Goal: Communication & Community: Connect with others

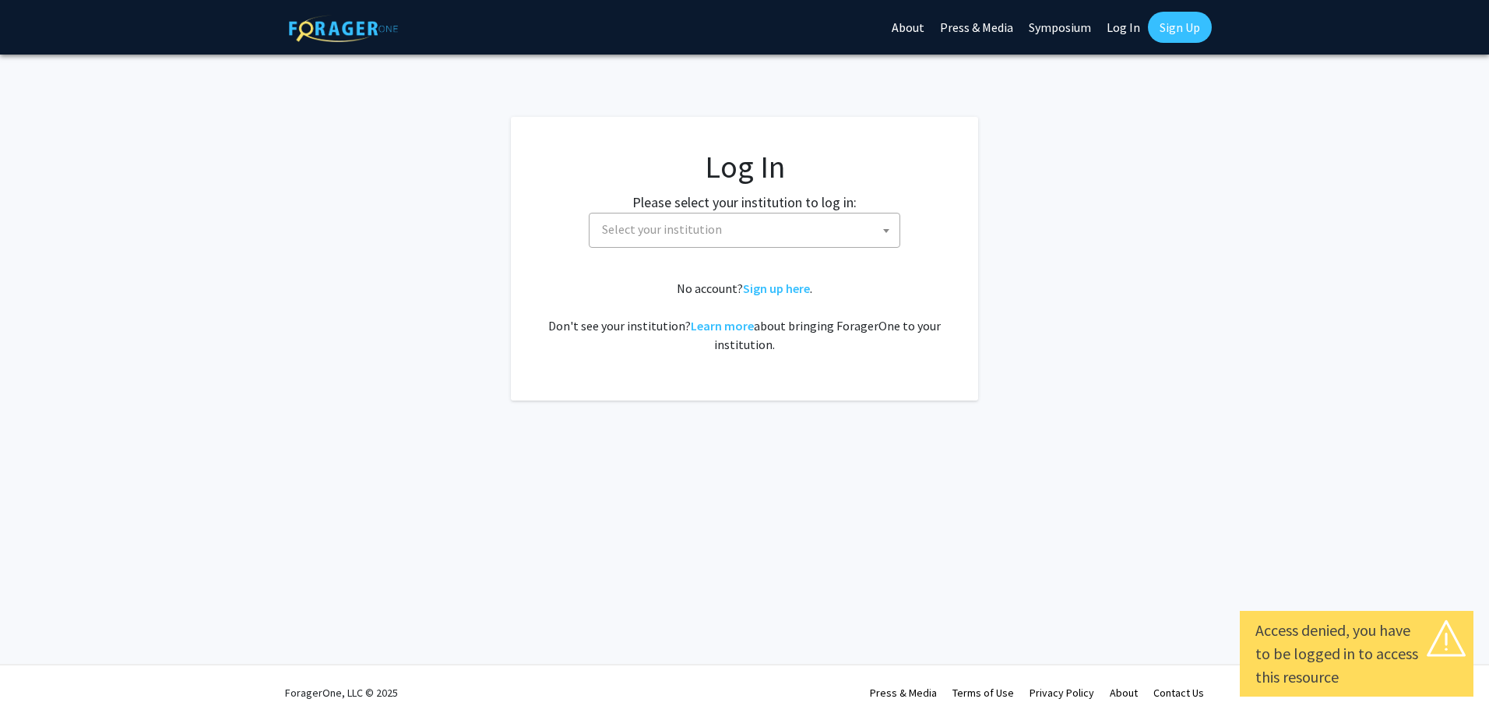
click at [825, 234] on span "Select your institution" at bounding box center [748, 229] width 304 height 32
click at [1125, 23] on link "Log In" at bounding box center [1123, 27] width 49 height 55
click at [1132, 302] on fg-login "Log In Please select your institution to log in: Baylor University Brandeis Uni…" at bounding box center [744, 258] width 1489 height 283
select select "34"
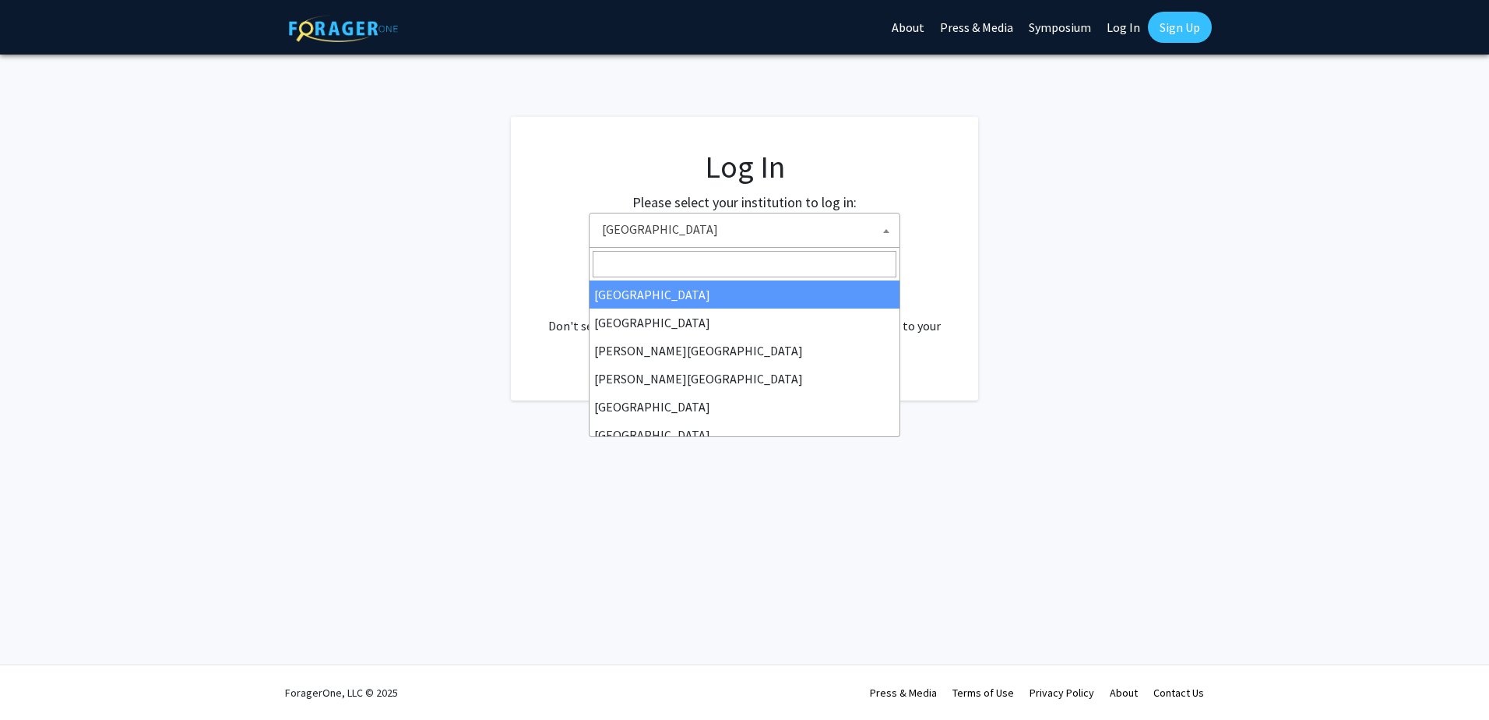
click at [766, 238] on span "Baylor University" at bounding box center [748, 229] width 304 height 32
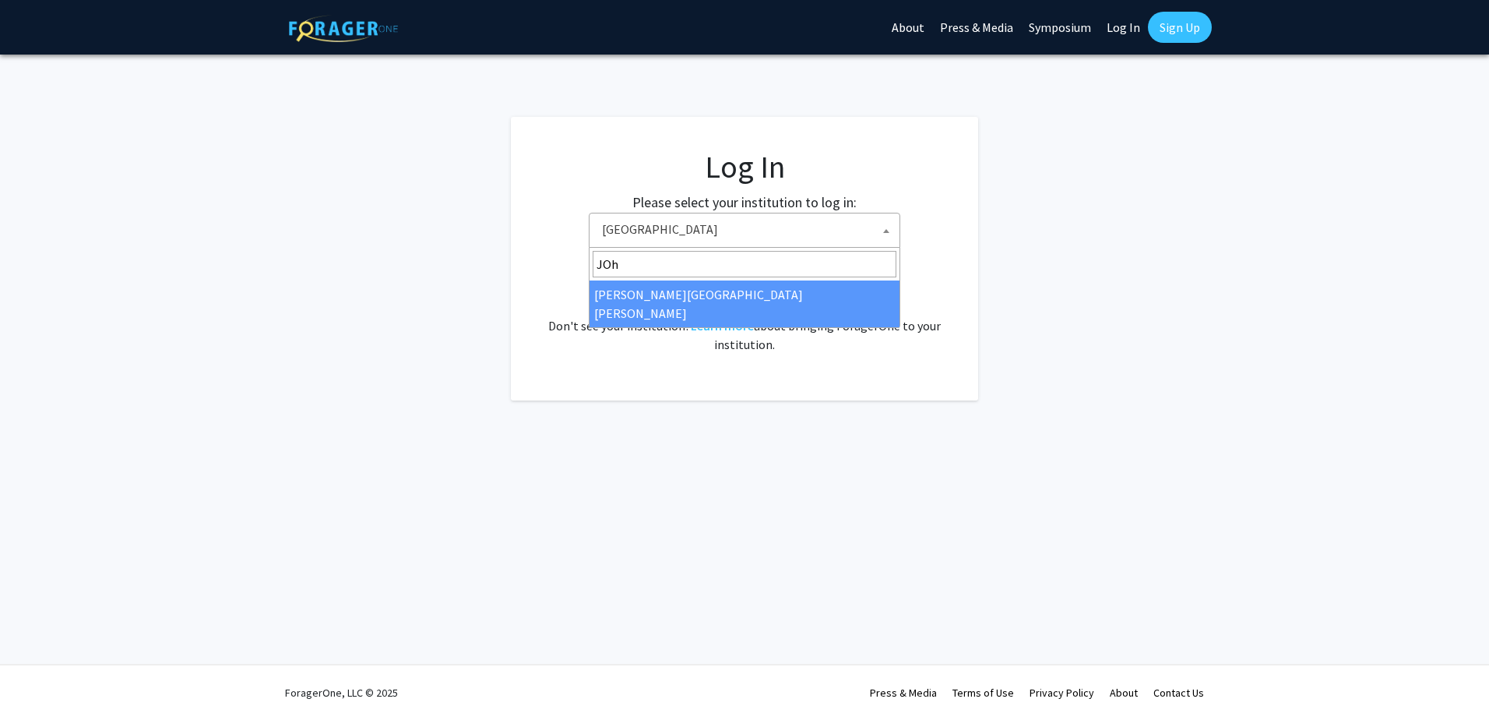
type input "JOh"
select select "1"
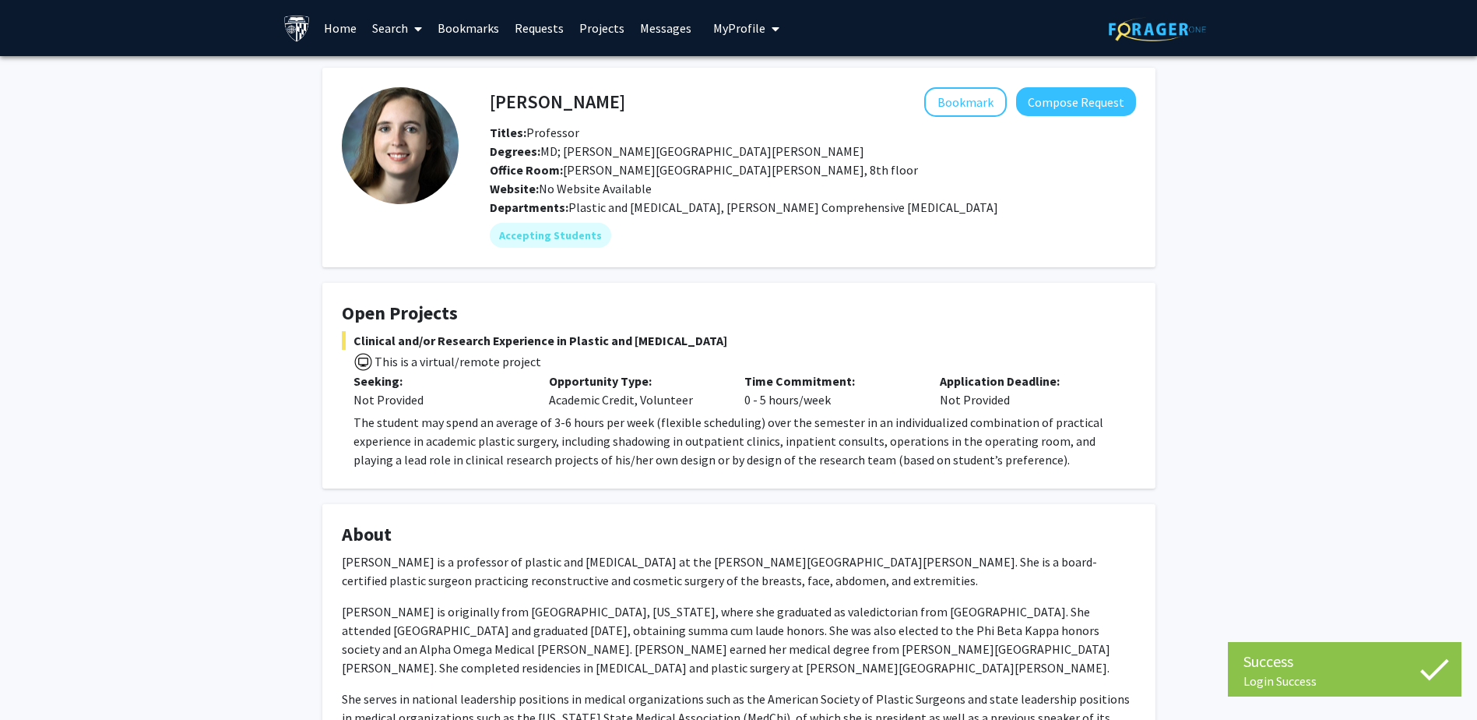
click at [1104, 273] on div "[PERSON_NAME] Bookmark Compose Request Titles: Professor Degrees: MD; [PERSON_N…" at bounding box center [739, 565] width 857 height 994
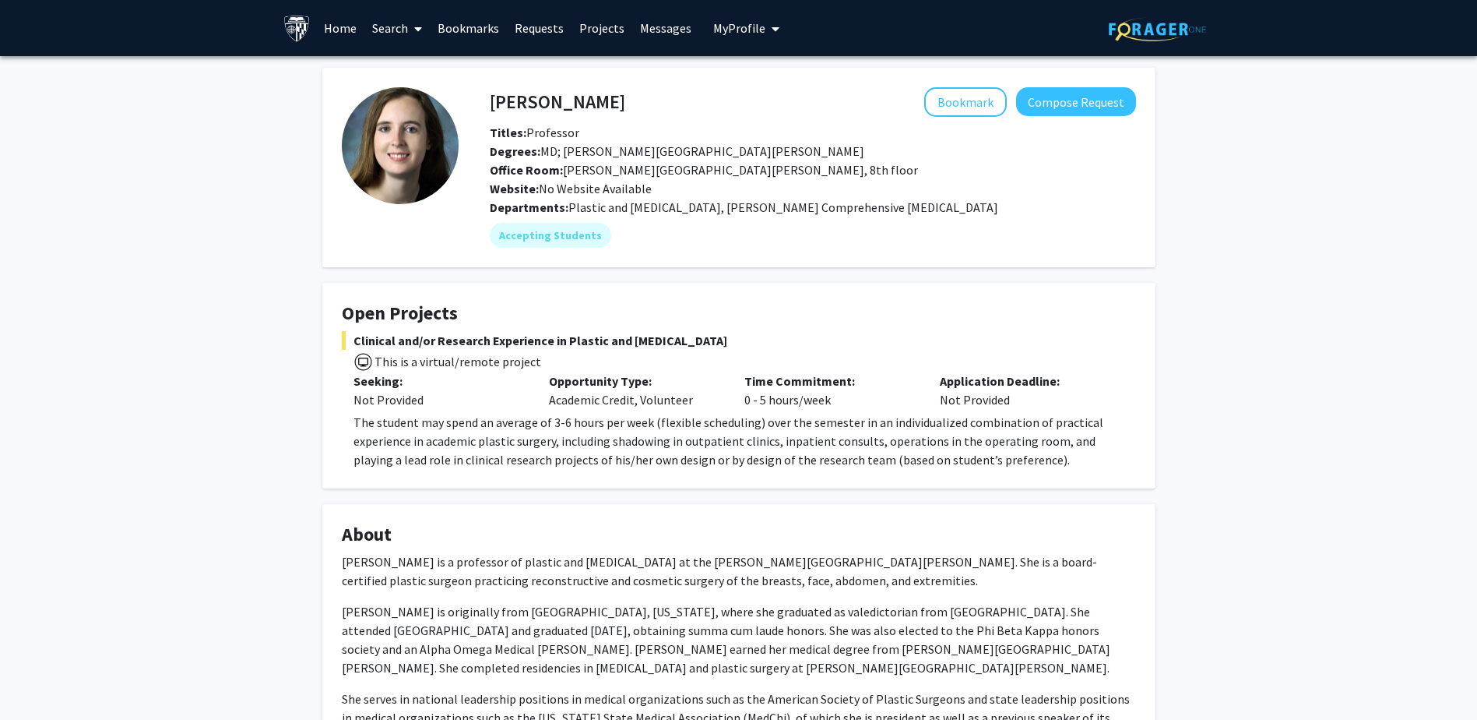
click at [748, 28] on span "My Profile" at bounding box center [739, 28] width 52 height 16
click at [1202, 273] on div "[PERSON_NAME] Bookmark Compose Request Titles: Professor Degrees: MD; [PERSON_N…" at bounding box center [738, 584] width 1477 height 1057
click at [345, 26] on link "Home" at bounding box center [340, 28] width 48 height 55
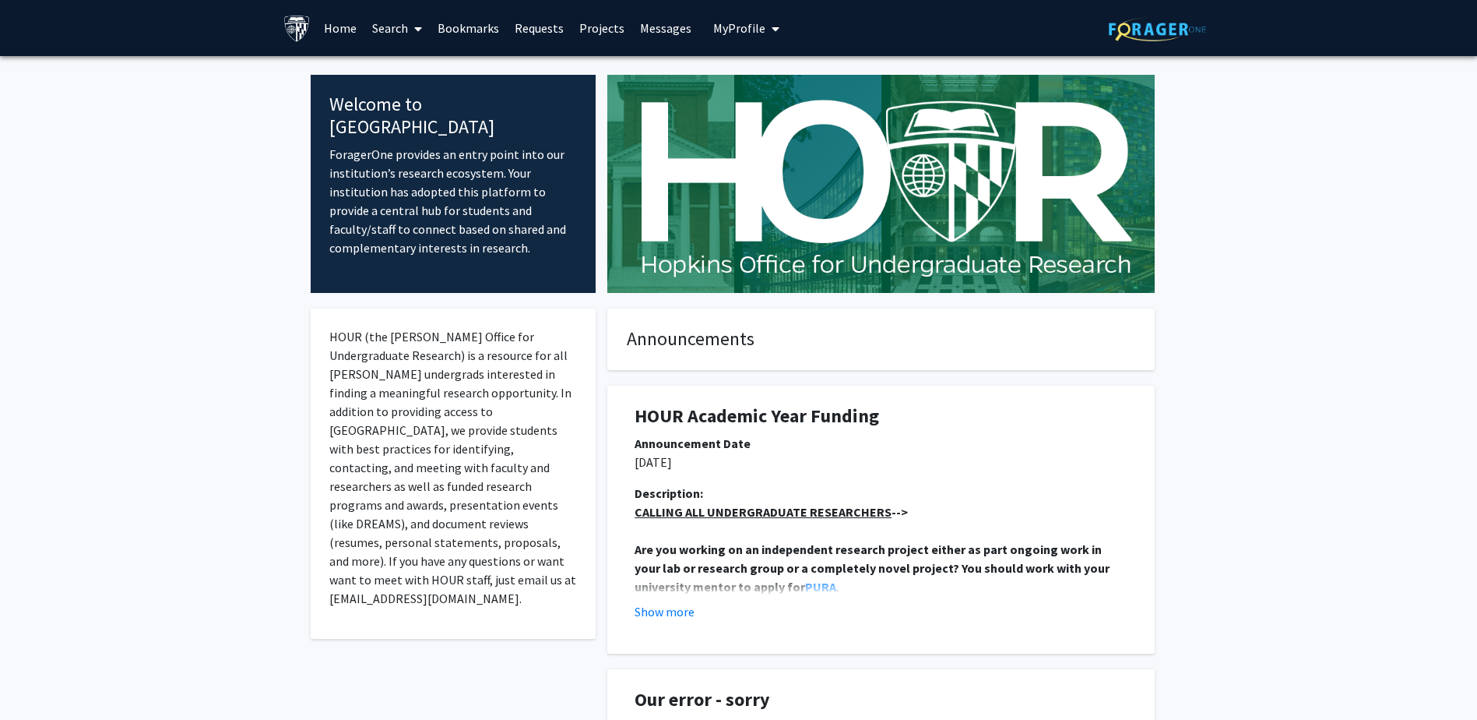
click at [393, 23] on link "Search" at bounding box center [396, 28] width 65 height 55
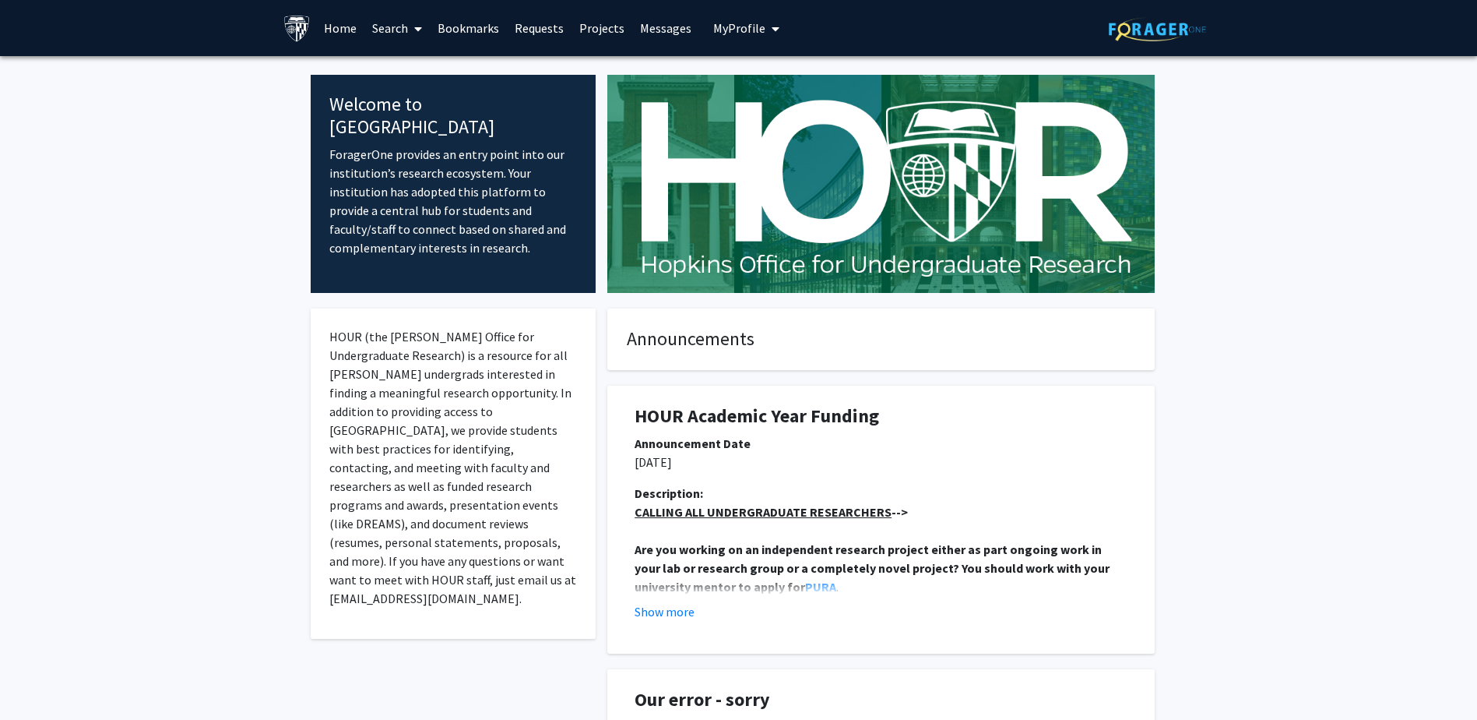
click at [607, 30] on link "Projects" at bounding box center [602, 28] width 61 height 55
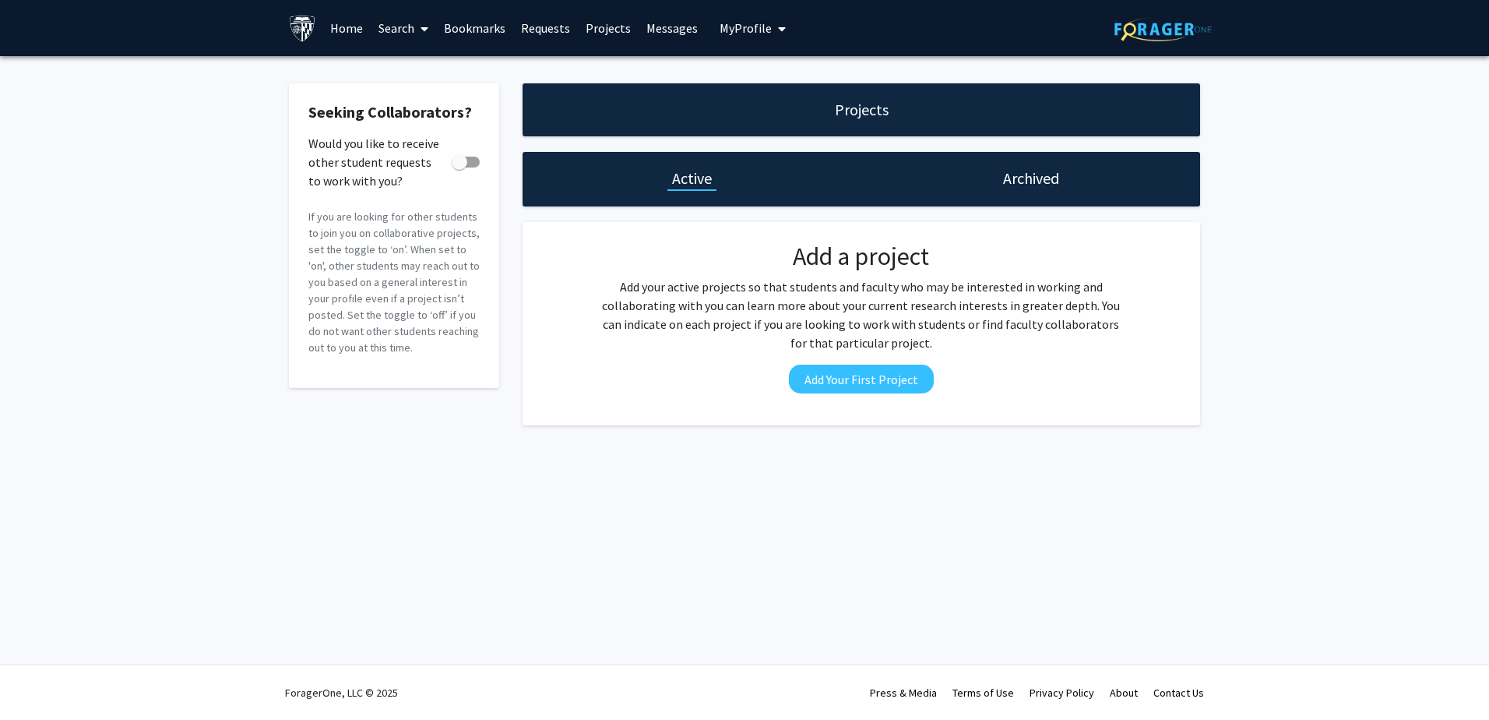
click at [350, 31] on link "Home" at bounding box center [346, 28] width 48 height 55
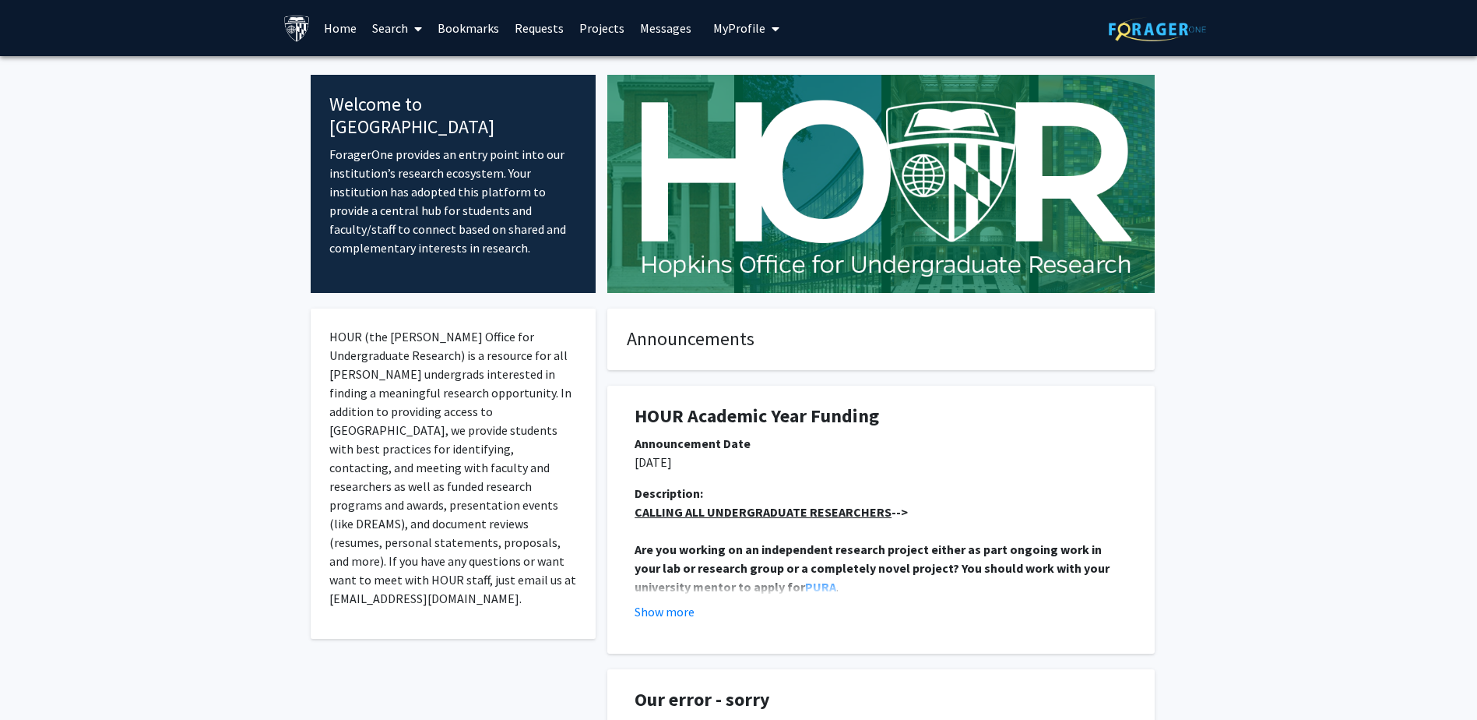
click at [417, 25] on icon at bounding box center [418, 29] width 8 height 12
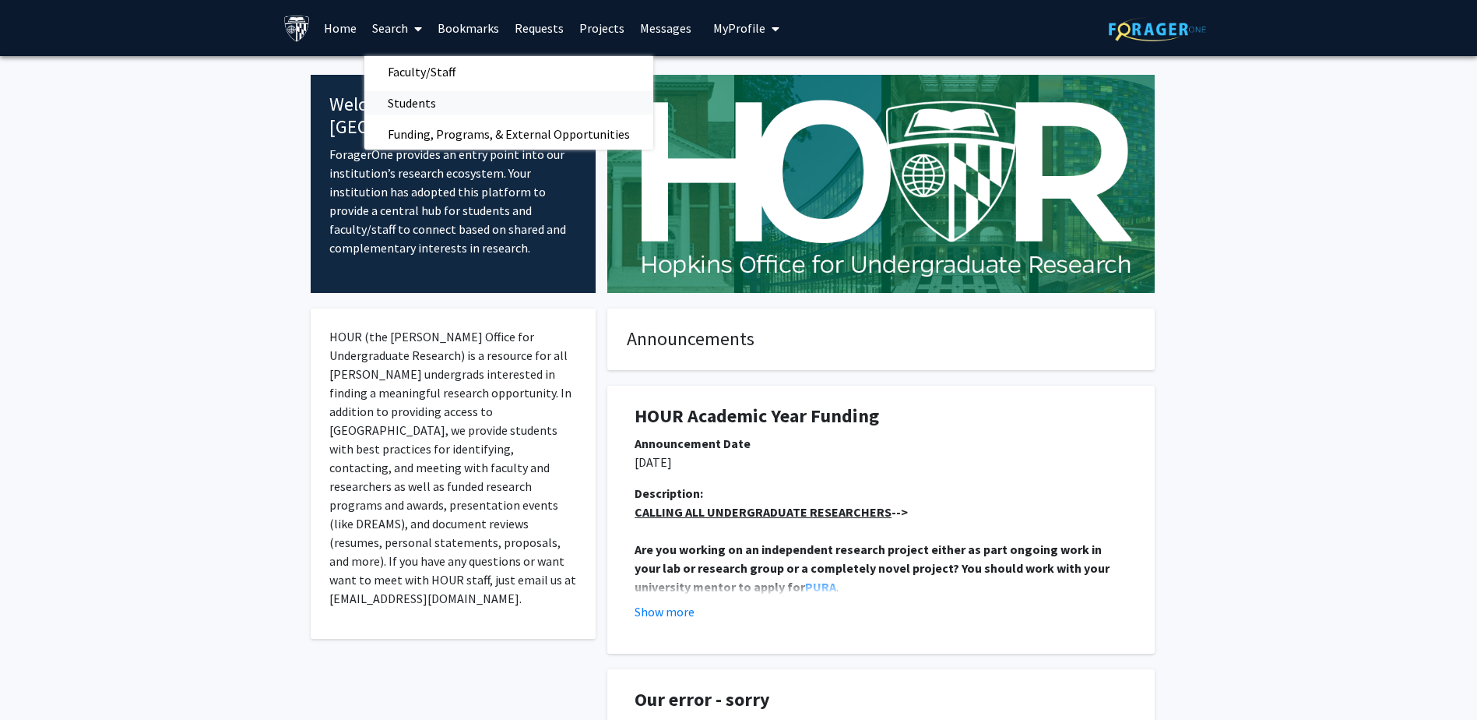
click at [432, 100] on span "Students" at bounding box center [411, 102] width 95 height 31
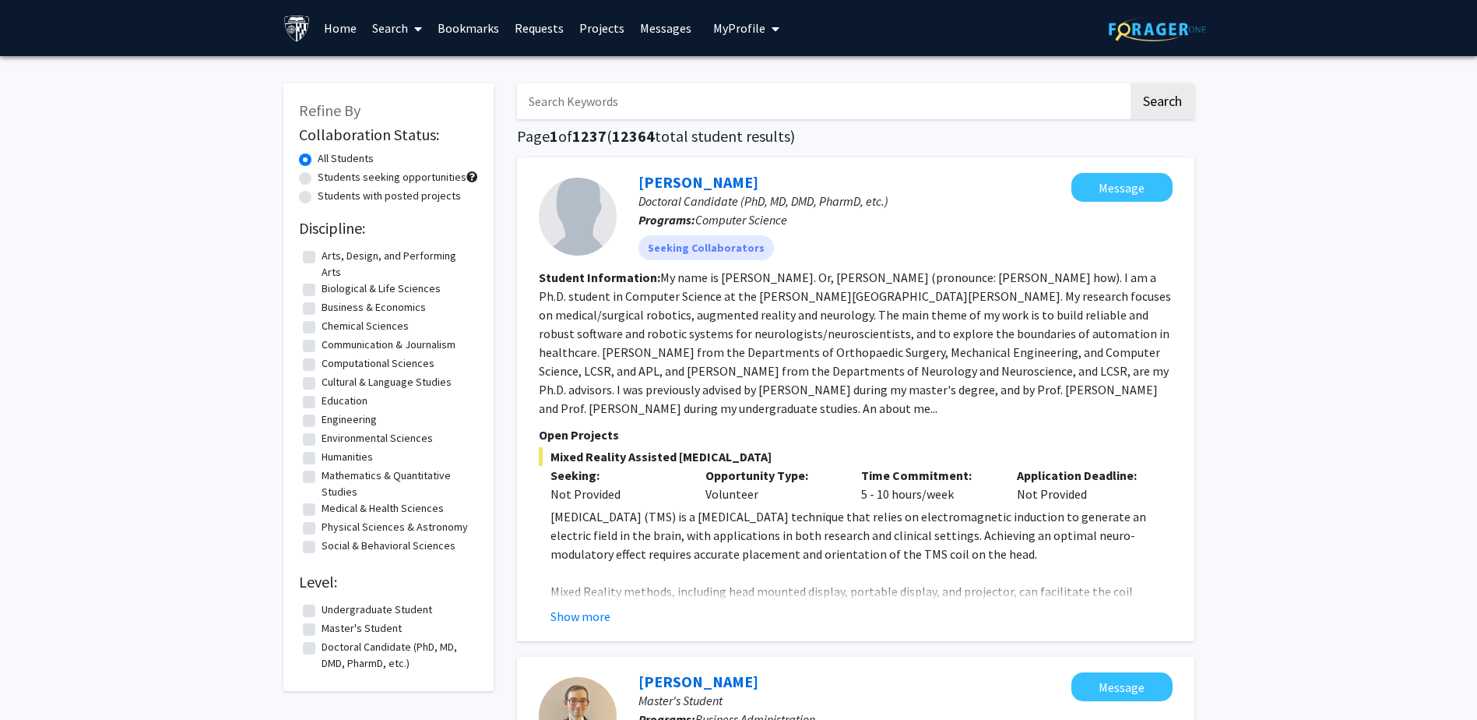
click at [776, 107] on input "Search Keywords" at bounding box center [822, 101] width 611 height 36
type input "AI"
click at [1145, 109] on button "Search" at bounding box center [1163, 101] width 64 height 36
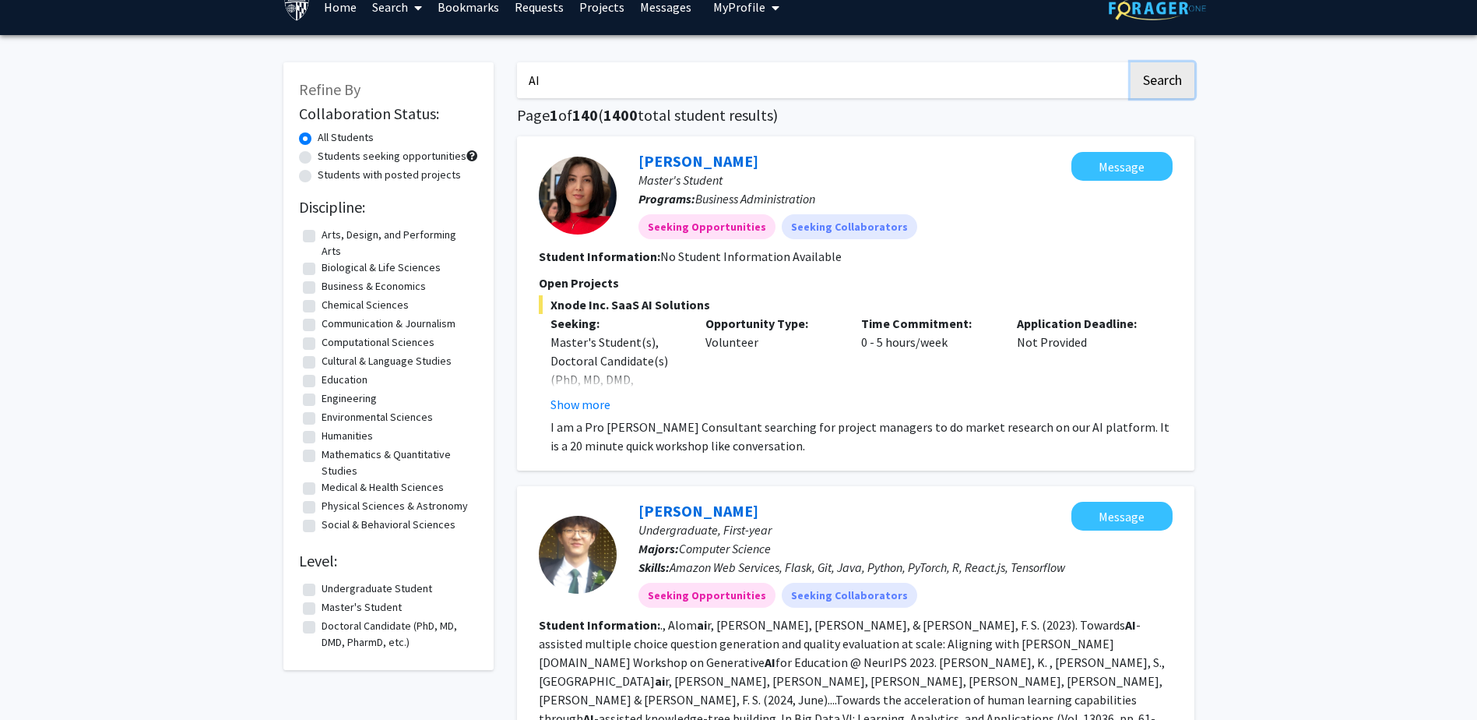
scroll to position [156, 0]
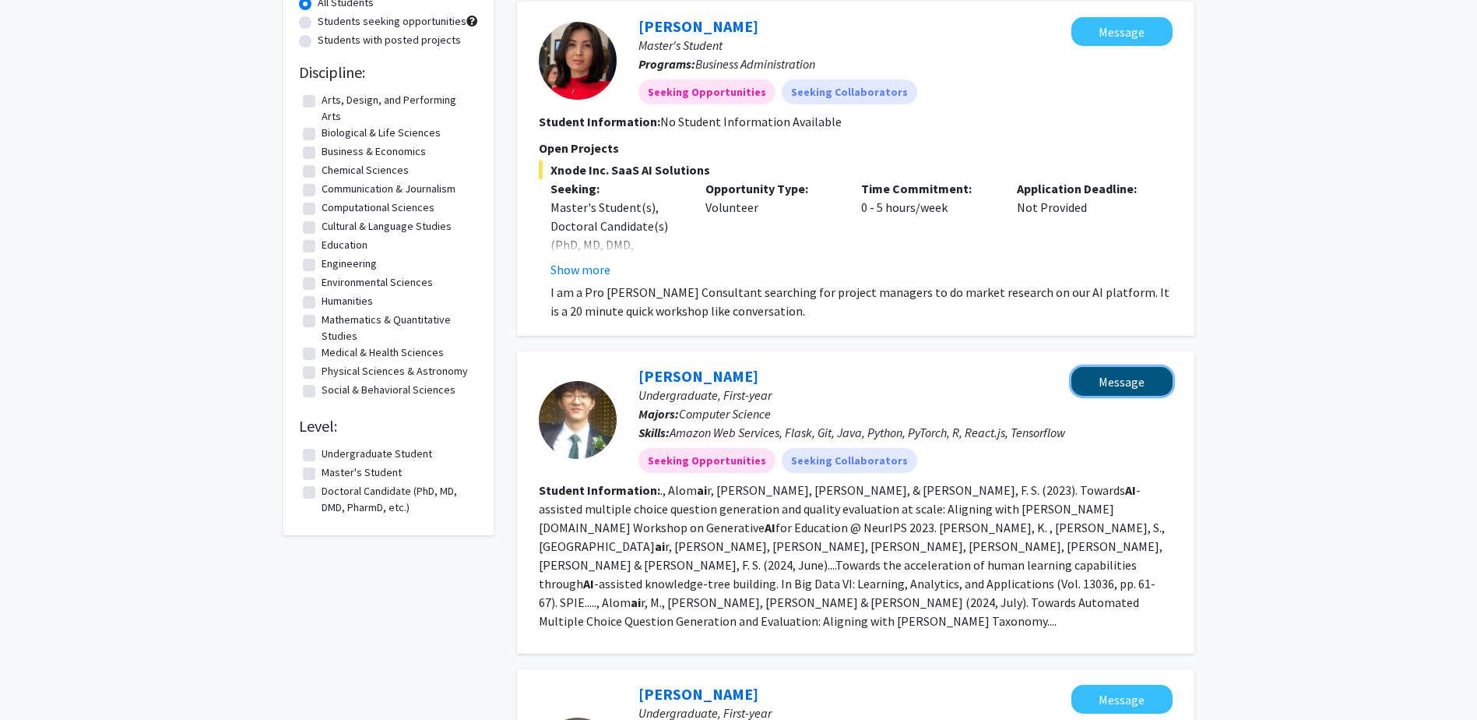
click at [1132, 378] on button "Message" at bounding box center [1122, 381] width 101 height 29
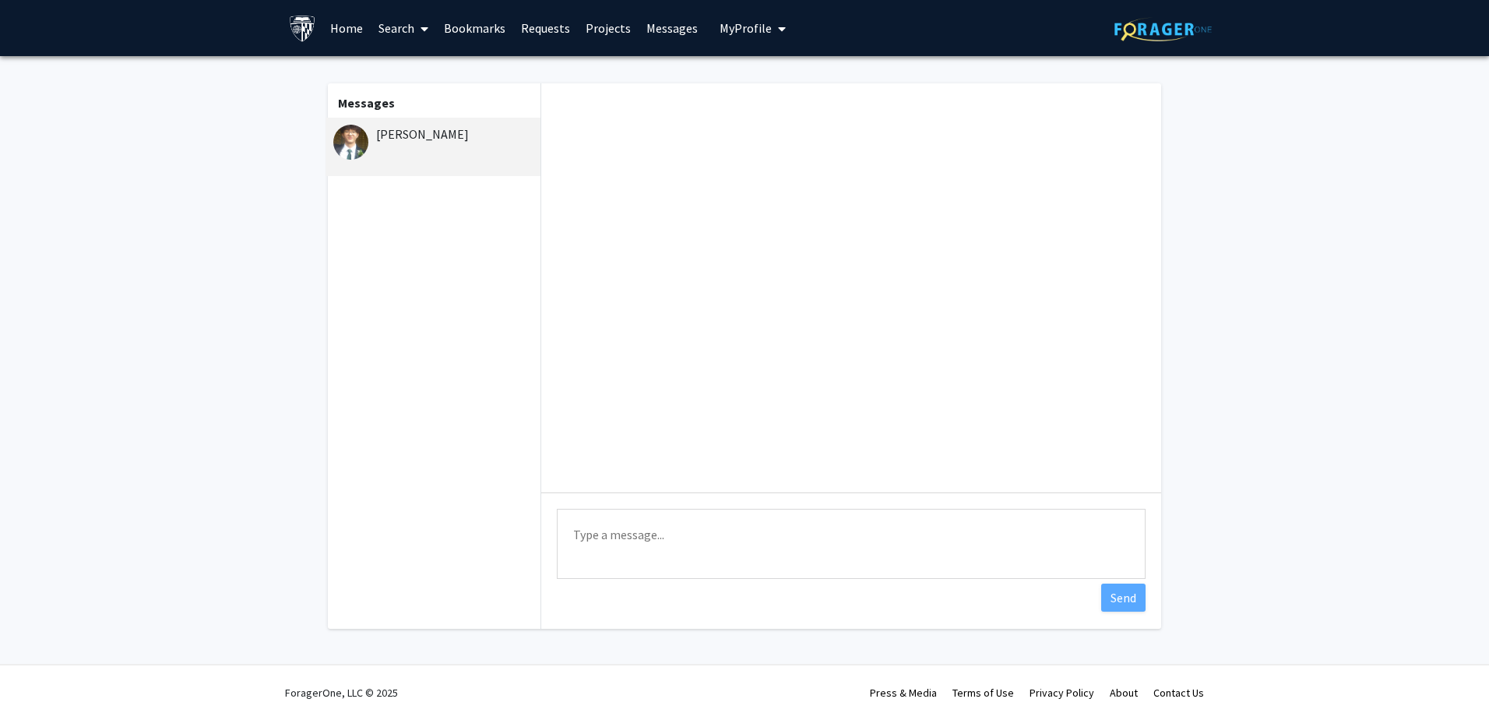
click at [762, 523] on textarea "Type a message" at bounding box center [851, 544] width 589 height 70
type textarea "HI [PERSON_NAME]"
click at [1133, 600] on button "Send" at bounding box center [1123, 597] width 44 height 28
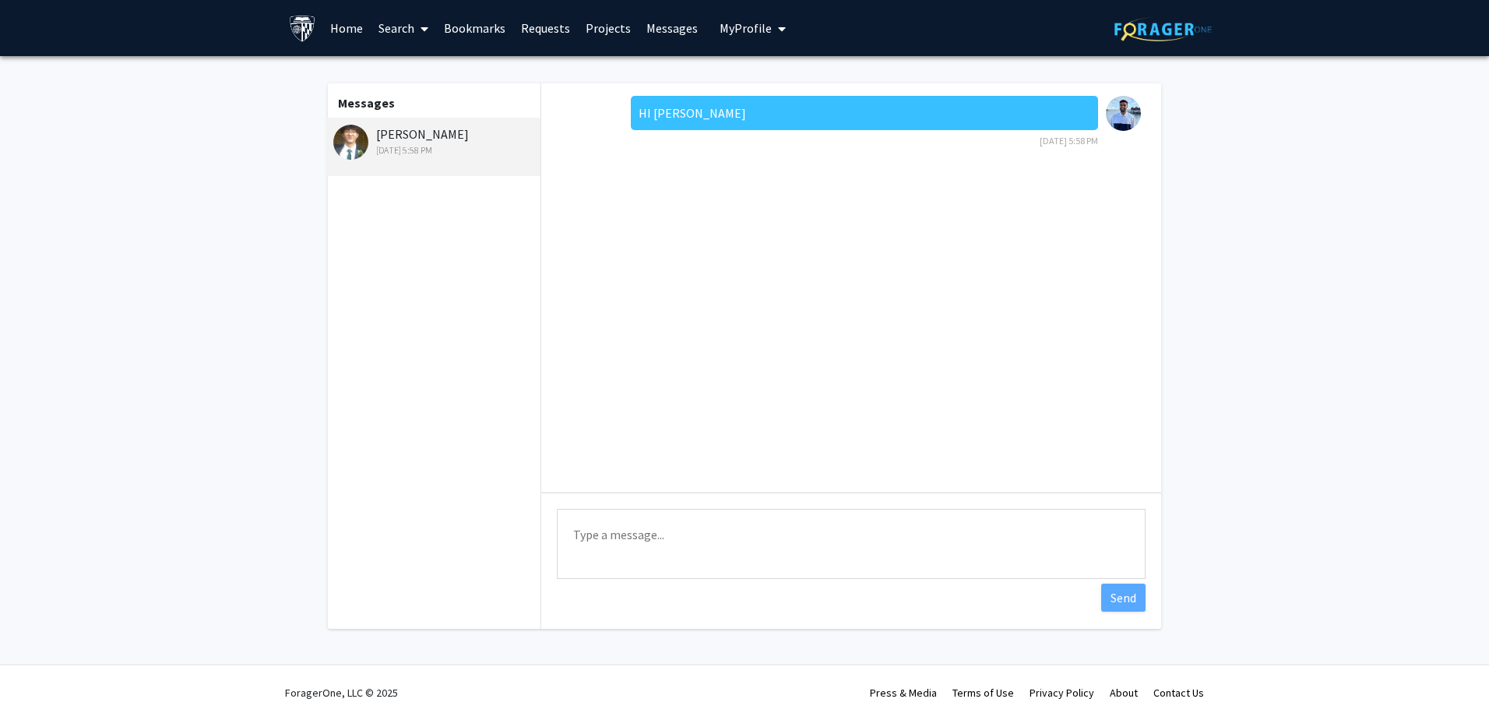
click at [893, 533] on textarea "Type a message" at bounding box center [851, 544] width 589 height 70
type textarea "T"
click at [1018, 530] on textarea "I'm [PERSON_NAME] - a Masters Student at the Center of Bioengineering Innovatio…" at bounding box center [851, 544] width 589 height 70
click at [1022, 530] on textarea "I'm [PERSON_NAME] - a Masters Student at the Center of Bioengineering Innovatio…" at bounding box center [851, 544] width 589 height 70
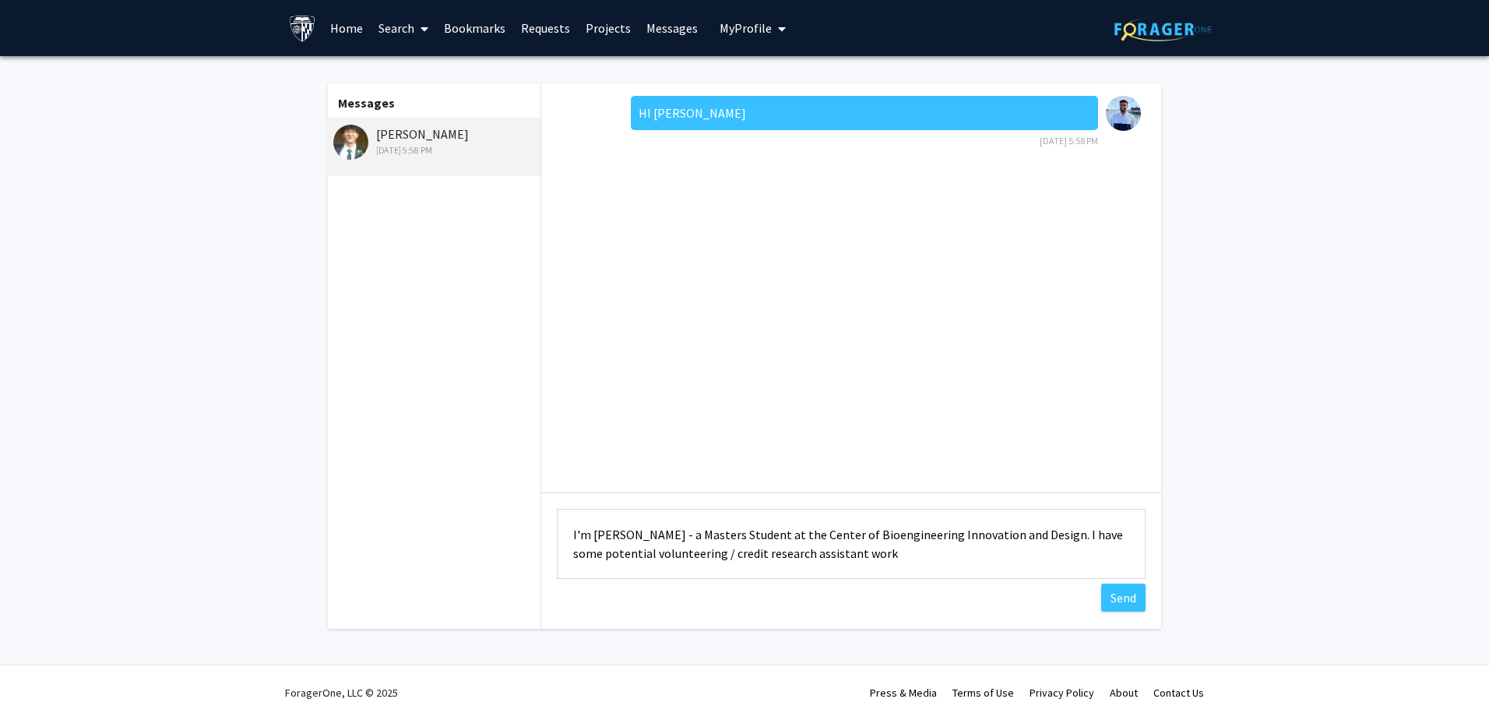
click at [853, 557] on textarea "I'm [PERSON_NAME] - a Masters Student at the Center of Bioengineering Innovatio…" at bounding box center [851, 544] width 589 height 70
click at [646, 568] on textarea "I'm [PERSON_NAME] - a Masters Student at the Center of Bioengineering Innovatio…" at bounding box center [851, 544] width 589 height 70
click at [980, 525] on textarea "I'm [PERSON_NAME] - a Masters Student at the Center of Bioengineering Innovatio…" at bounding box center [851, 544] width 589 height 70
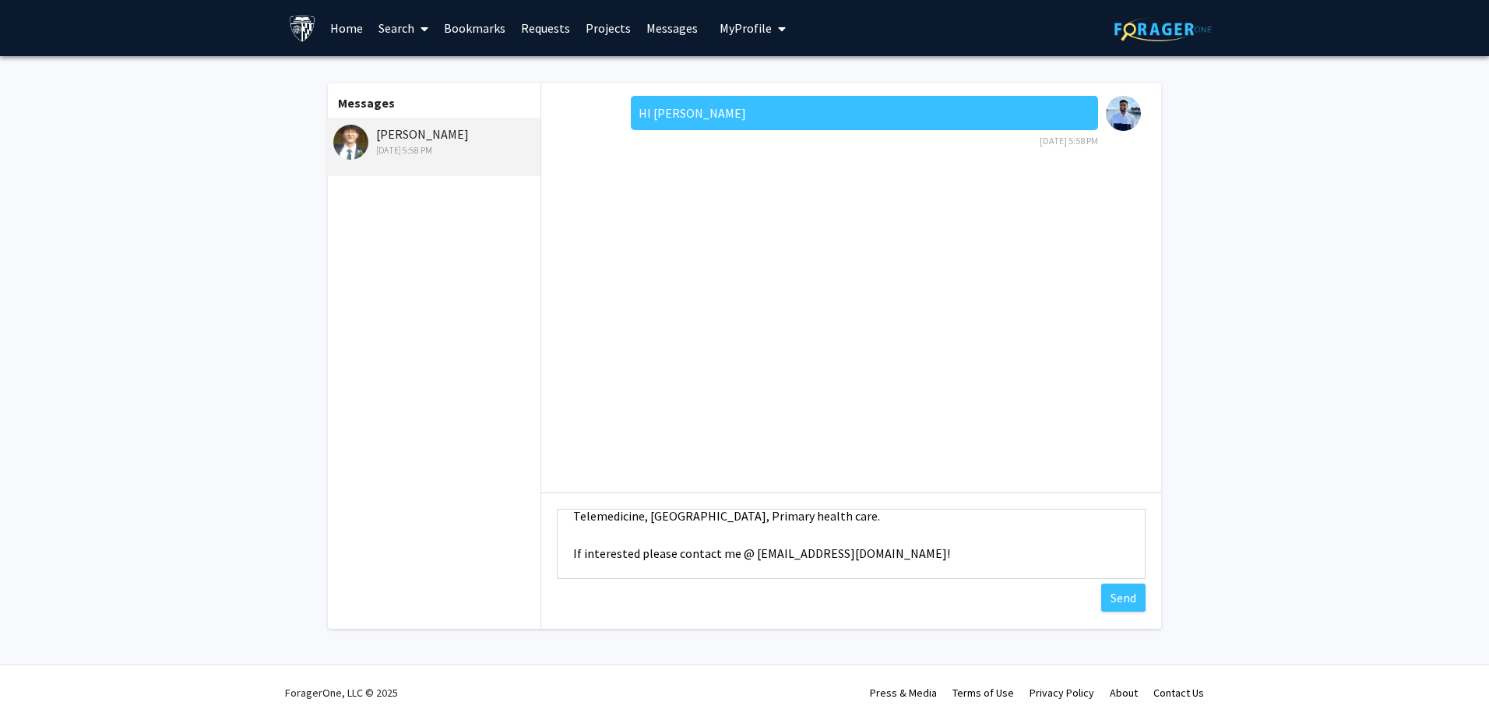
scroll to position [76, 0]
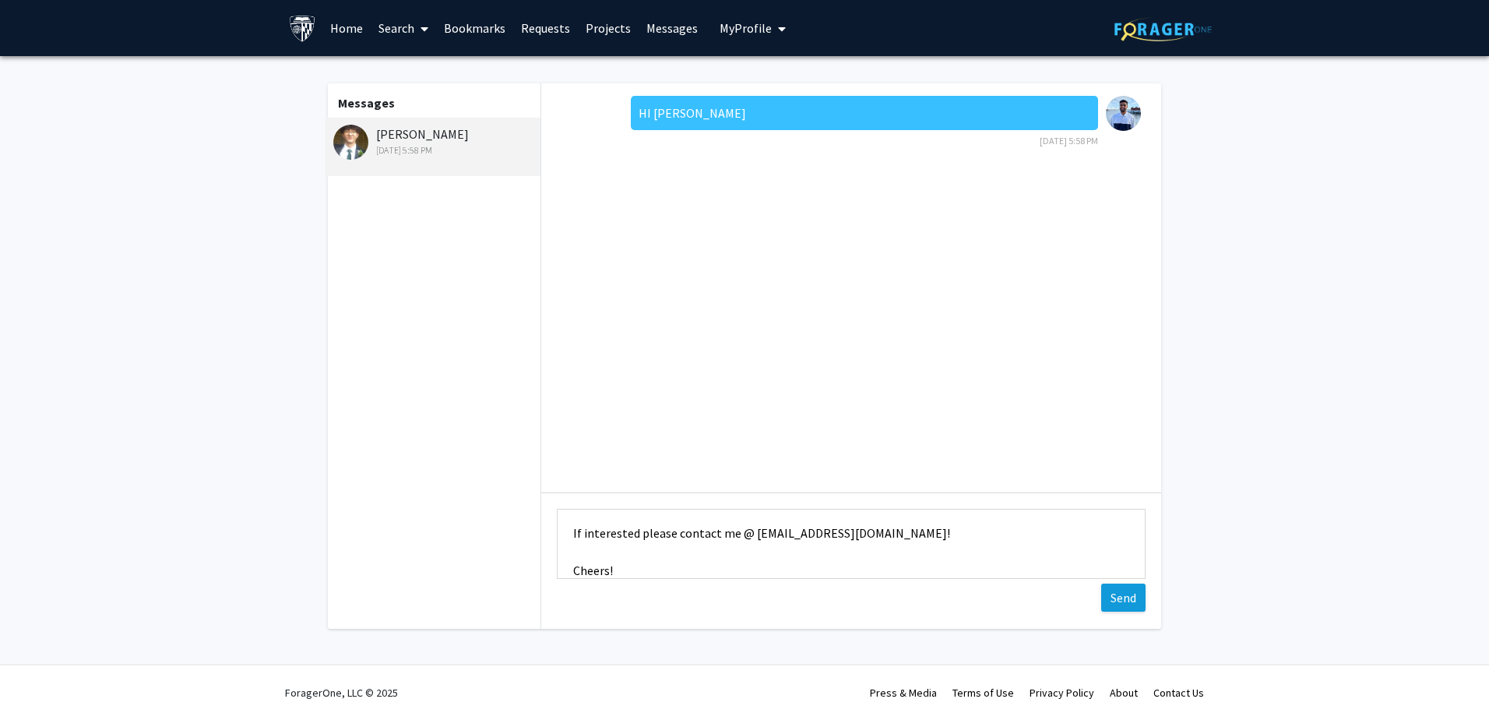
type textarea "I'm [PERSON_NAME] - a Masters Student at the Center of Bioengineering Innovatio…"
click at [1131, 601] on button "Send" at bounding box center [1123, 597] width 44 height 28
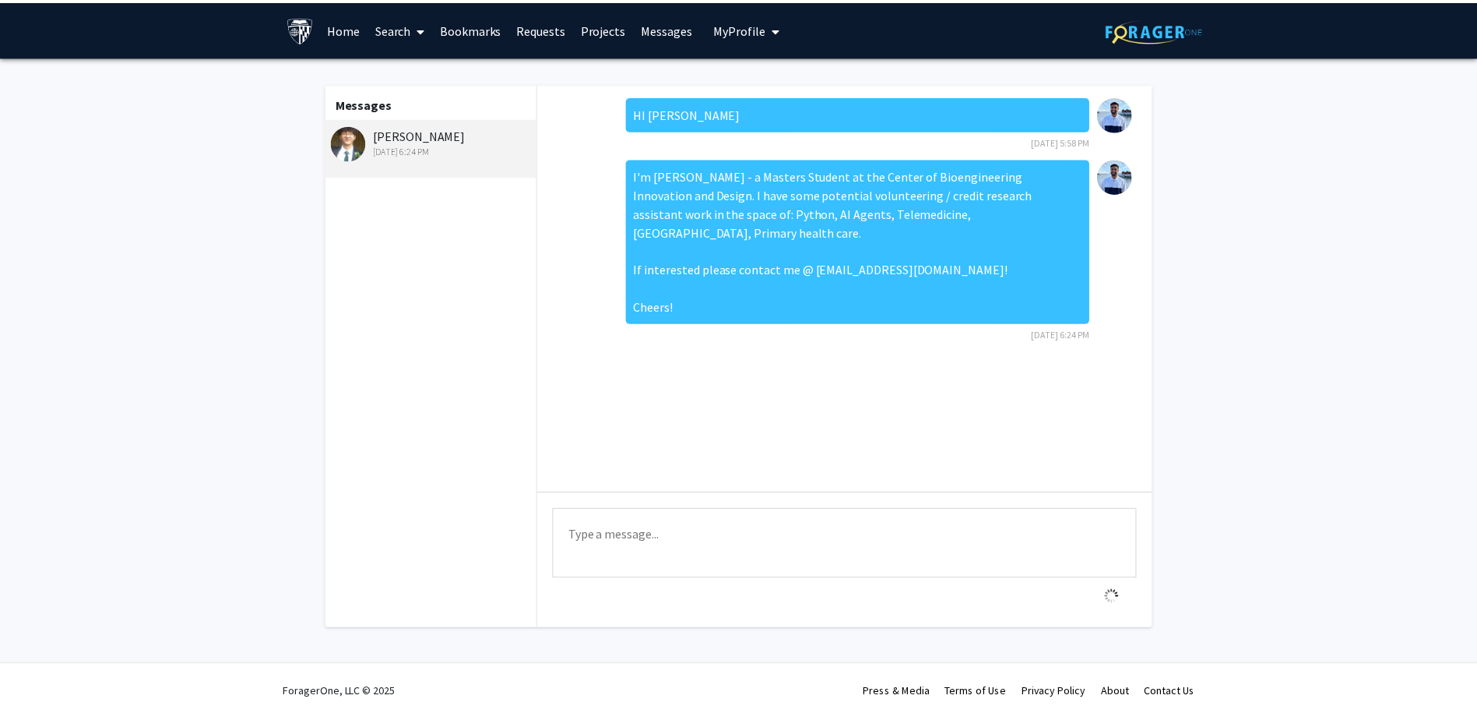
scroll to position [0, 0]
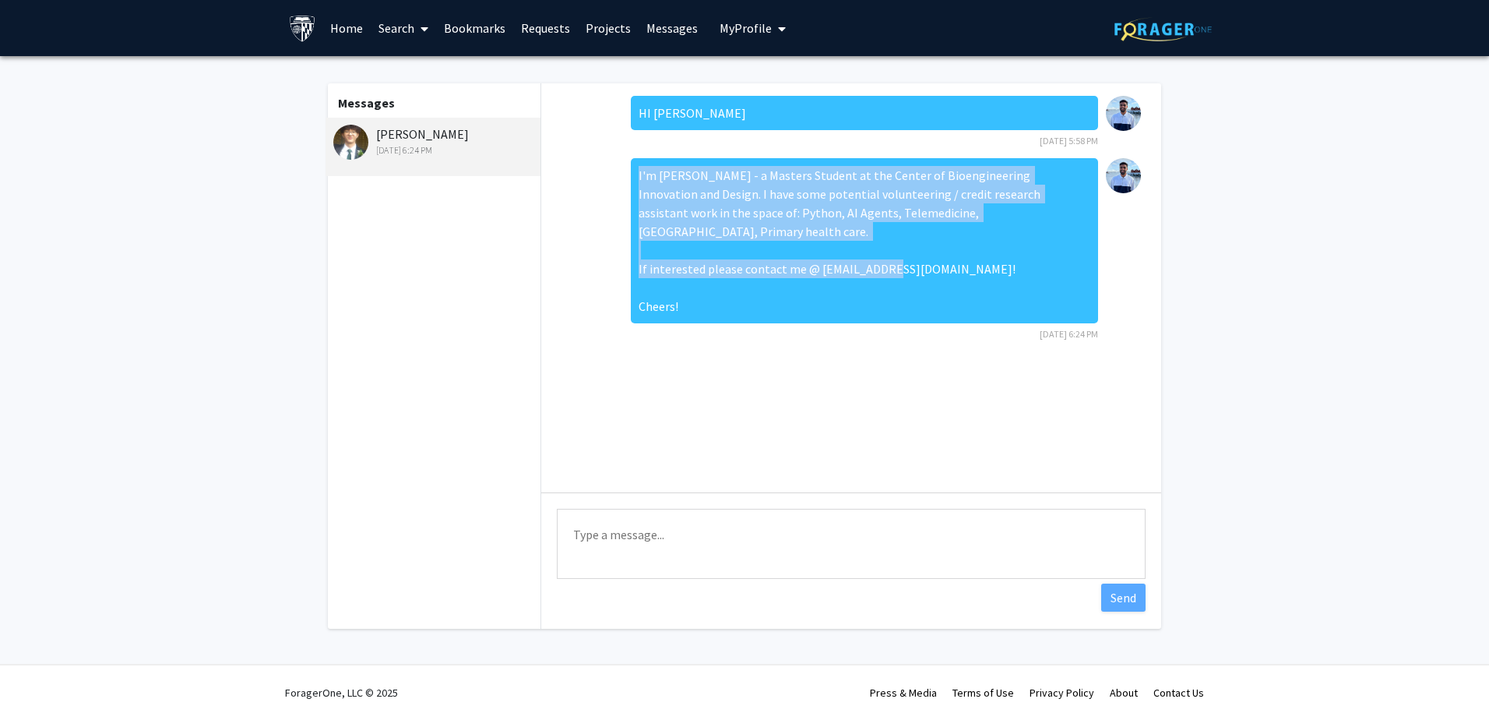
drag, startPoint x: 680, startPoint y: 288, endPoint x: 623, endPoint y: 175, distance: 126.4
click at [623, 175] on div "I'm [PERSON_NAME] - a Masters Student at the Center of Bioengineering Innovatio…" at bounding box center [851, 254] width 595 height 193
copy div "I'm [PERSON_NAME] - a Masters Student at the Center of Bioengineering Innovatio…"
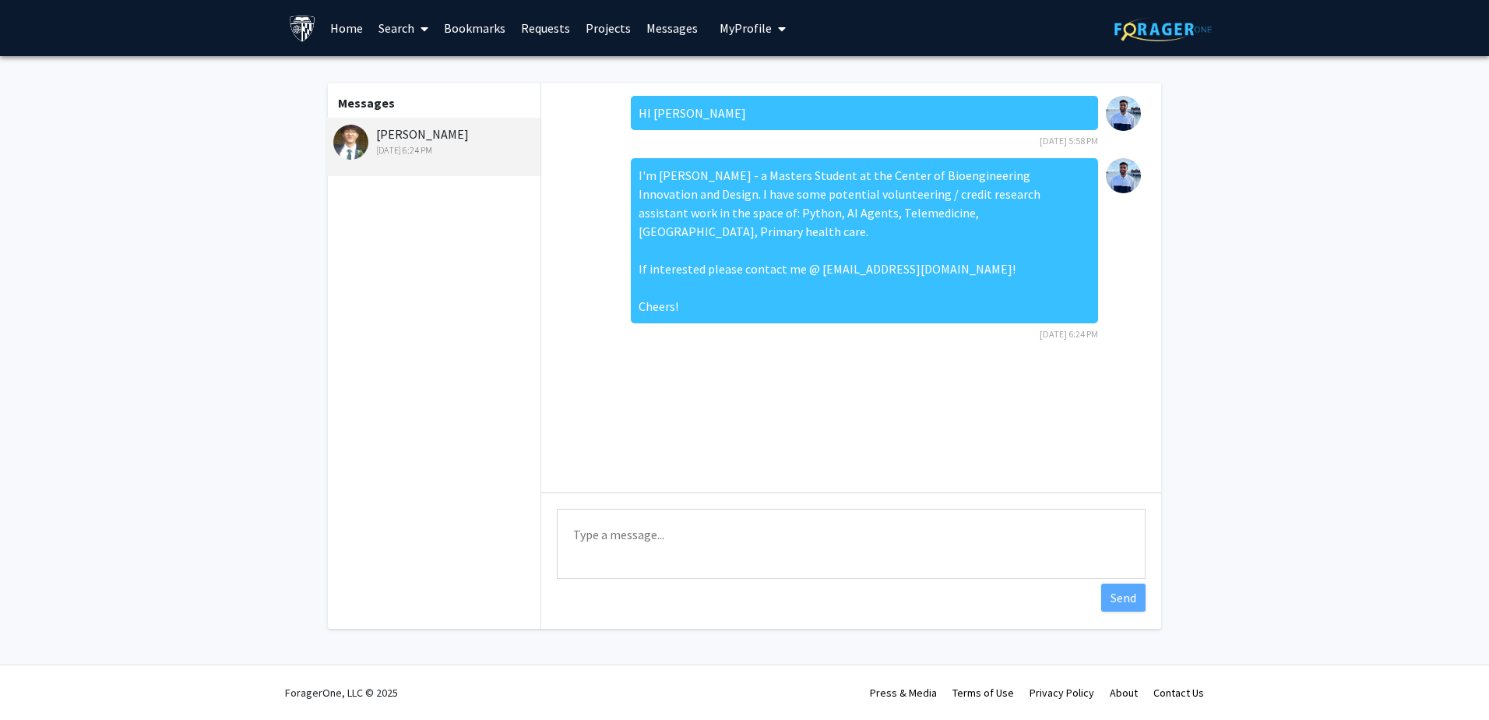
drag, startPoint x: 793, startPoint y: 390, endPoint x: 783, endPoint y: 378, distance: 15.0
click at [792, 389] on div "HI [PERSON_NAME] [DATE] 5:58 PM I'm [PERSON_NAME] - a Masters Student at the Ce…" at bounding box center [851, 287] width 620 height 409
click at [423, 23] on icon at bounding box center [425, 29] width 8 height 12
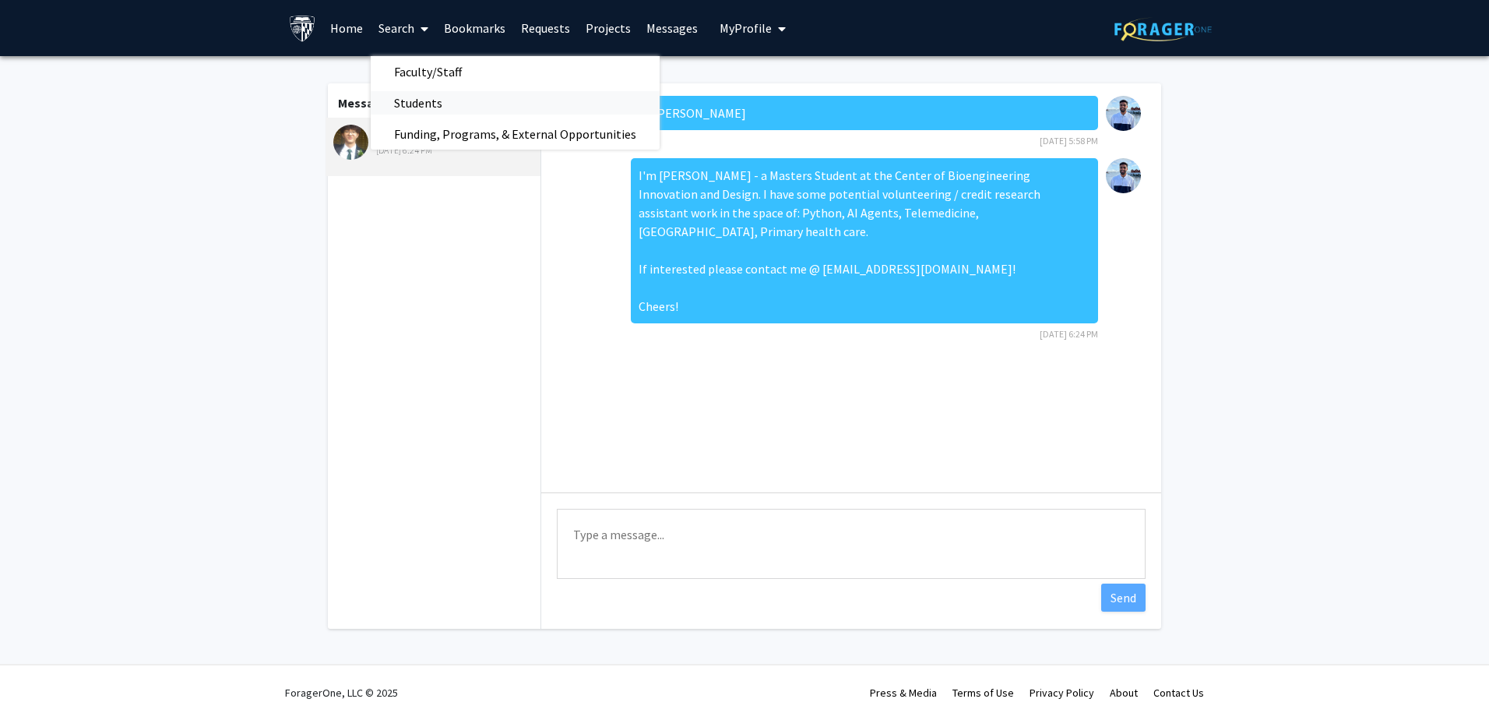
click at [445, 104] on span "Students" at bounding box center [418, 102] width 95 height 31
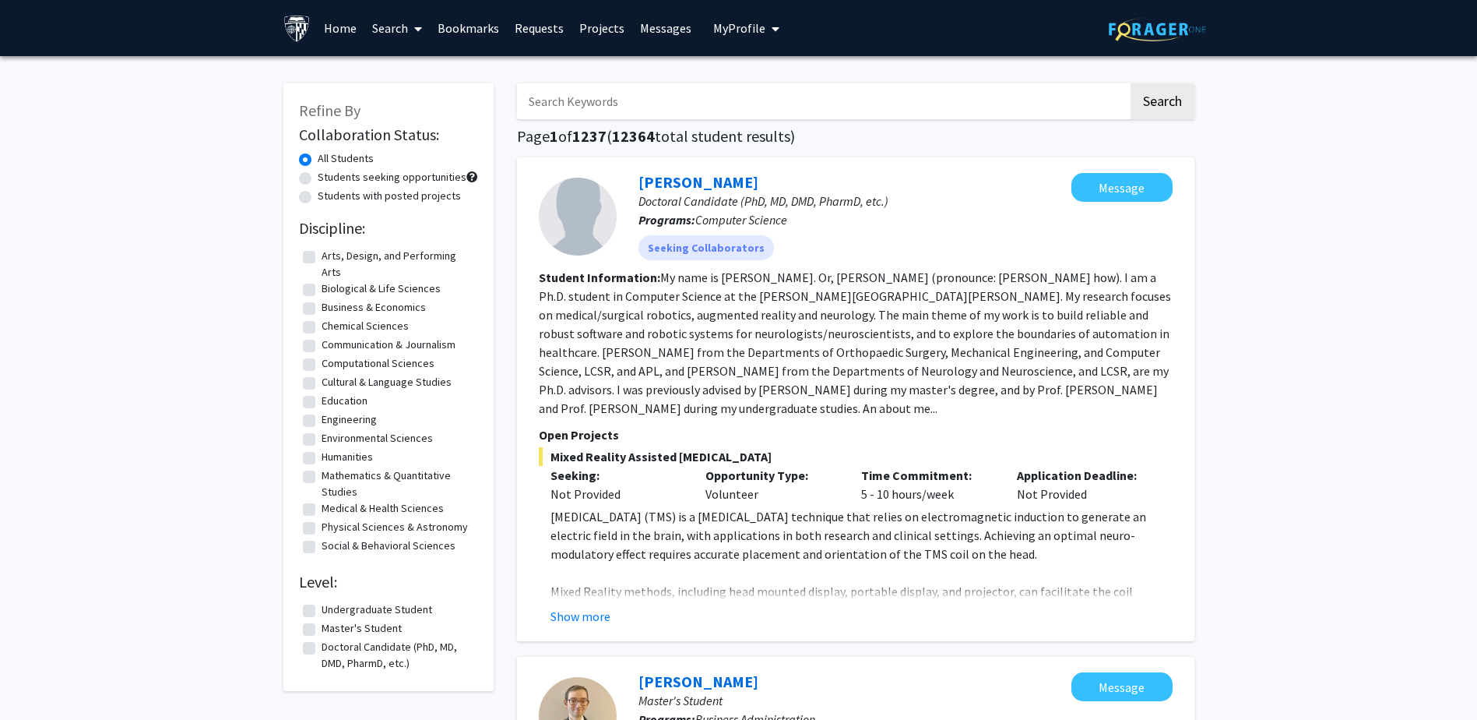
click at [666, 108] on input "Search Keywords" at bounding box center [822, 101] width 611 height 36
click at [322, 420] on label "Engineering" at bounding box center [349, 419] width 55 height 16
click at [322, 420] on input "Engineering" at bounding box center [327, 416] width 10 height 10
checkbox input "true"
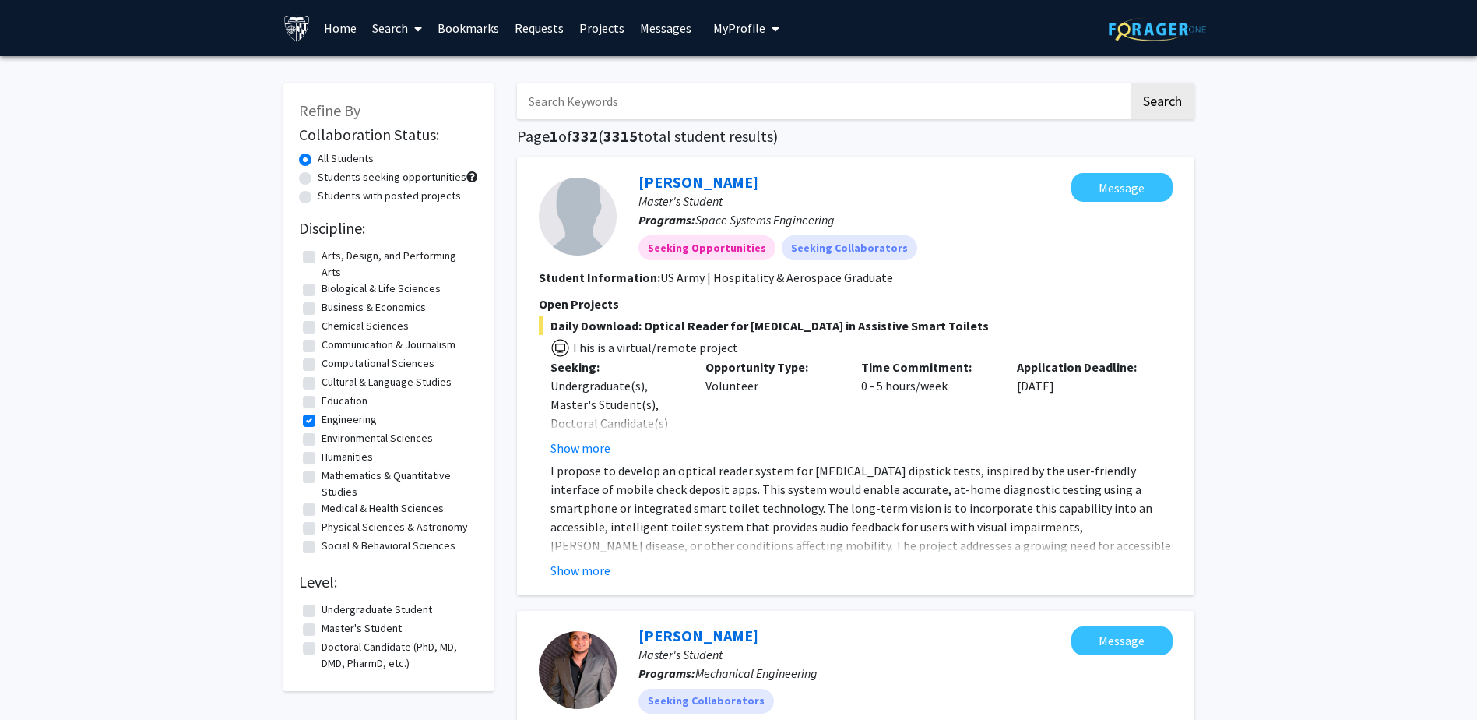
click at [322, 508] on label "Medical & Health Sciences" at bounding box center [383, 508] width 122 height 16
click at [322, 508] on input "Medical & Health Sciences" at bounding box center [327, 505] width 10 height 10
checkbox input "true"
click at [322, 607] on label "Undergraduate Student" at bounding box center [377, 609] width 111 height 16
click at [322, 607] on input "Undergraduate Student" at bounding box center [327, 606] width 10 height 10
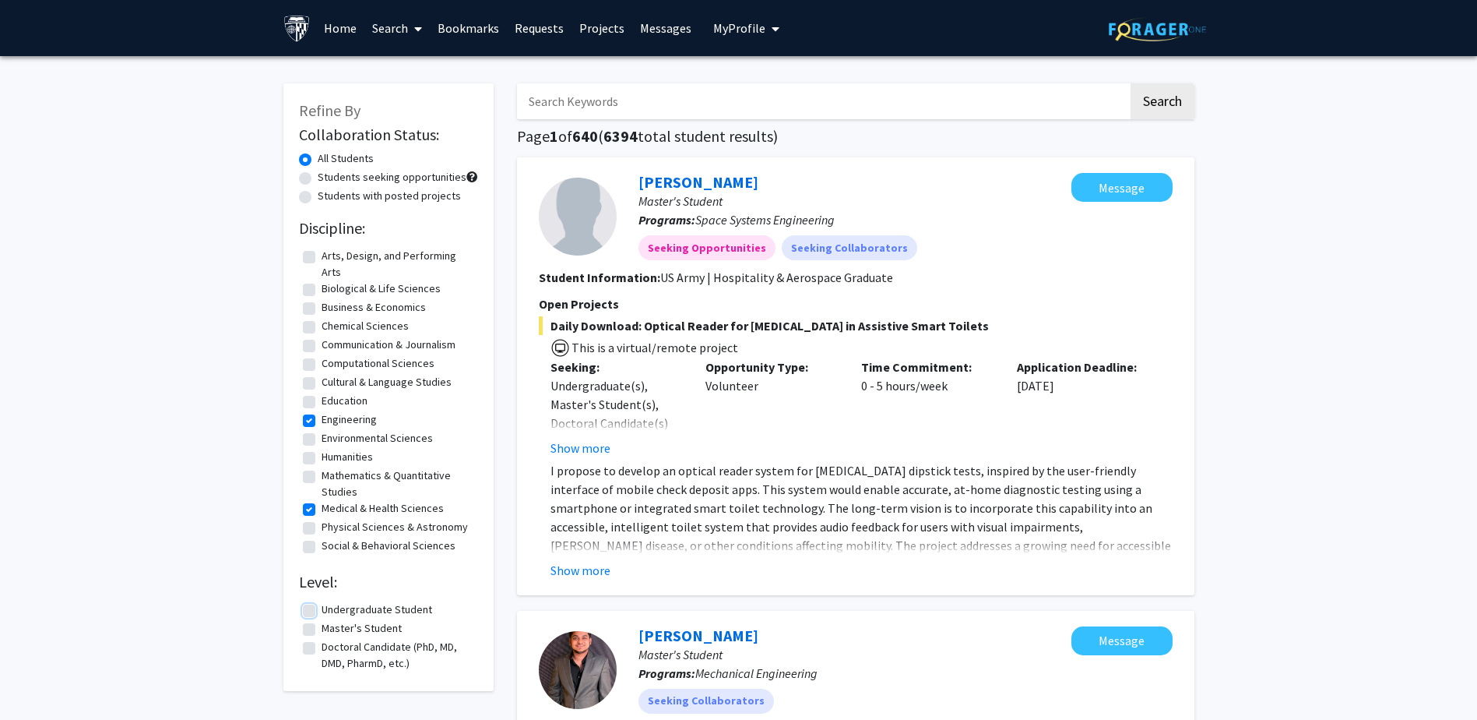
checkbox input "true"
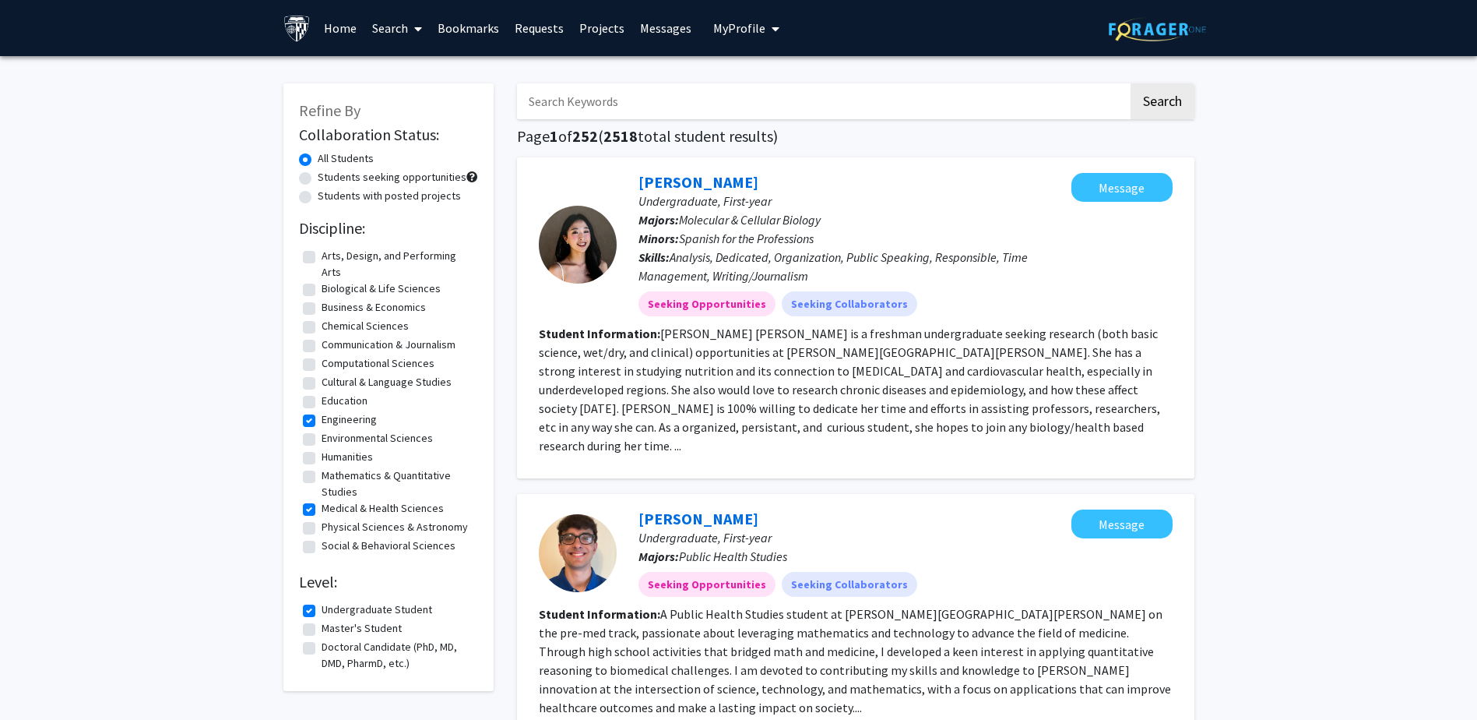
click at [782, 108] on input "Search Keywords" at bounding box center [822, 101] width 611 height 36
type input "AI"
click at [1131, 83] on button "Search" at bounding box center [1163, 101] width 64 height 36
checkbox input "false"
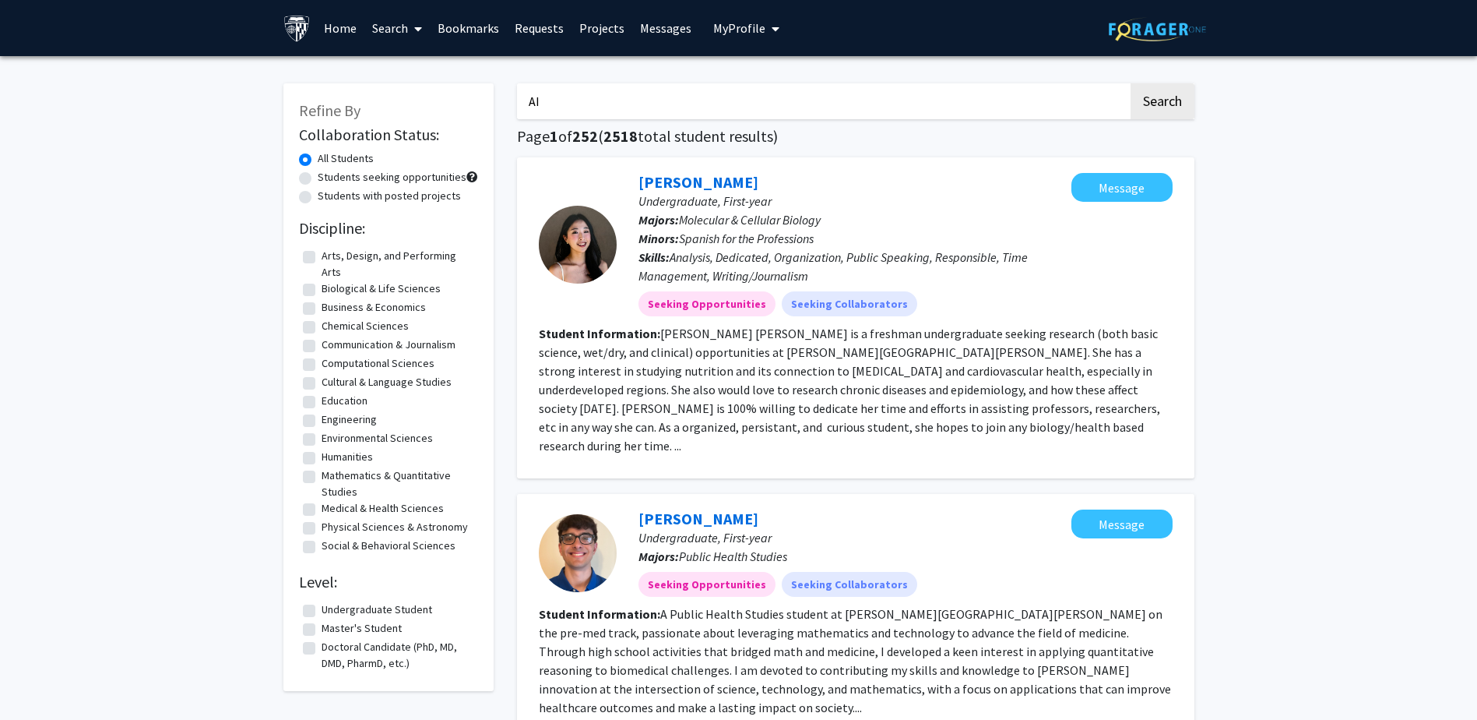
checkbox input "false"
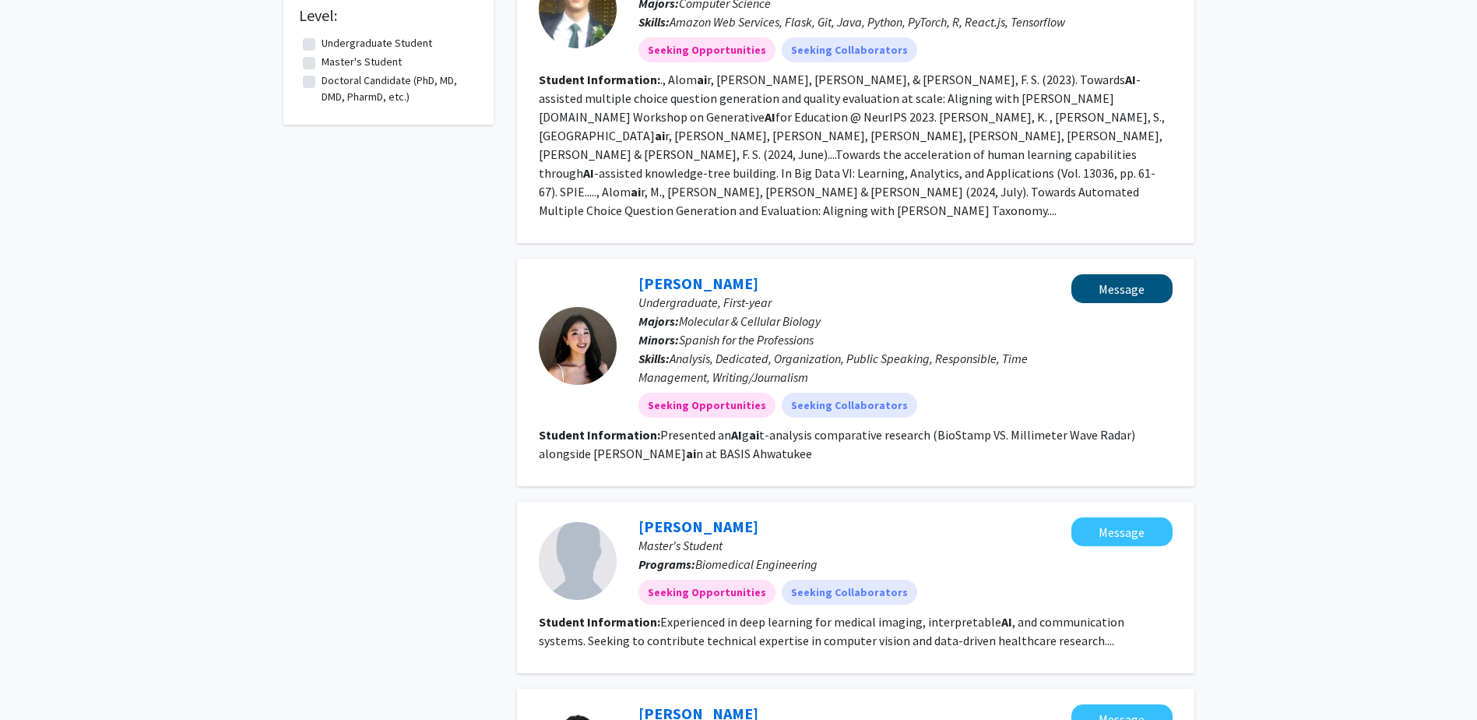
scroll to position [779, 0]
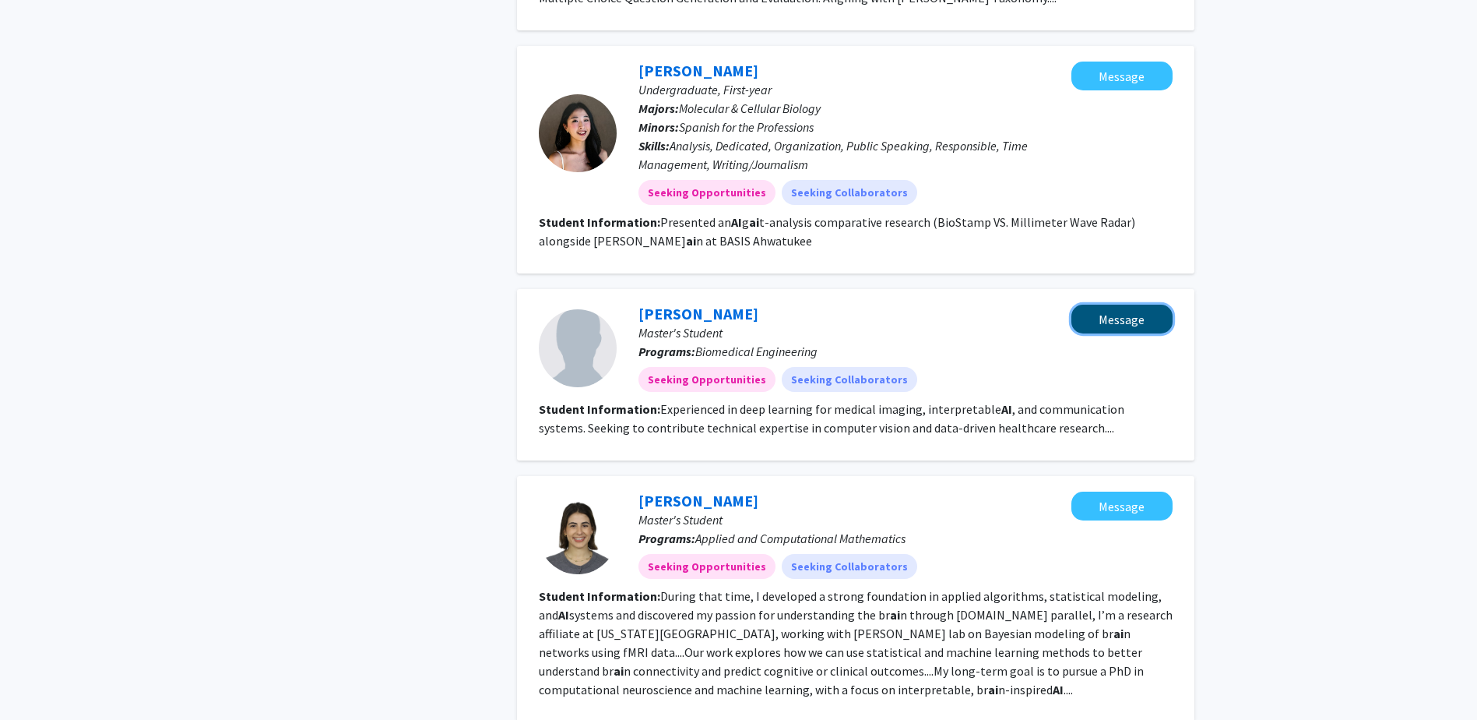
click at [1161, 304] on button "Message" at bounding box center [1122, 318] width 101 height 29
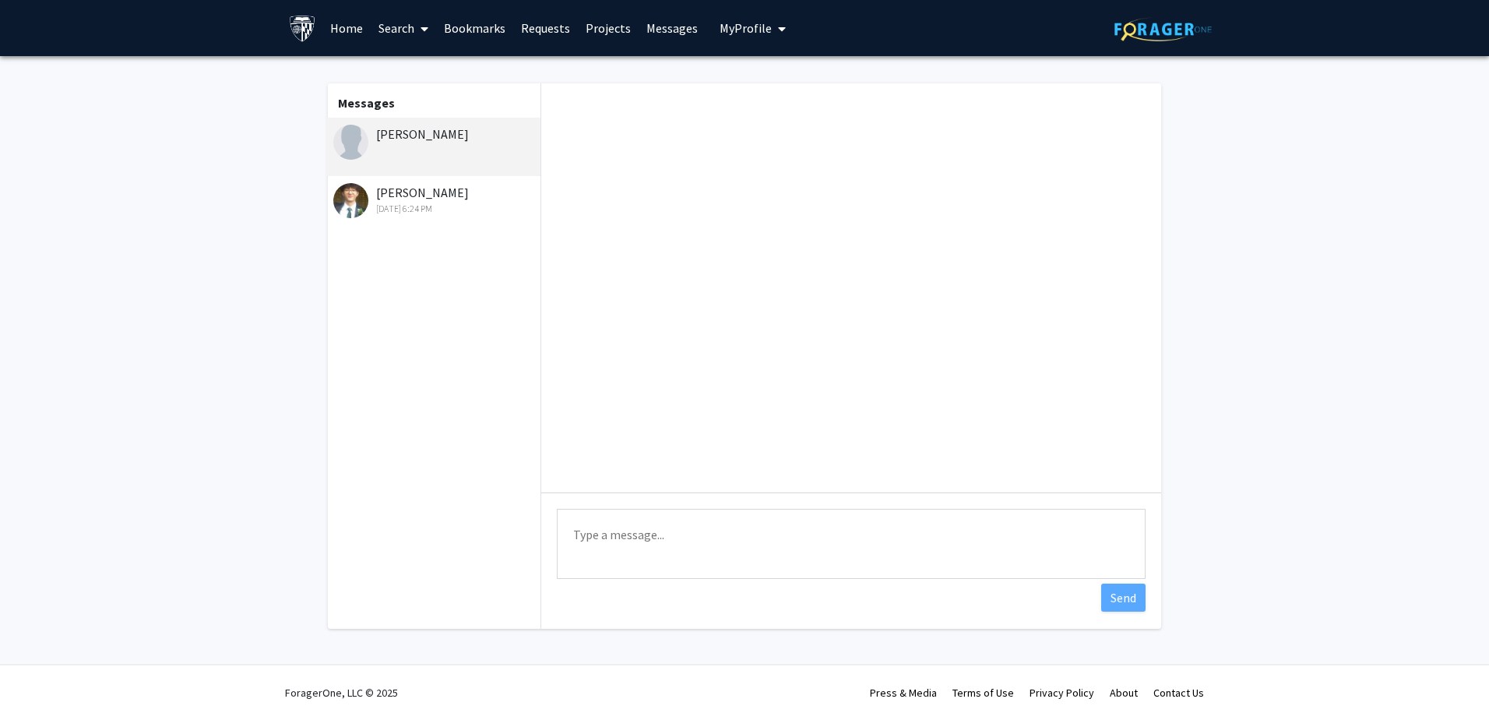
click at [745, 557] on textarea "Type a message" at bounding box center [851, 544] width 589 height 70
paste textarea "I'm [PERSON_NAME] - a Masters Student at the Center of Bioengineering Innovatio…"
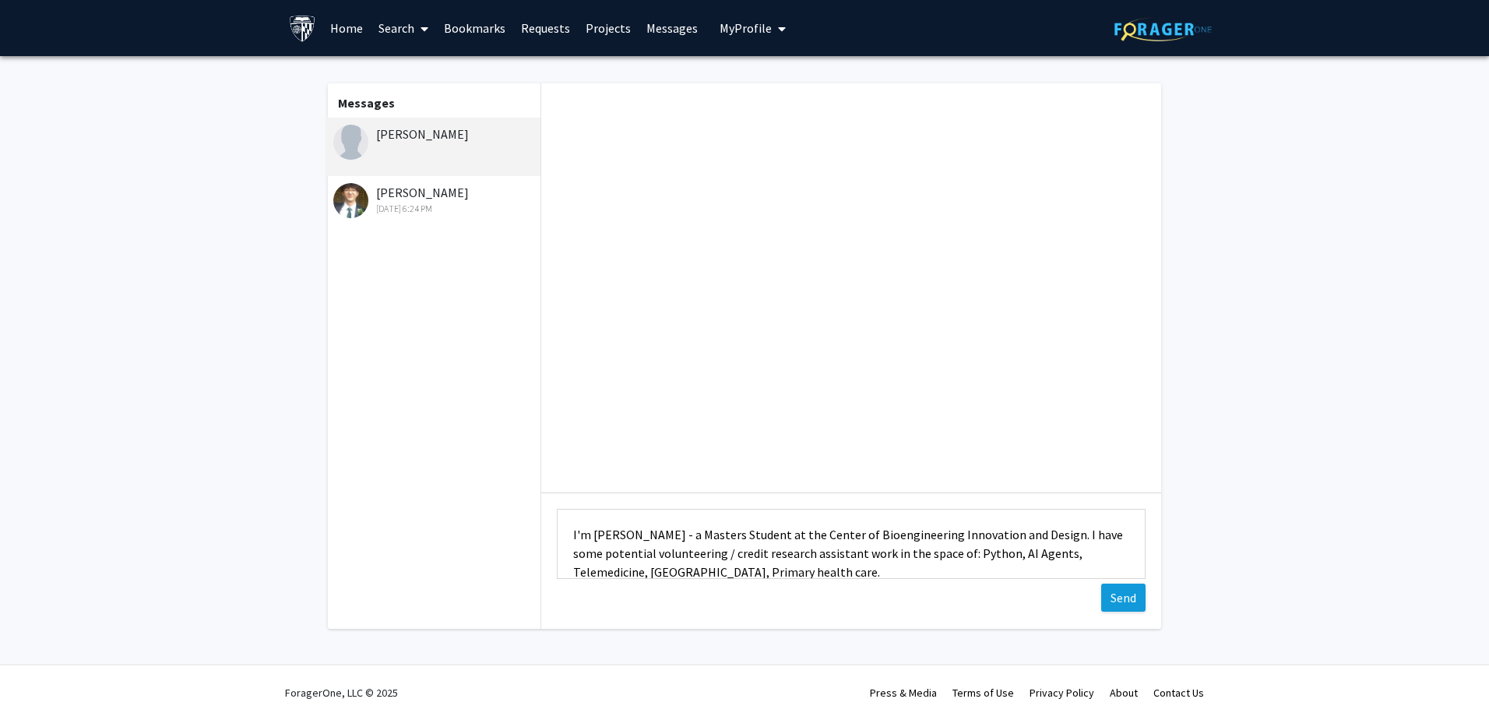
type textarea "I'm [PERSON_NAME] - a Masters Student at the Center of Bioengineering Innovatio…"
drag, startPoint x: 1116, startPoint y: 593, endPoint x: 1019, endPoint y: 476, distance: 152.2
click at [1116, 593] on button "Send" at bounding box center [1123, 597] width 44 height 28
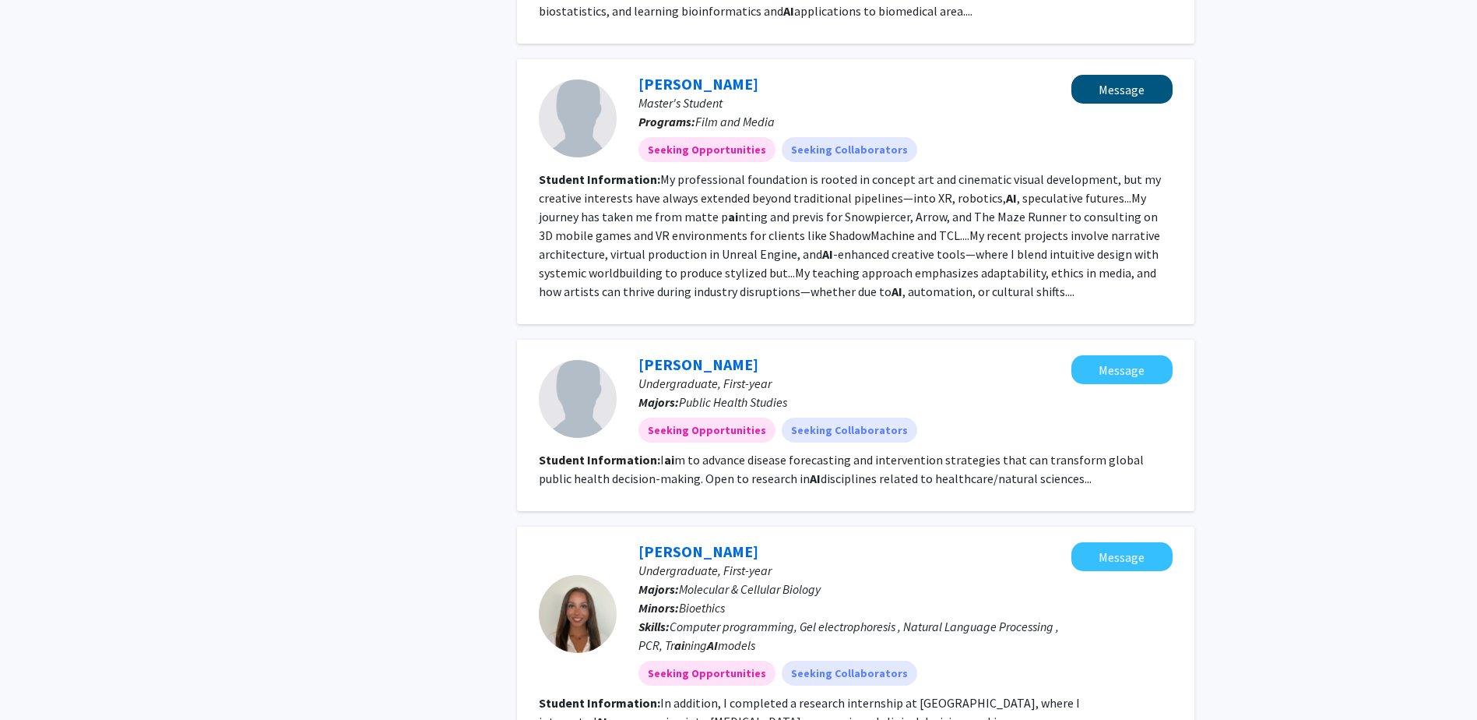
scroll to position [1947, 0]
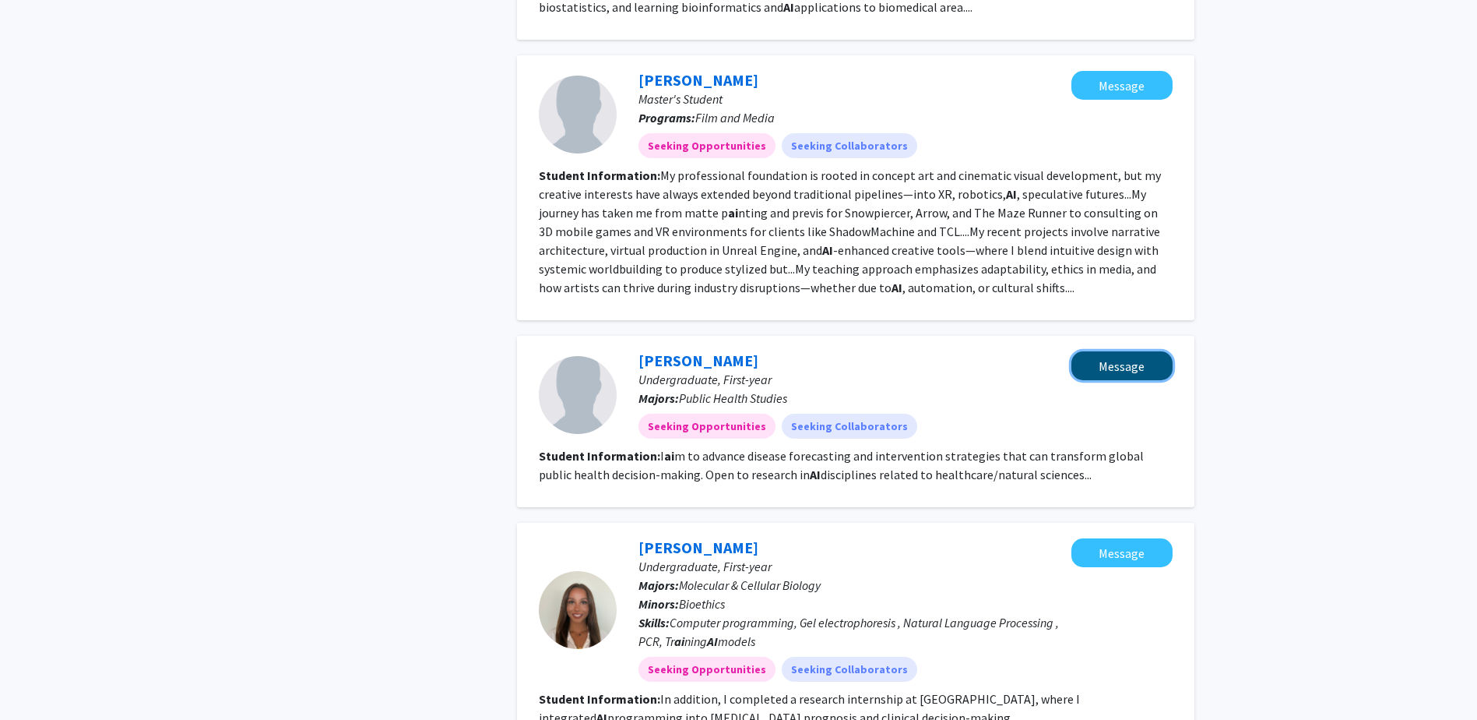
click at [1130, 351] on button "Message" at bounding box center [1122, 365] width 101 height 29
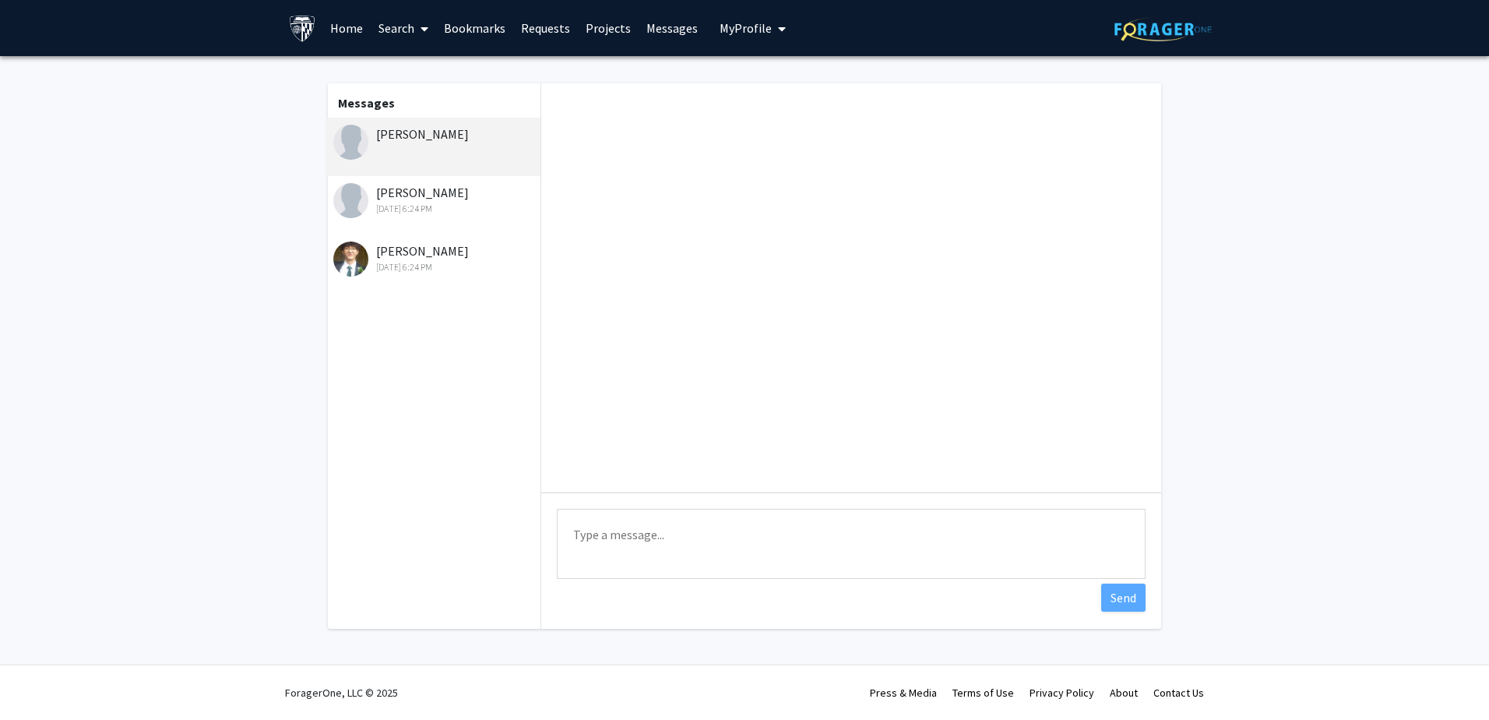
click at [758, 527] on textarea "Type a message" at bounding box center [851, 544] width 589 height 70
paste textarea "I'm [PERSON_NAME] - a Masters Student at the Center of Bioengineering Innovatio…"
type textarea "I'm [PERSON_NAME] - a Masters Student at the Center of Bioengineering Innovatio…"
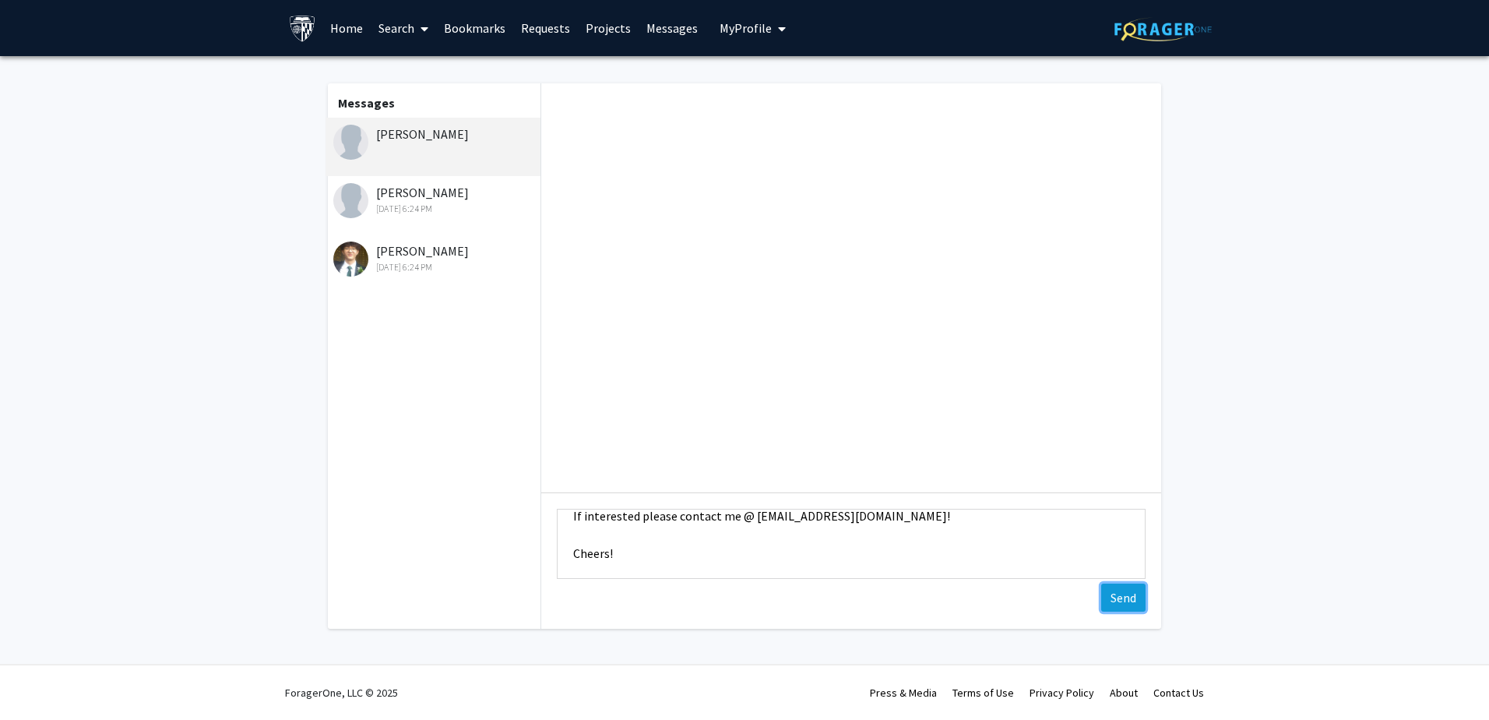
click at [1125, 590] on button "Send" at bounding box center [1123, 597] width 44 height 28
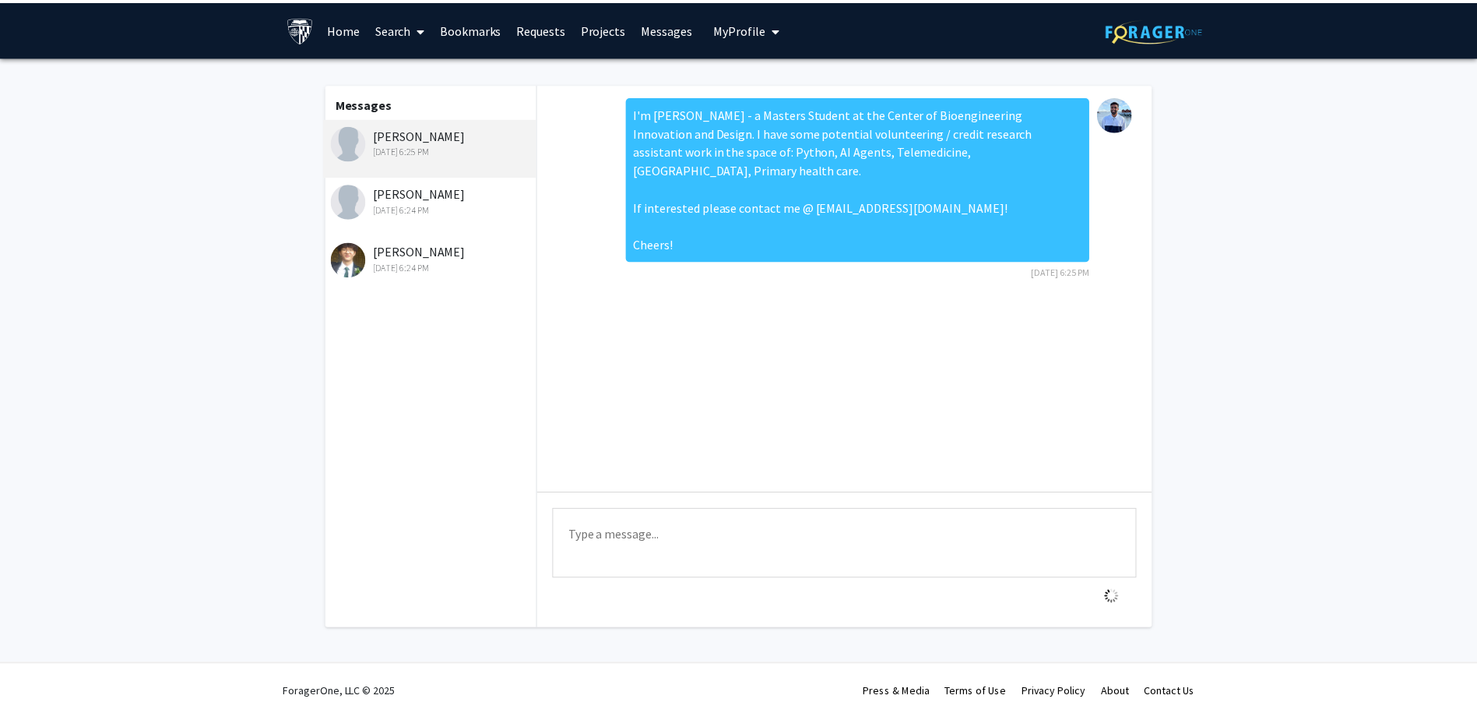
scroll to position [0, 0]
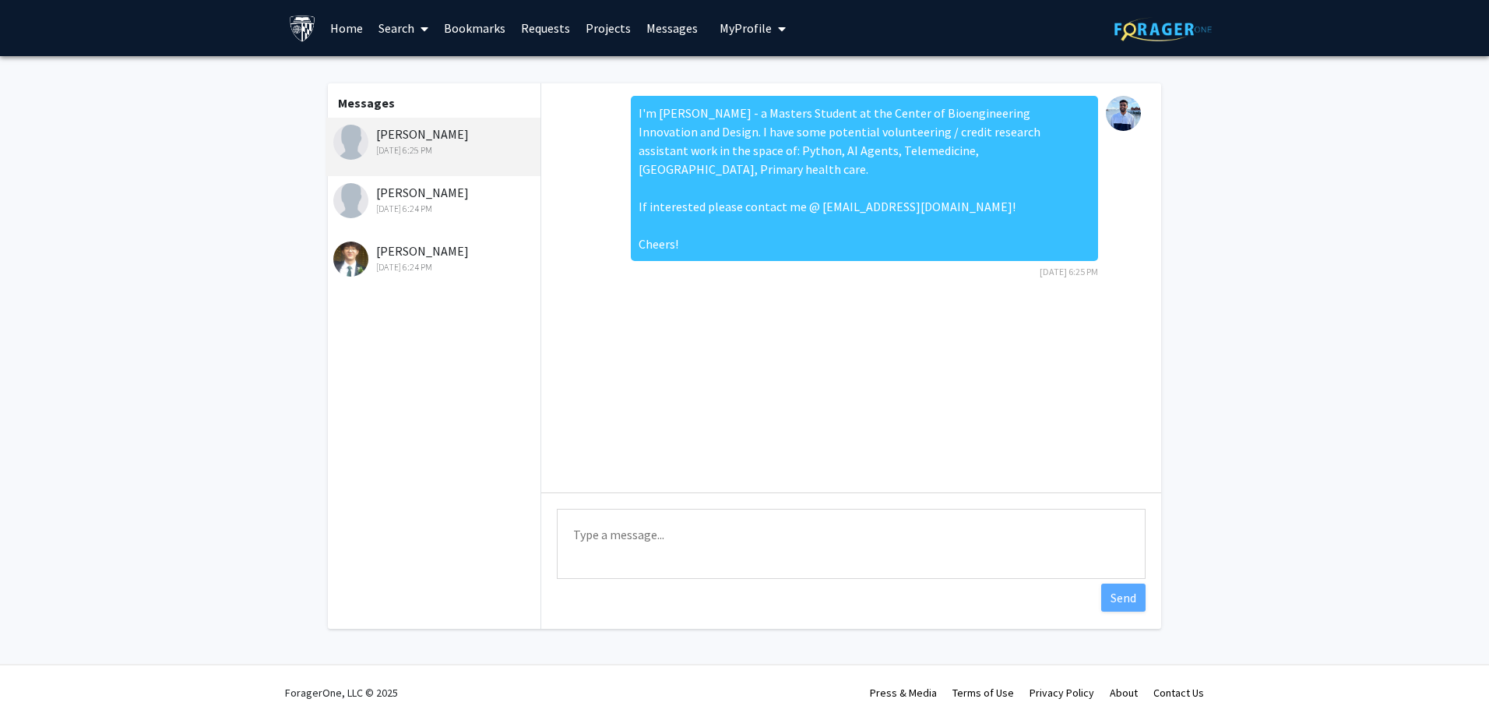
click at [421, 28] on icon at bounding box center [425, 29] width 8 height 12
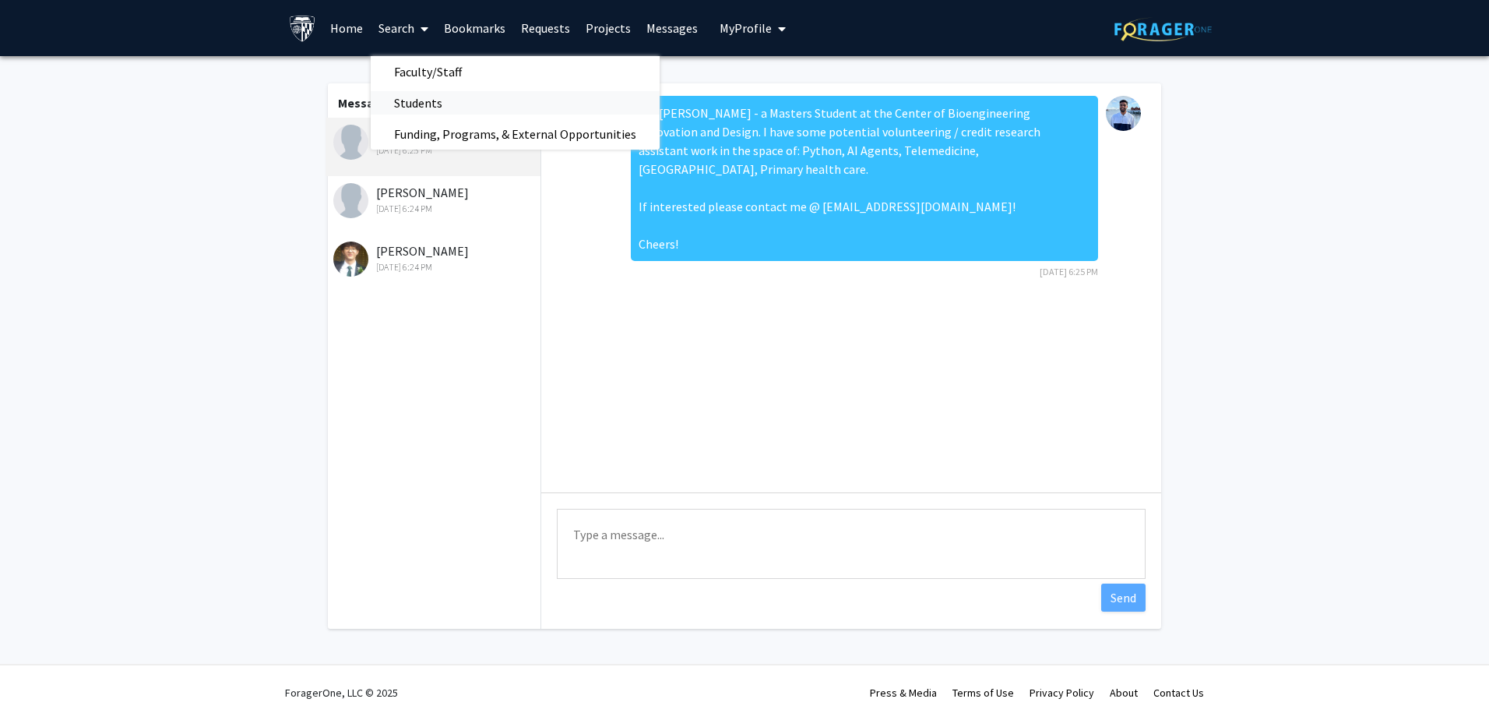
click at [456, 100] on span "Students" at bounding box center [418, 102] width 95 height 31
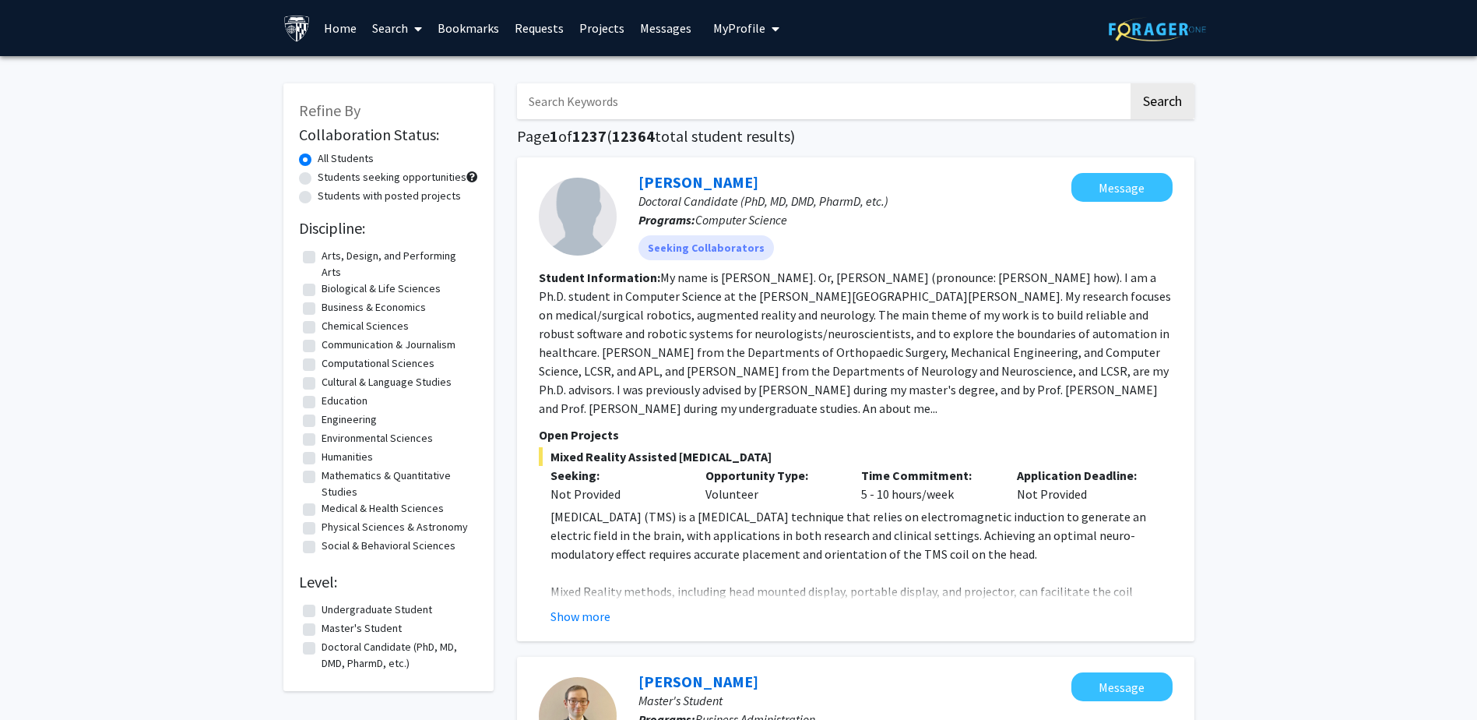
drag, startPoint x: 1237, startPoint y: 566, endPoint x: 1086, endPoint y: 108, distance: 482.2
click at [677, 114] on input "Search Keywords" at bounding box center [822, 101] width 611 height 36
type input "AI"
click at [1159, 100] on button "Search" at bounding box center [1163, 101] width 64 height 36
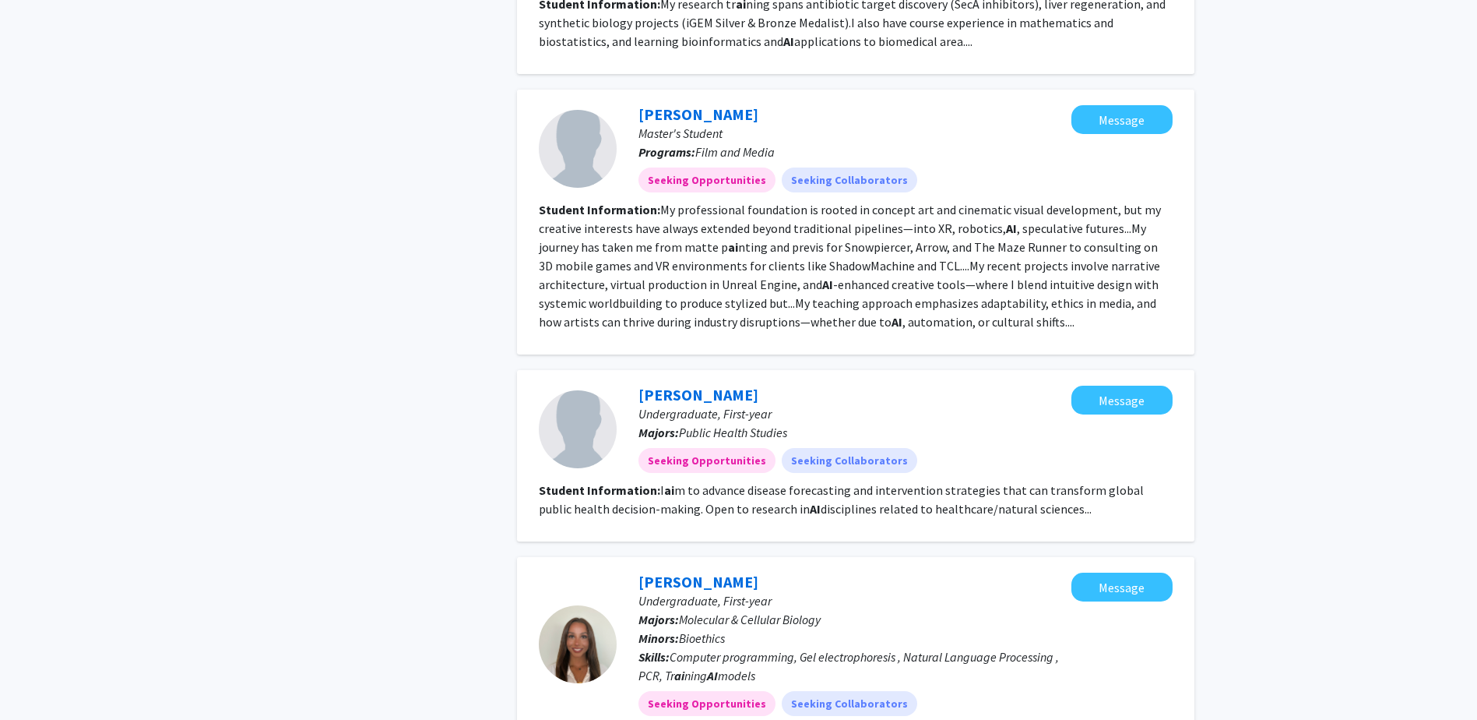
scroll to position [2056, 0]
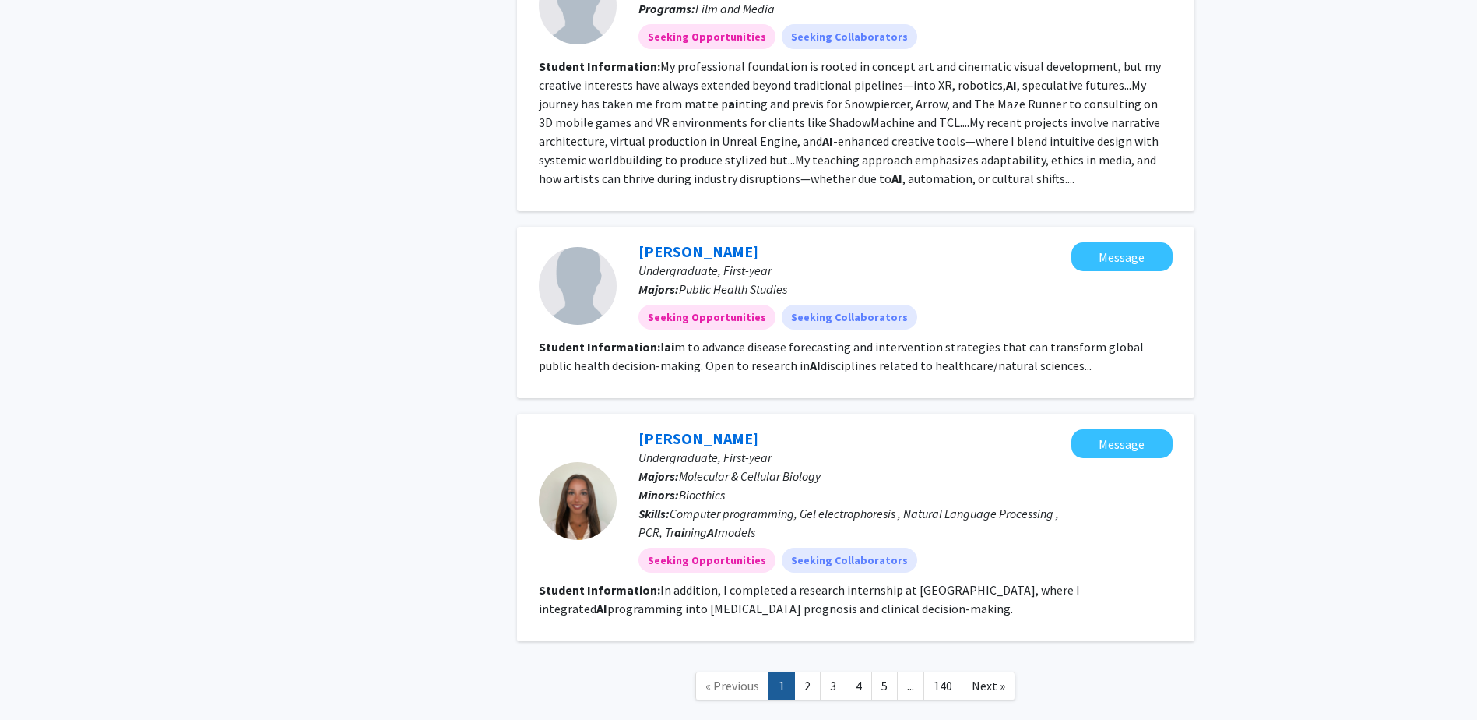
drag, startPoint x: 1308, startPoint y: 397, endPoint x: 1294, endPoint y: 553, distance: 156.3
click at [802, 672] on link "2" at bounding box center [807, 685] width 26 height 27
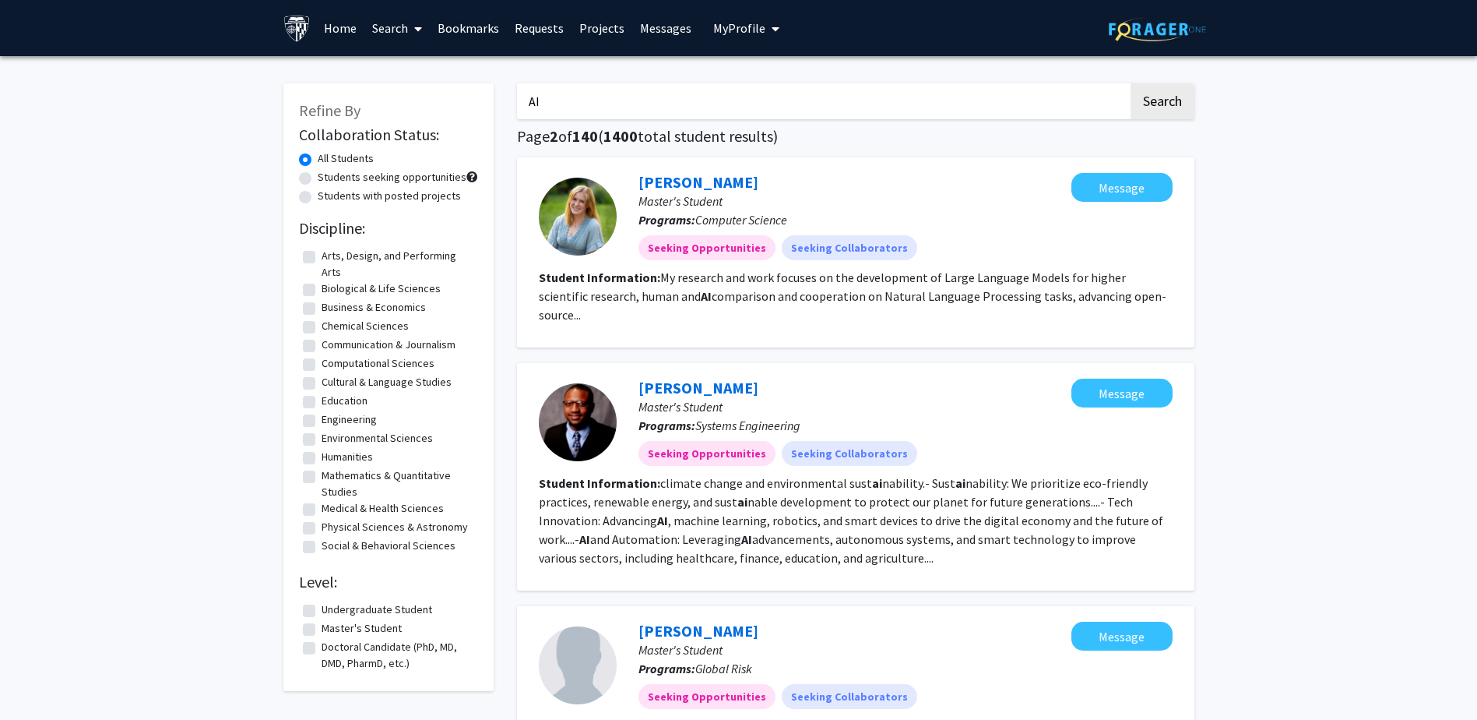
drag, startPoint x: 470, startPoint y: 591, endPoint x: 378, endPoint y: 161, distance: 439.4
click at [322, 609] on label "Undergraduate Student" at bounding box center [377, 609] width 111 height 16
click at [322, 609] on input "Undergraduate Student" at bounding box center [327, 606] width 10 height 10
checkbox input "true"
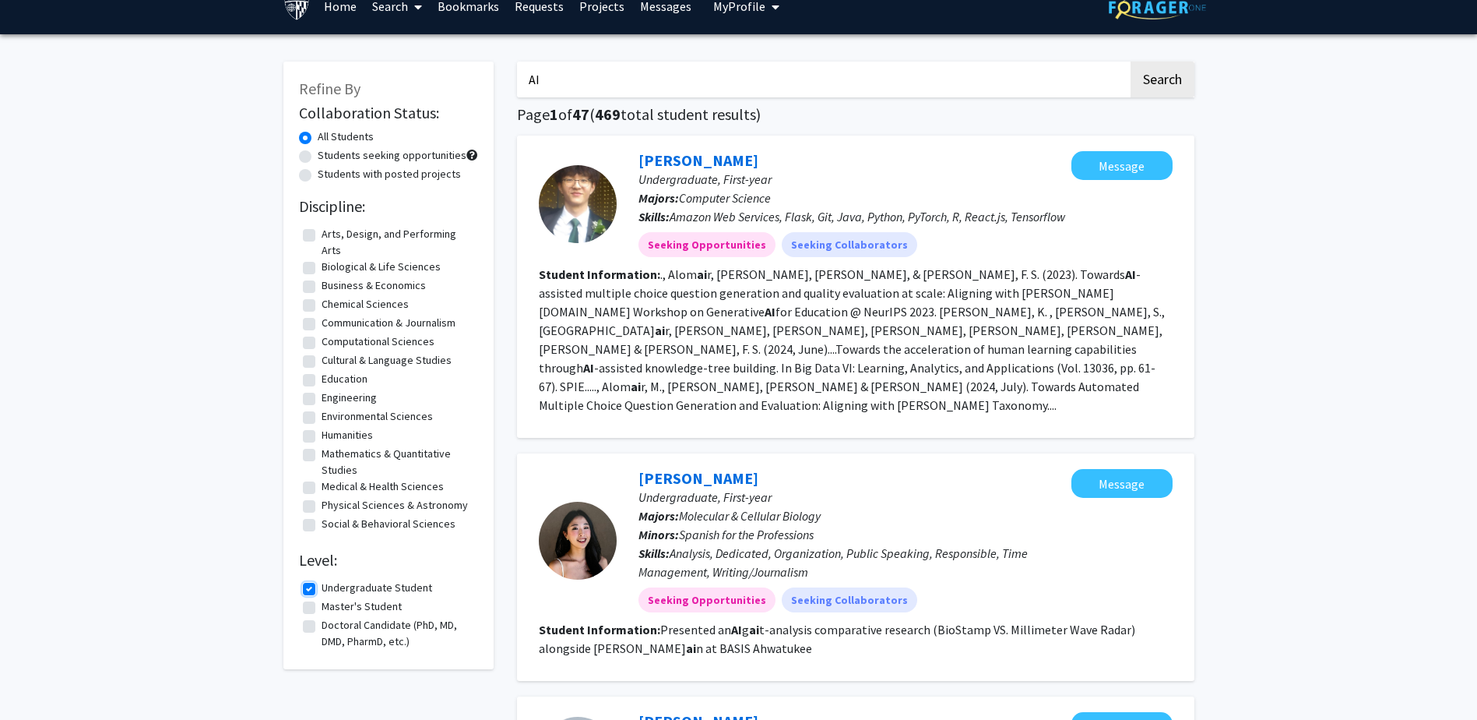
scroll to position [78, 0]
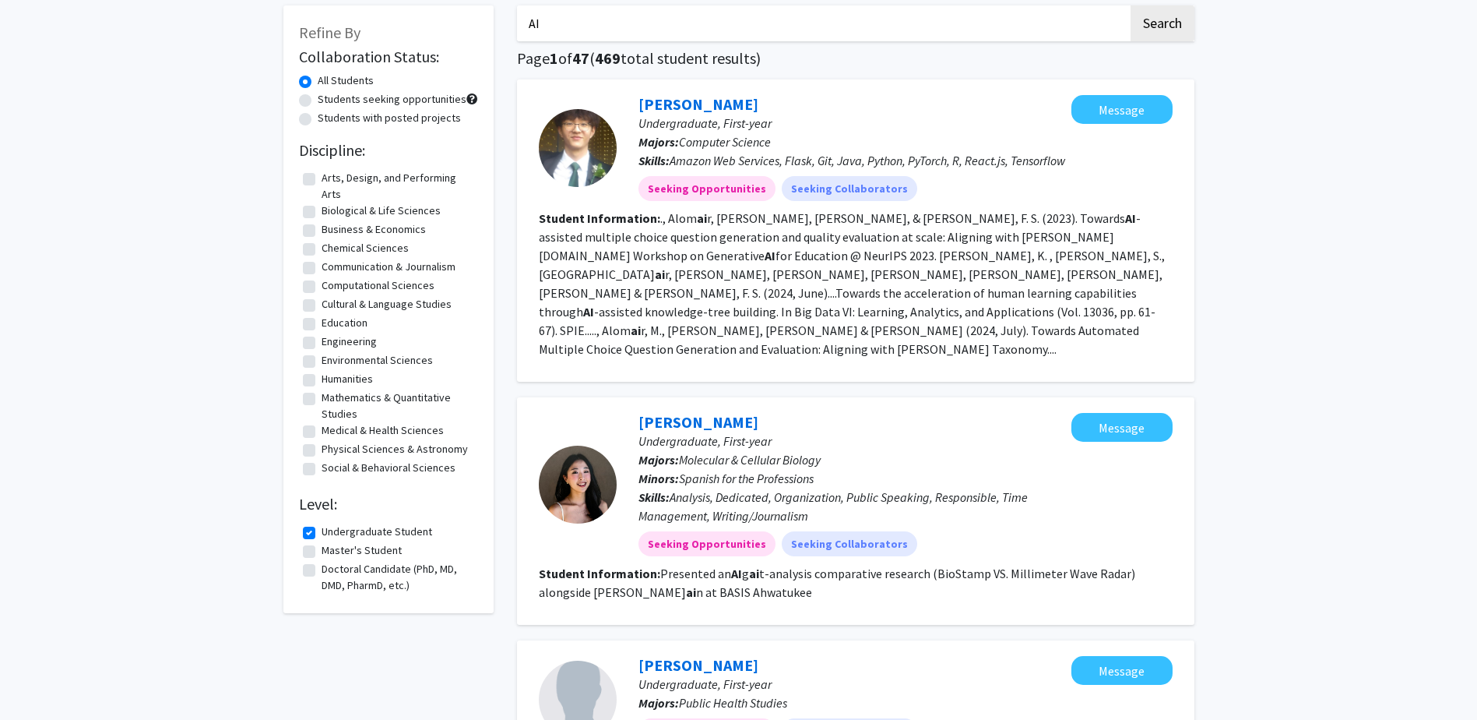
click at [322, 338] on label "Engineering" at bounding box center [349, 341] width 55 height 16
click at [322, 338] on input "Engineering" at bounding box center [327, 338] width 10 height 10
checkbox input "true"
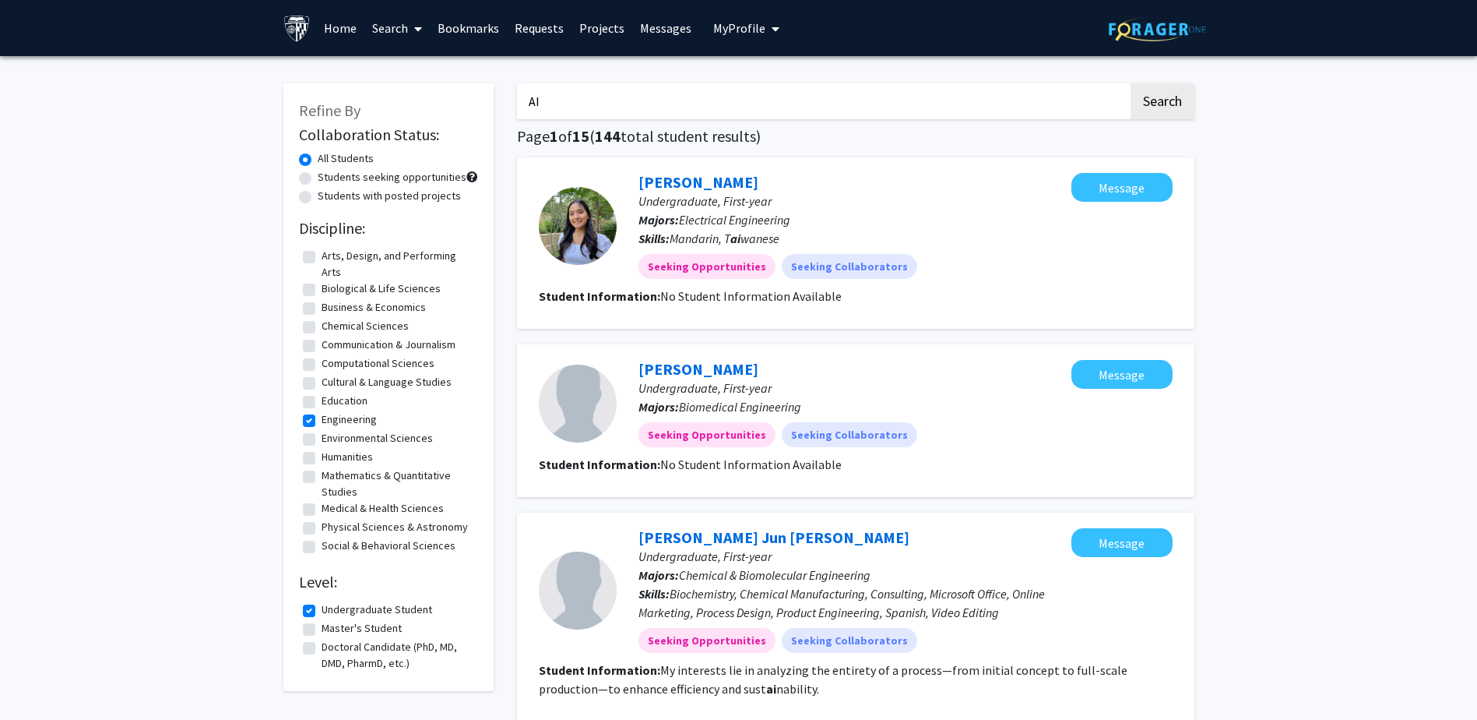
click at [322, 363] on label "Computational Sciences" at bounding box center [378, 363] width 113 height 16
click at [322, 363] on input "Computational Sciences" at bounding box center [327, 360] width 10 height 10
checkbox input "true"
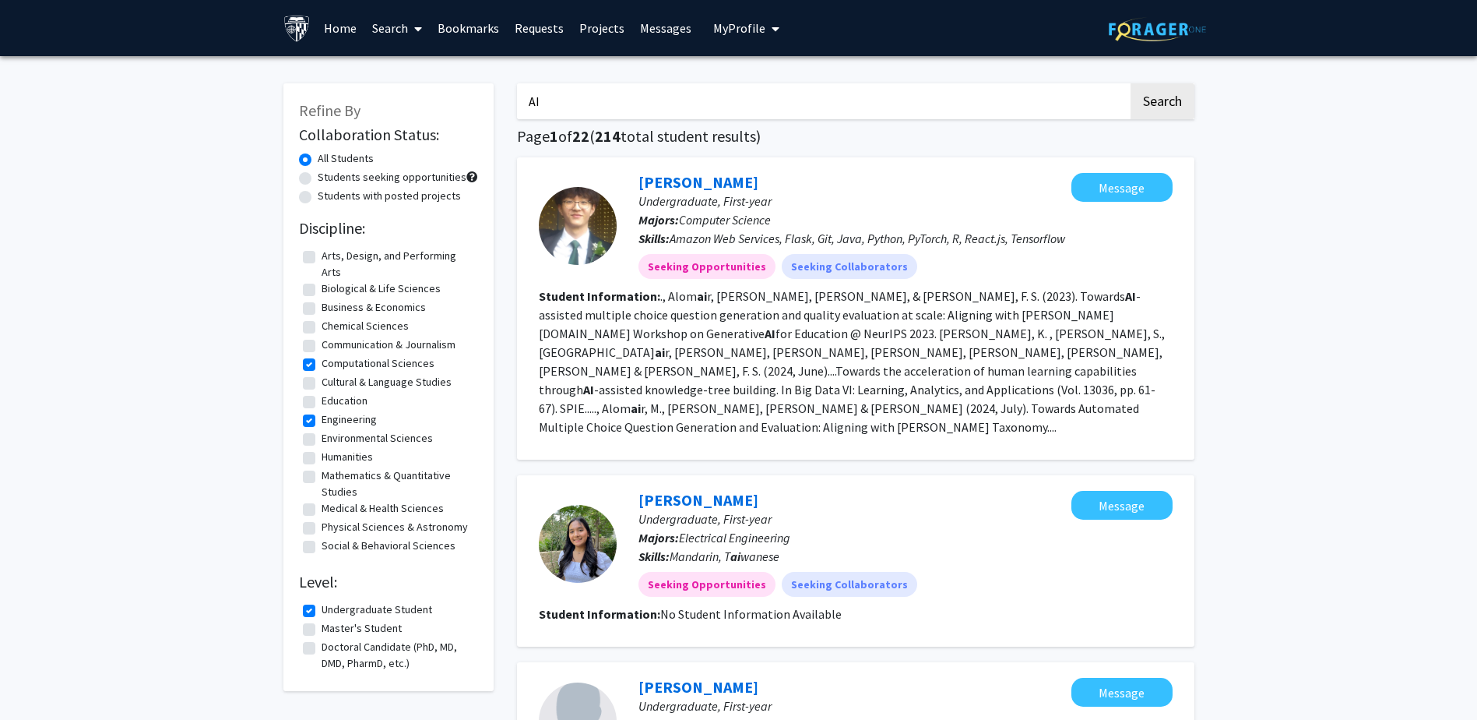
drag, startPoint x: 1127, startPoint y: 462, endPoint x: 1286, endPoint y: 509, distance: 166.3
click at [1138, 491] on button "Message" at bounding box center [1122, 505] width 101 height 29
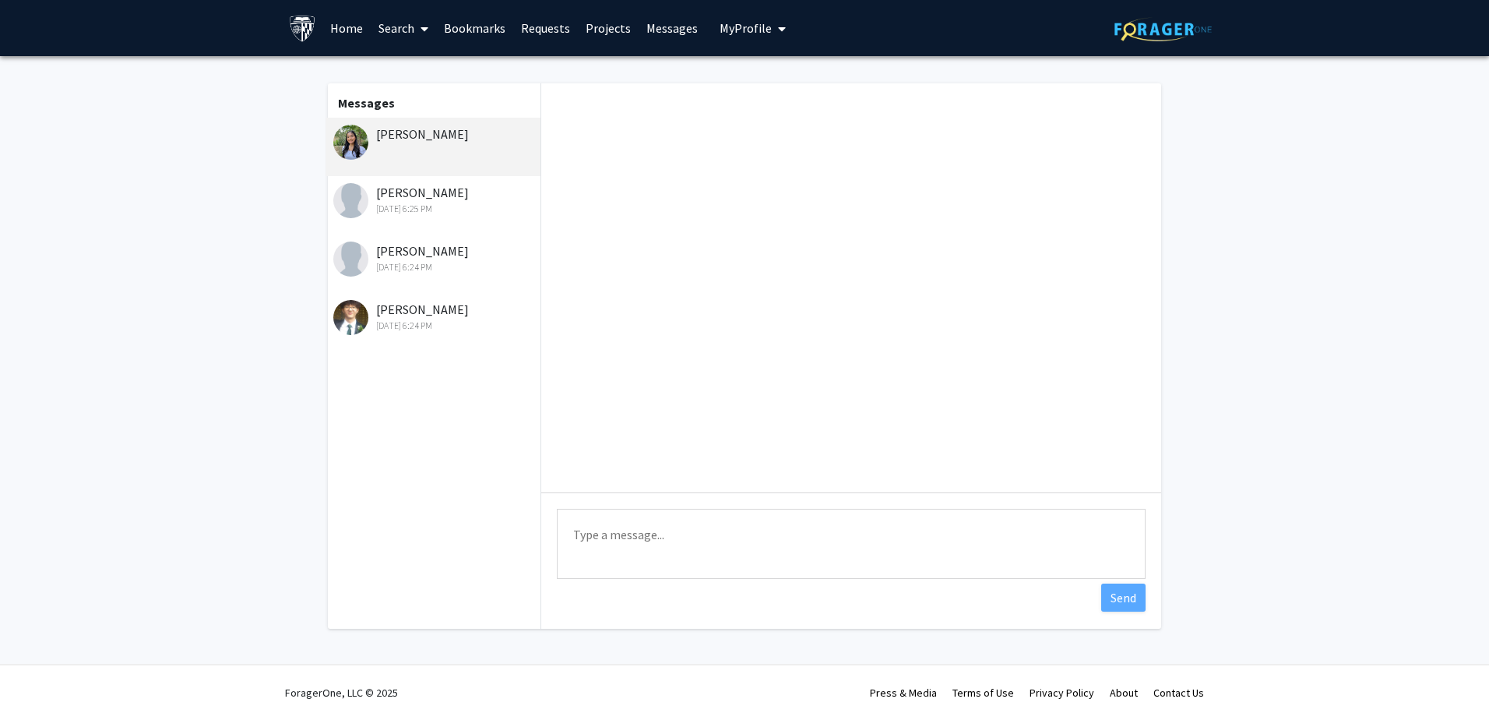
click at [664, 547] on textarea "Type a message" at bounding box center [851, 544] width 589 height 70
paste textarea "I'm [PERSON_NAME] - a Masters Student at the Center of Bioengineering Innovatio…"
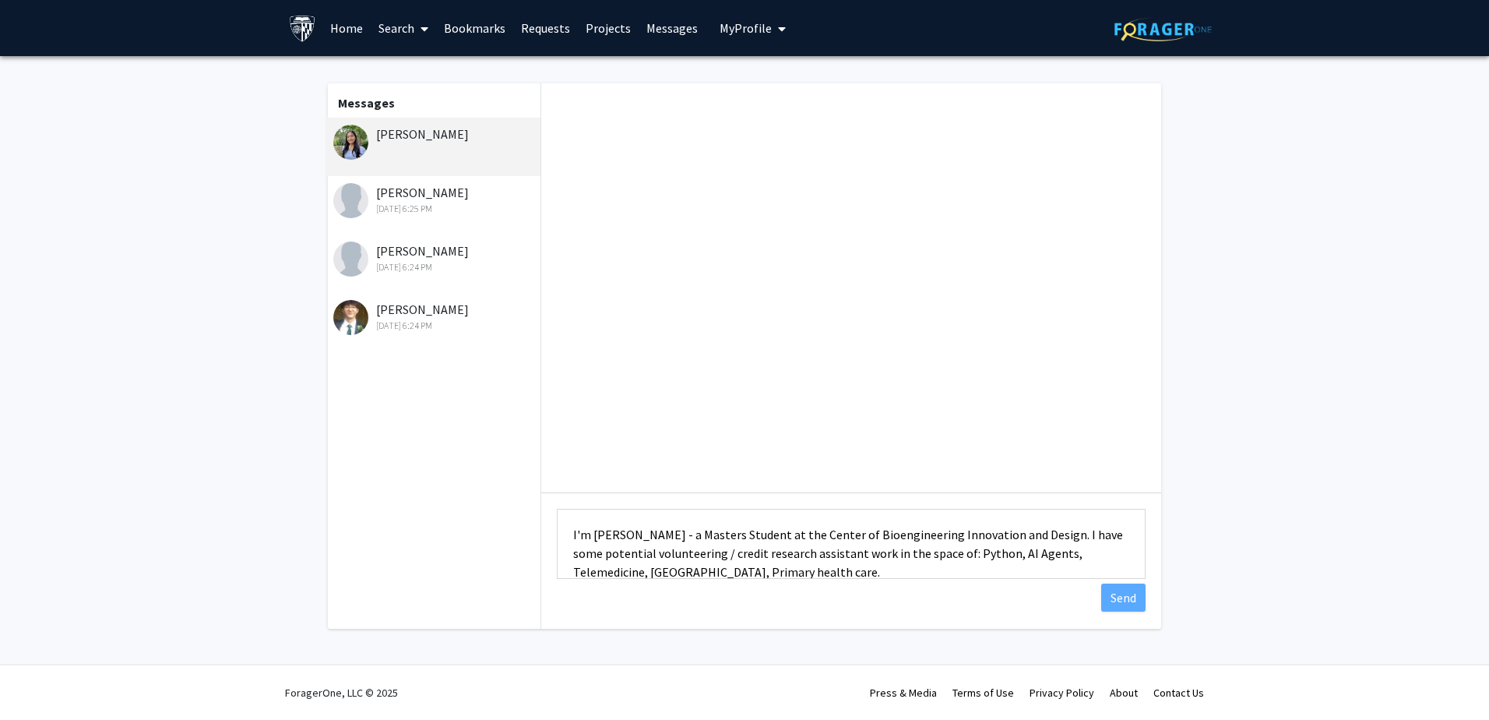
scroll to position [76, 0]
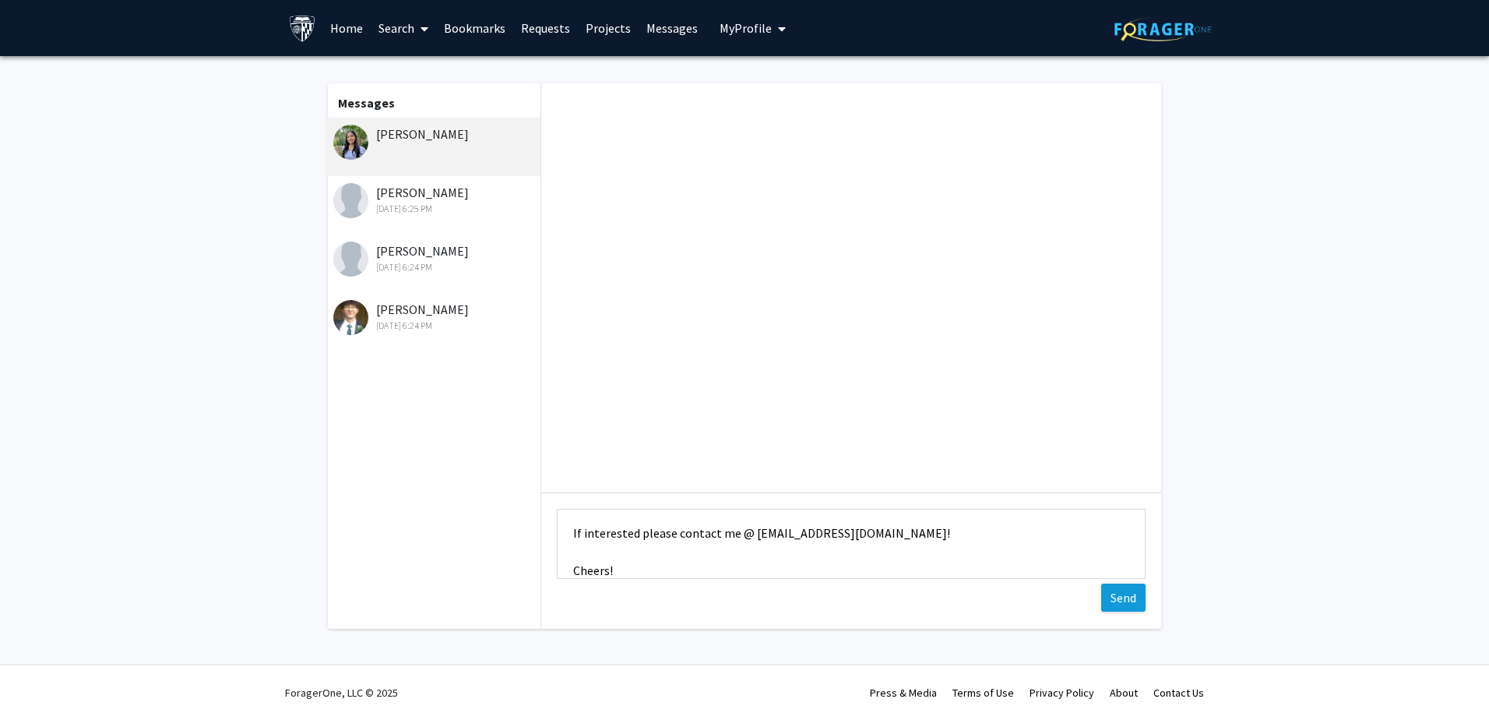
type textarea "I'm [PERSON_NAME] - a Masters Student at the Center of Bioengineering Innovatio…"
click at [1130, 595] on button "Send" at bounding box center [1123, 597] width 44 height 28
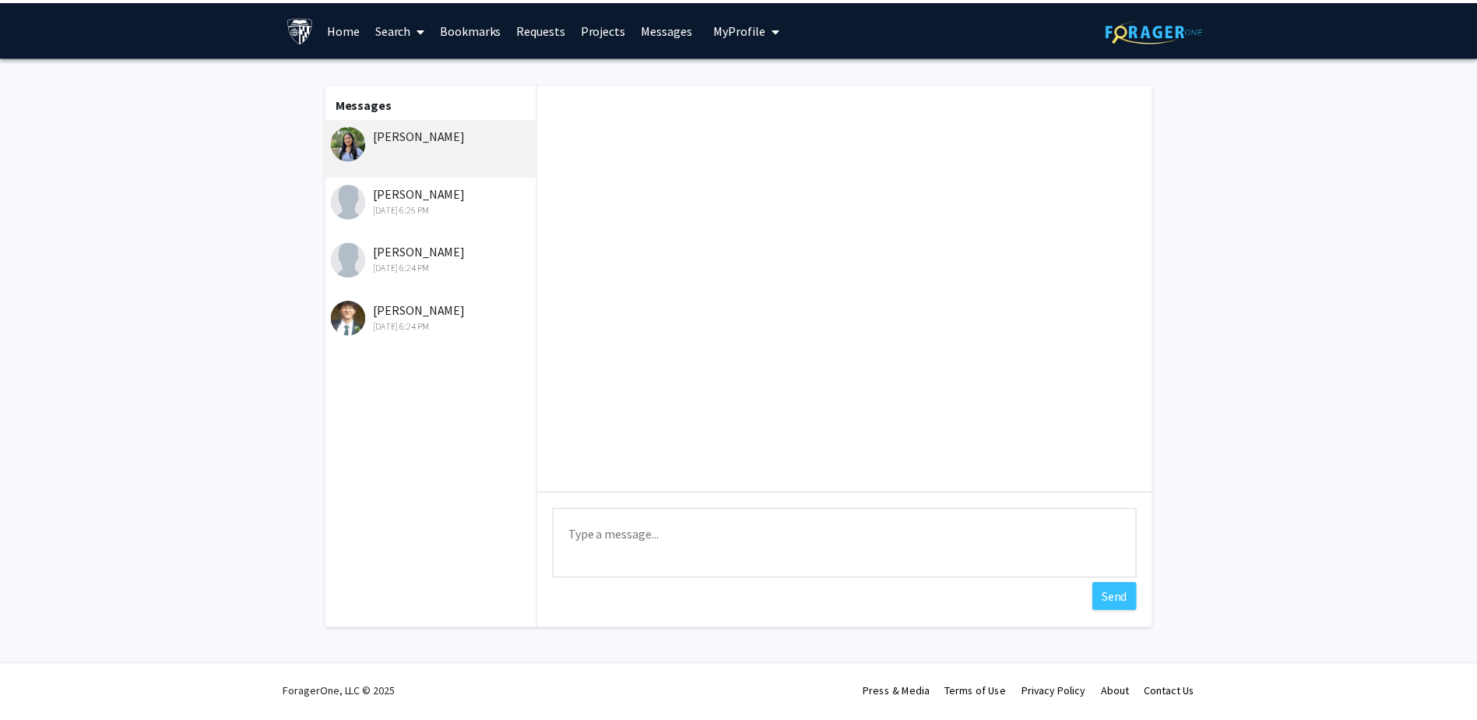
scroll to position [0, 0]
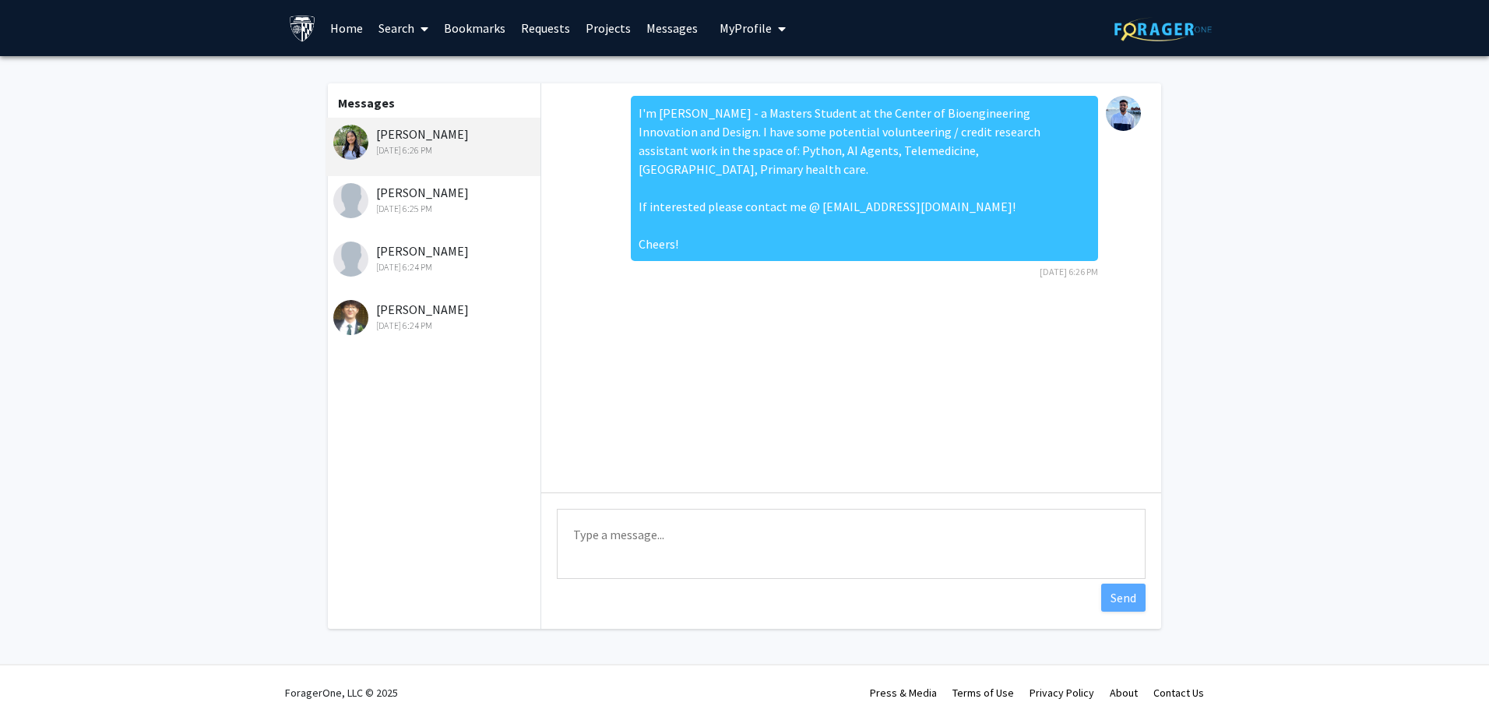
click at [769, 362] on div "I'm [PERSON_NAME] - a Masters Student at the Center of Bioengineering Innovatio…" at bounding box center [851, 287] width 620 height 409
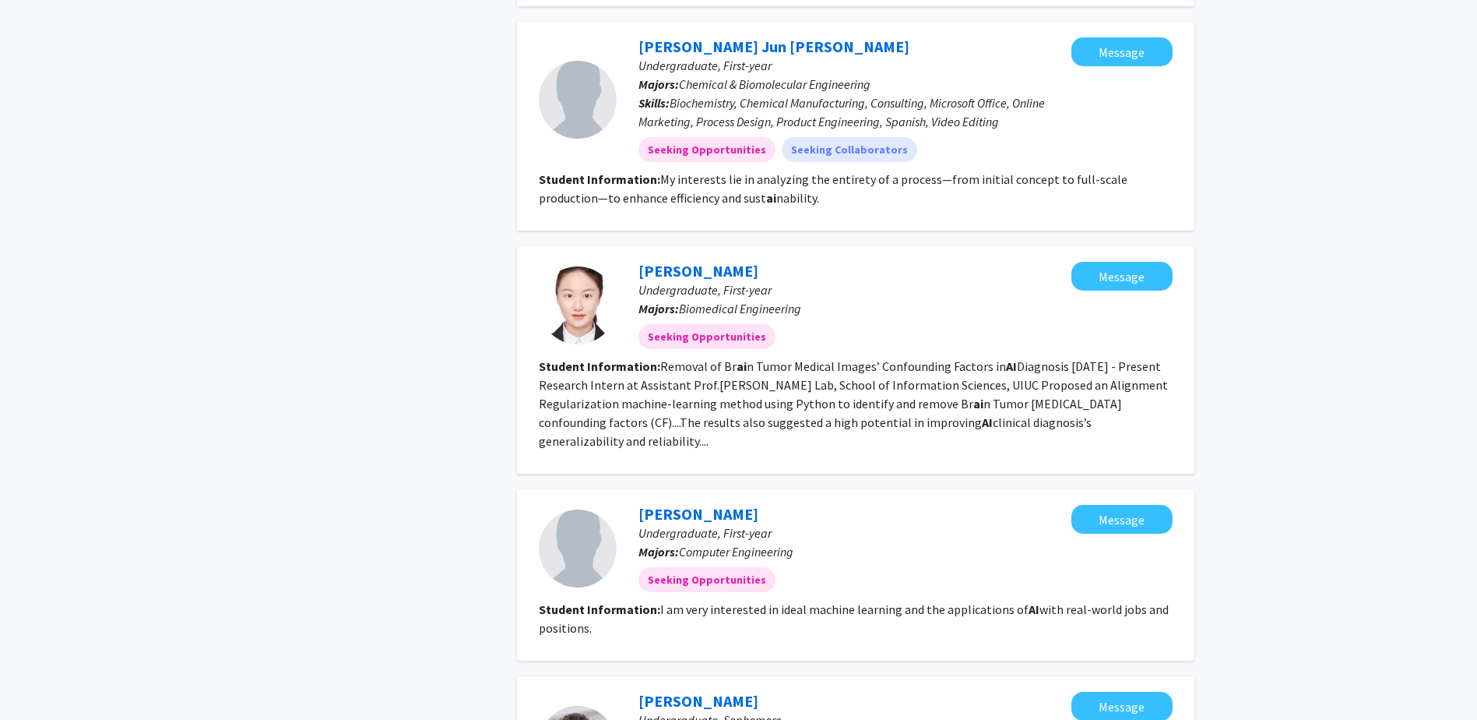
scroll to position [1246, 0]
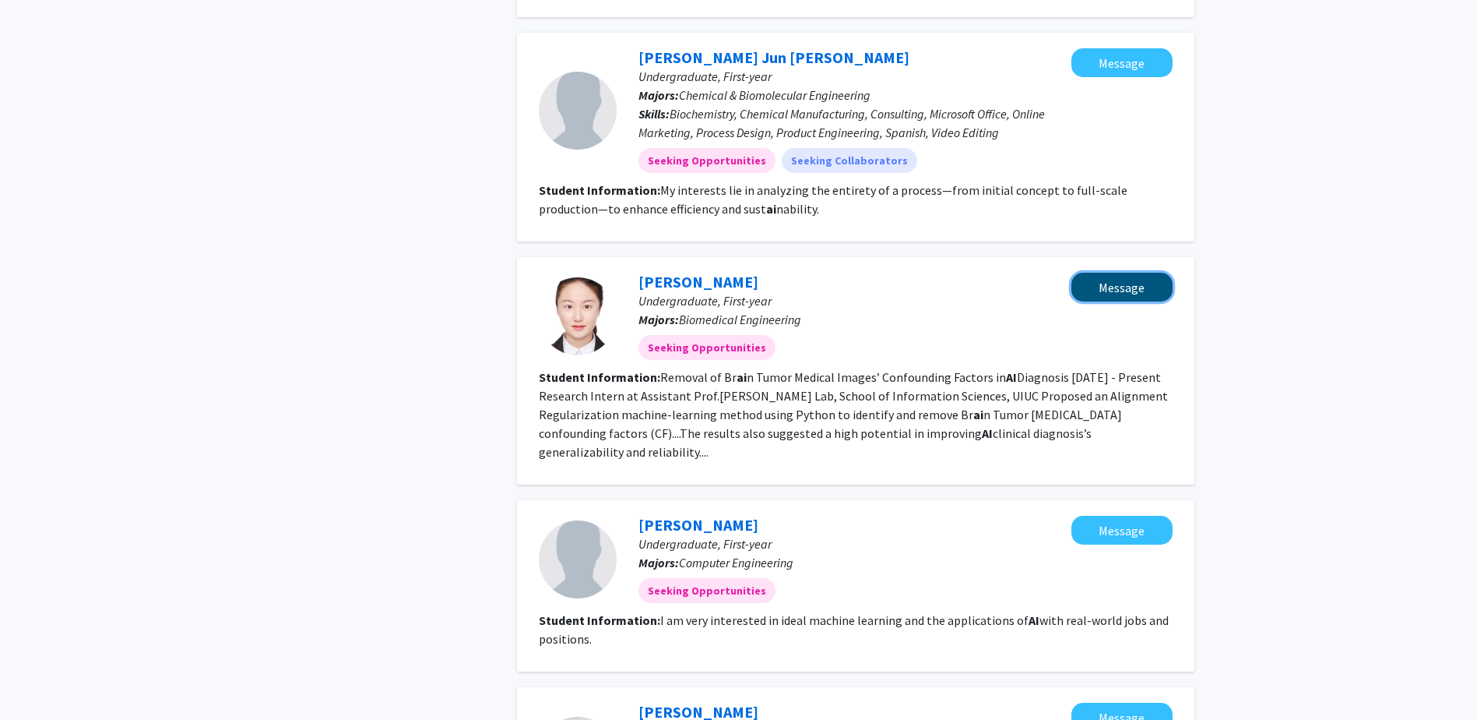
click at [1127, 273] on button "Message" at bounding box center [1122, 287] width 101 height 29
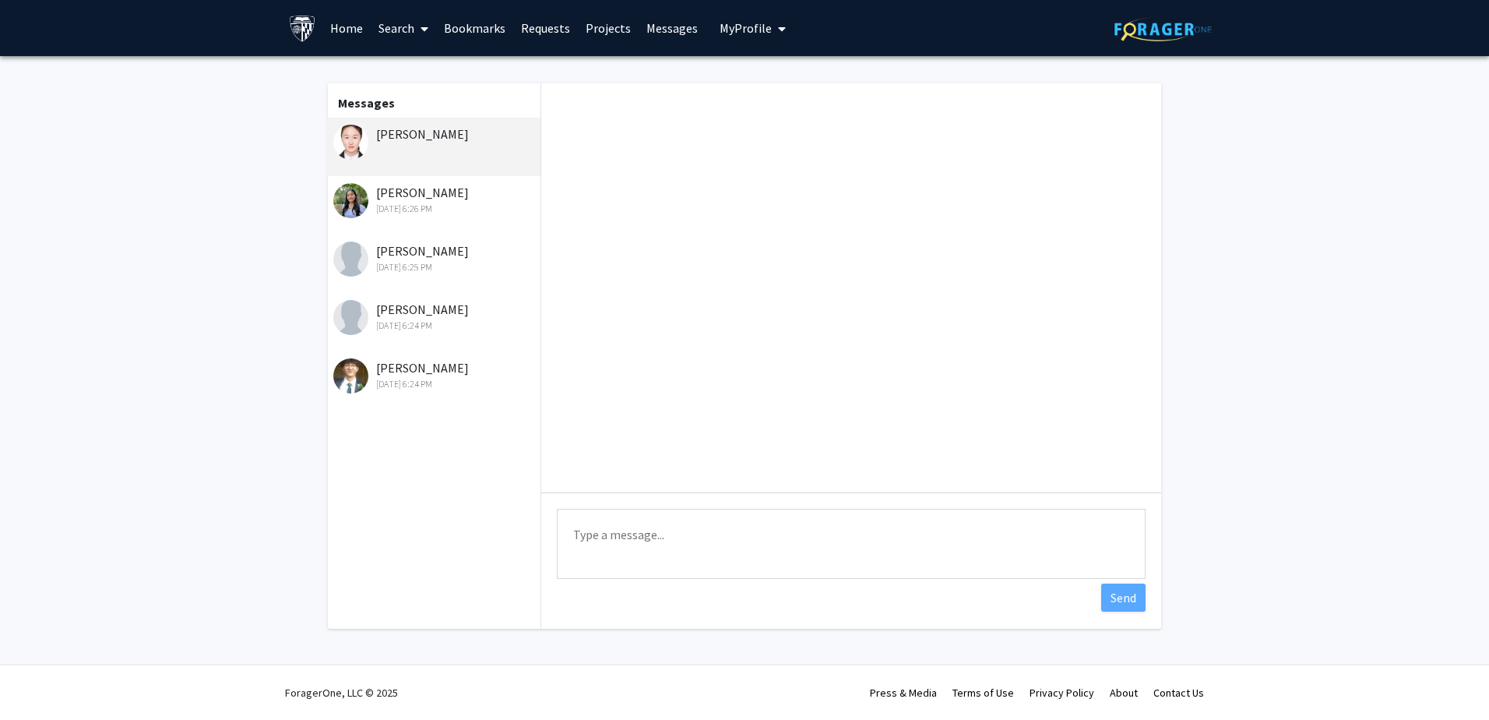
click at [760, 558] on textarea "Type a message" at bounding box center [851, 544] width 589 height 70
paste textarea "I'm [PERSON_NAME] - a Masters Student at the Center of Bioengineering Innovatio…"
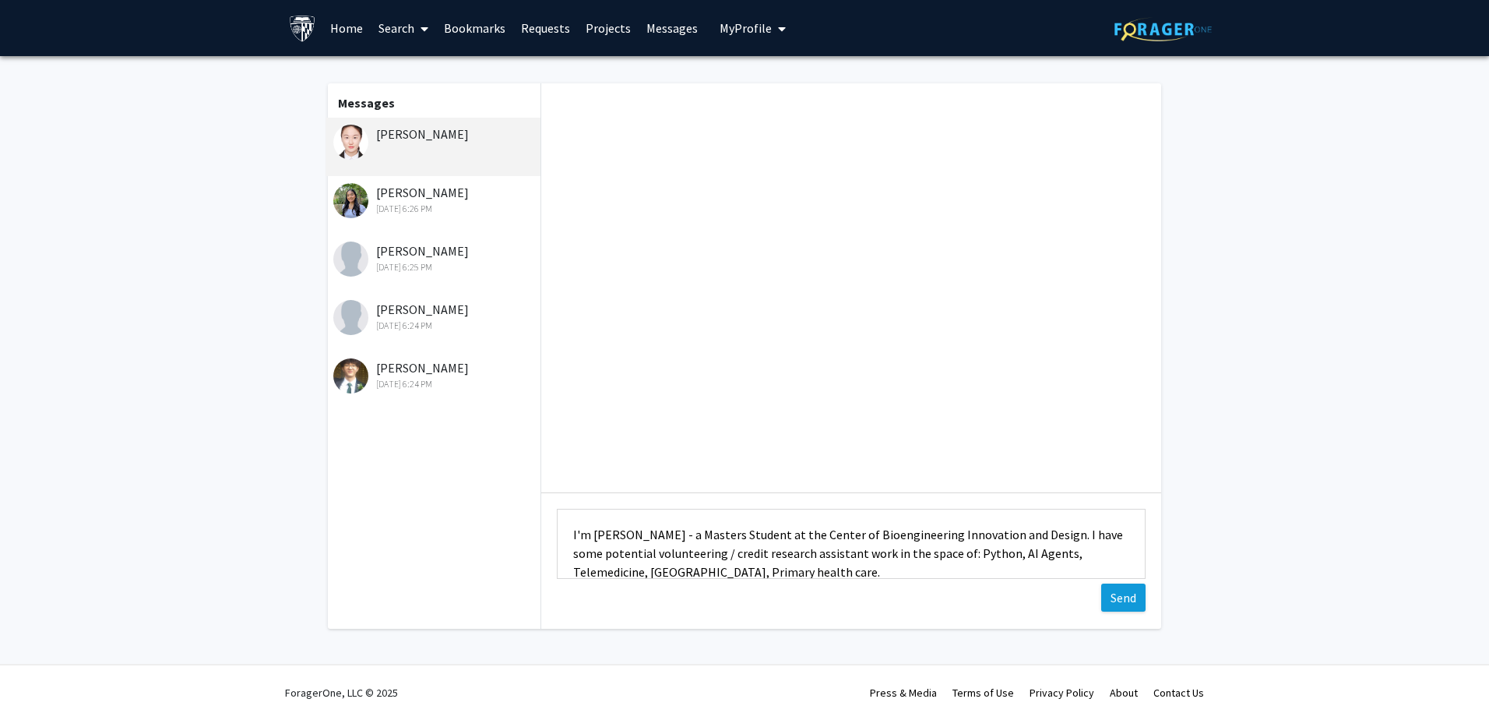
type textarea "I'm [PERSON_NAME] - a Masters Student at the Center of Bioengineering Innovatio…"
click at [1123, 598] on button "Send" at bounding box center [1123, 597] width 44 height 28
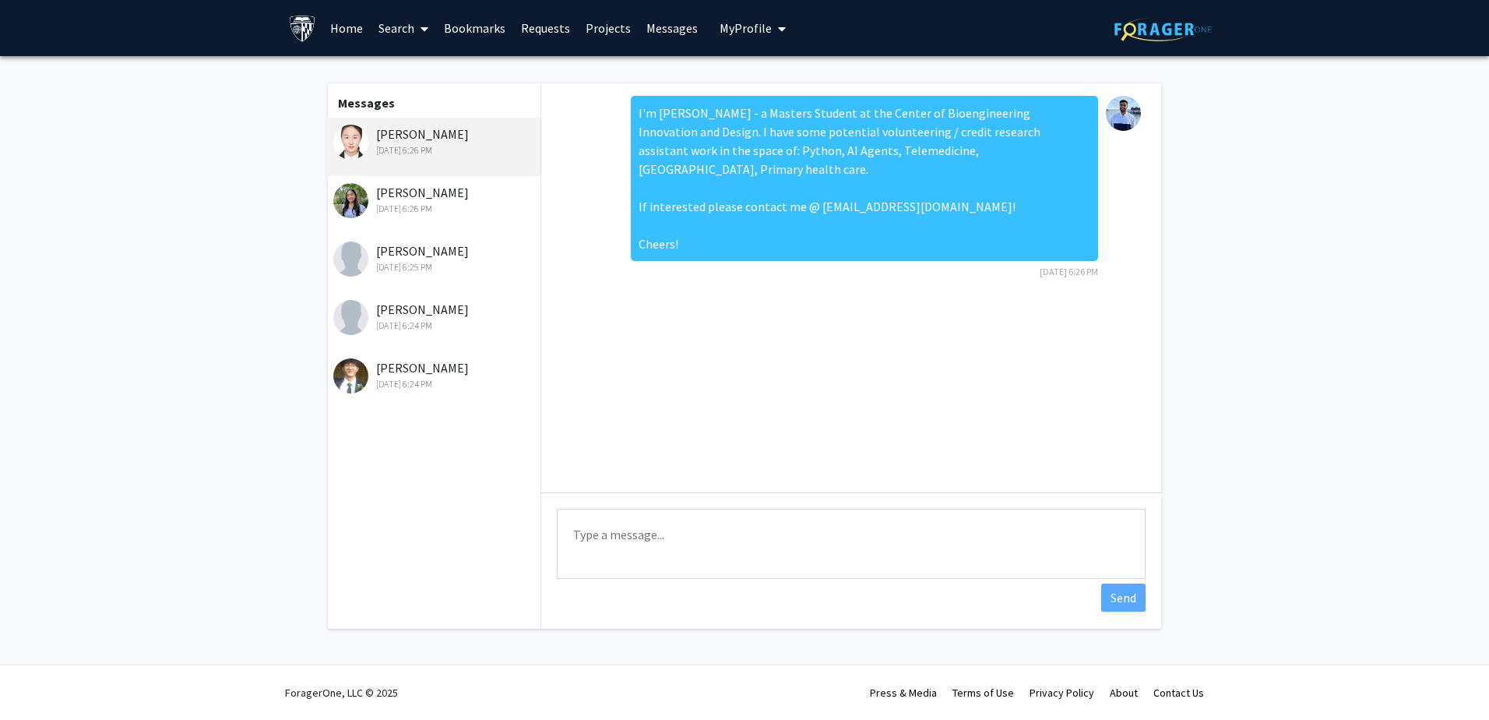
click at [1128, 344] on div "I'm [PERSON_NAME] - a Masters Student at the Center of Bioengineering Innovatio…" at bounding box center [851, 287] width 620 height 409
click at [1061, 437] on div "I'm [PERSON_NAME] - a Masters Student at the Center of Bioengineering Innovatio…" at bounding box center [851, 287] width 620 height 409
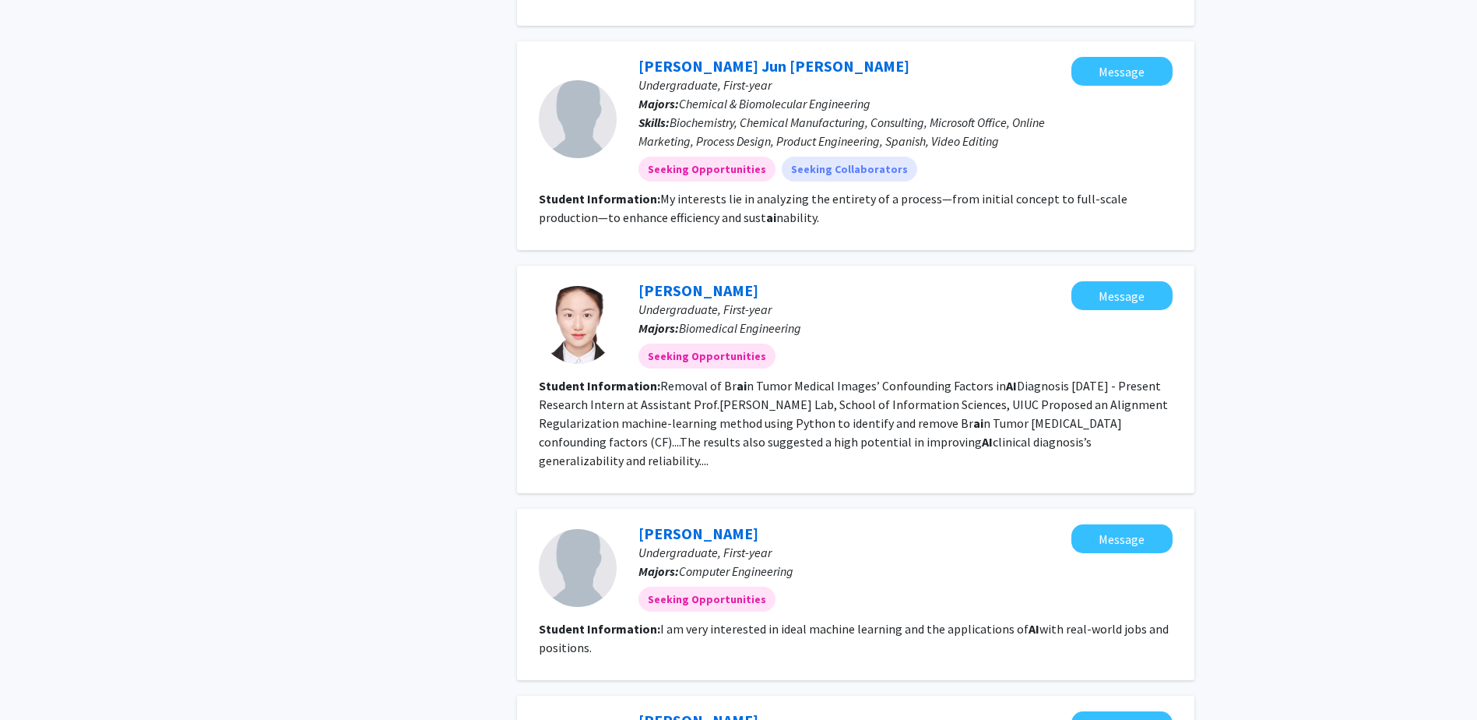
scroll to position [1246, 0]
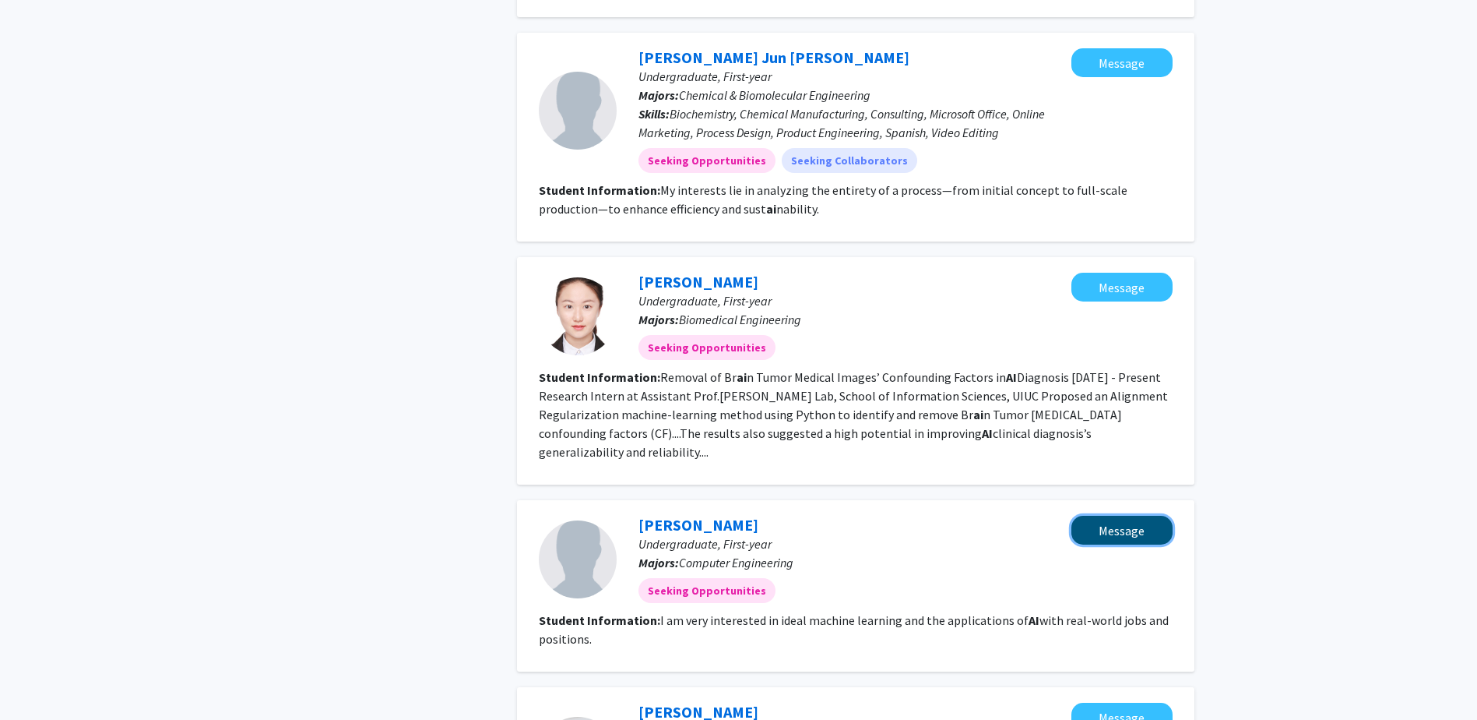
click at [1119, 516] on button "Message" at bounding box center [1122, 530] width 101 height 29
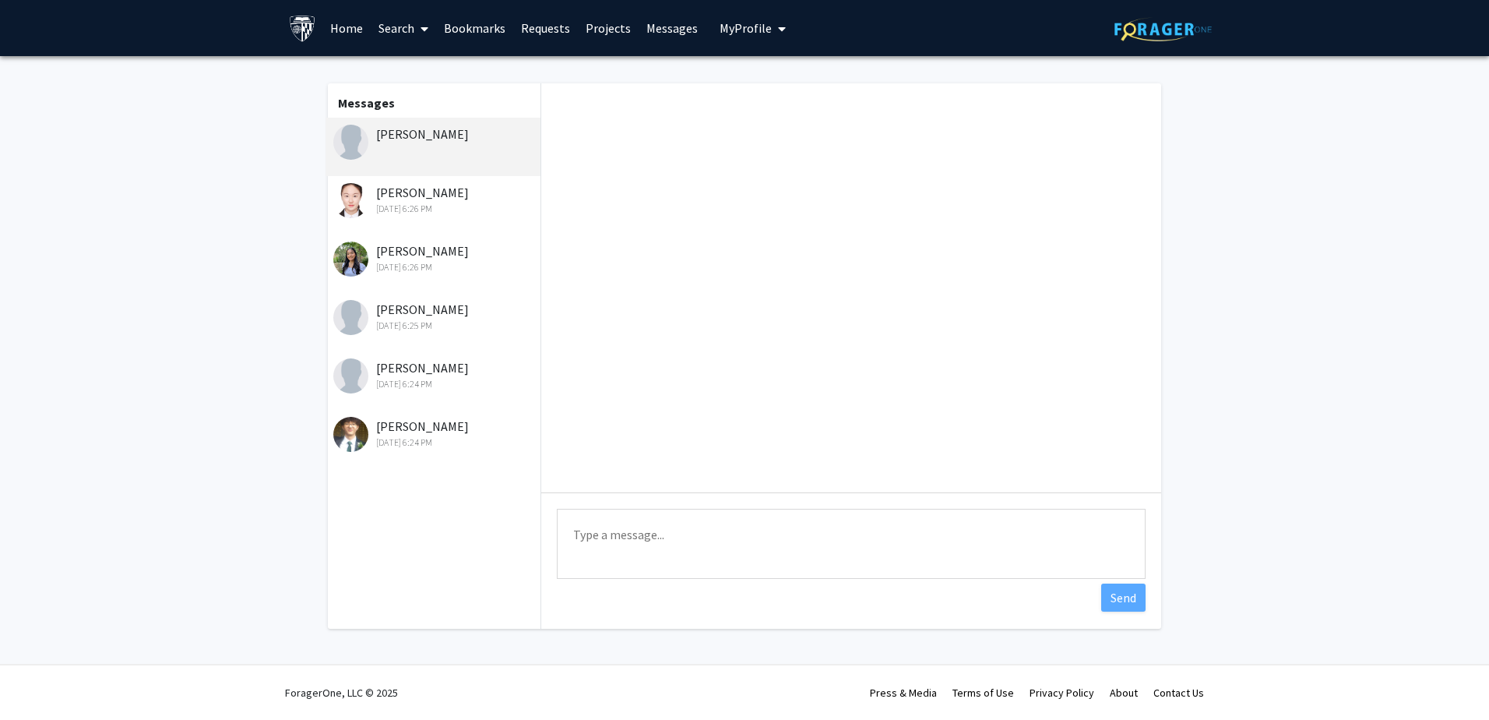
click at [758, 562] on textarea "Type a message" at bounding box center [851, 544] width 589 height 70
paste textarea "I'm [PERSON_NAME] - a Masters Student at the Center of Bioengineering Innovatio…"
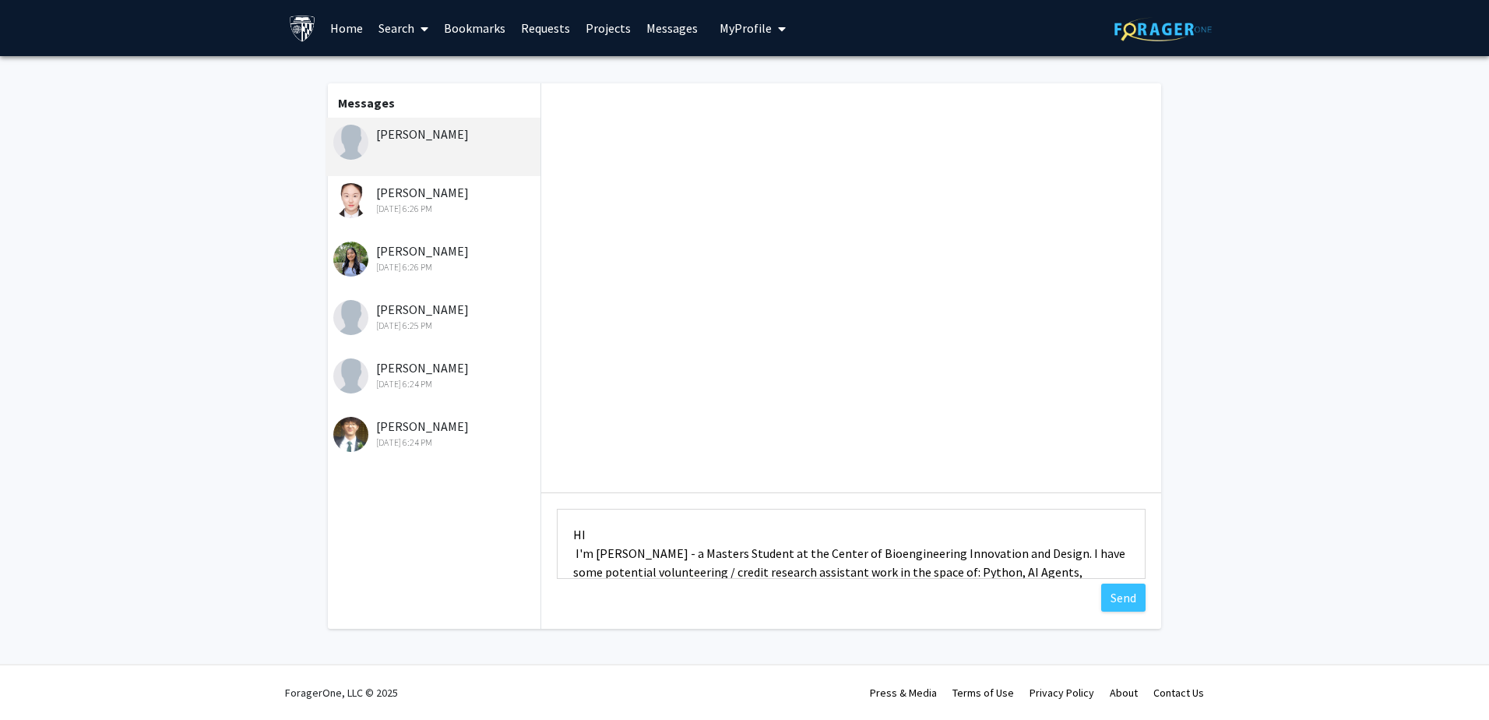
scroll to position [95, 0]
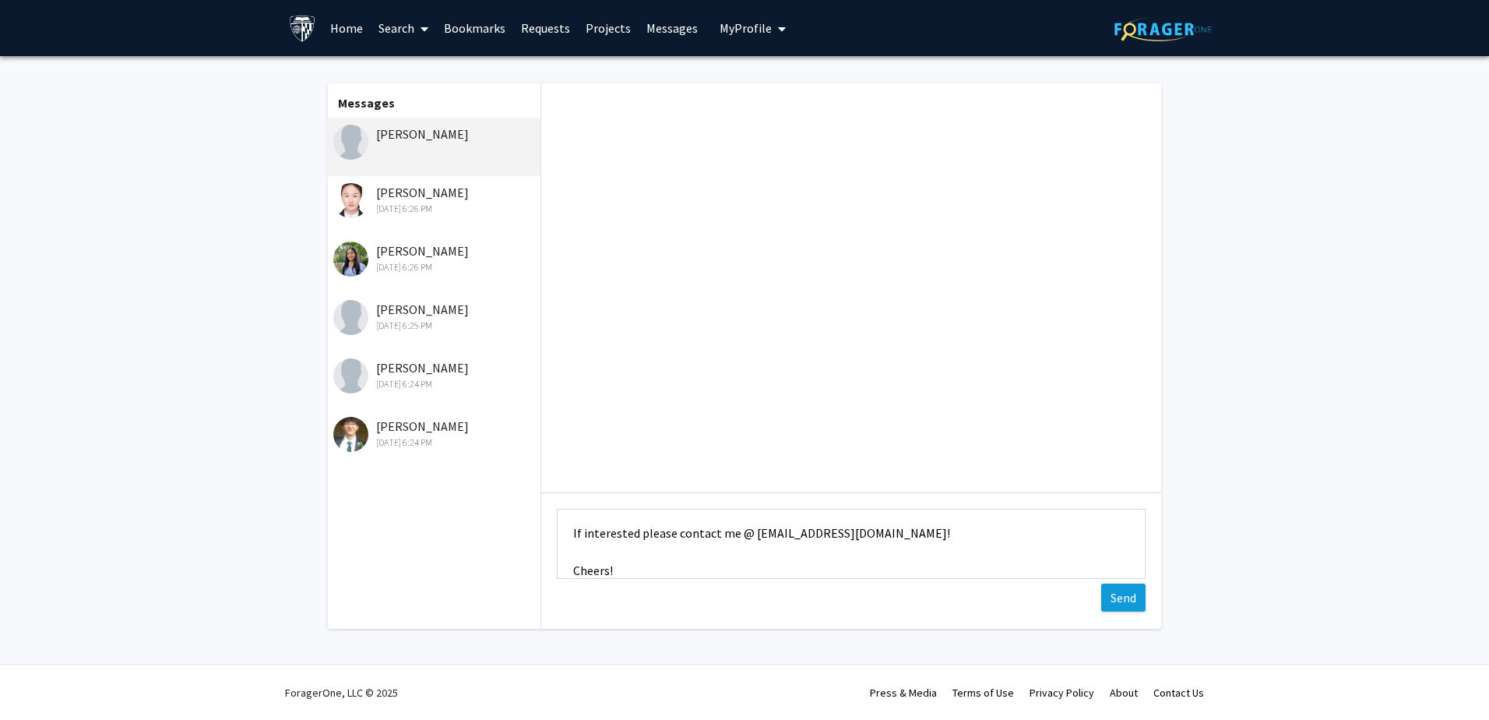
type textarea "HI I'm [PERSON_NAME] - a Masters Student at the Center of Bioengineering Innova…"
click at [1115, 598] on button "Send" at bounding box center [1123, 597] width 44 height 28
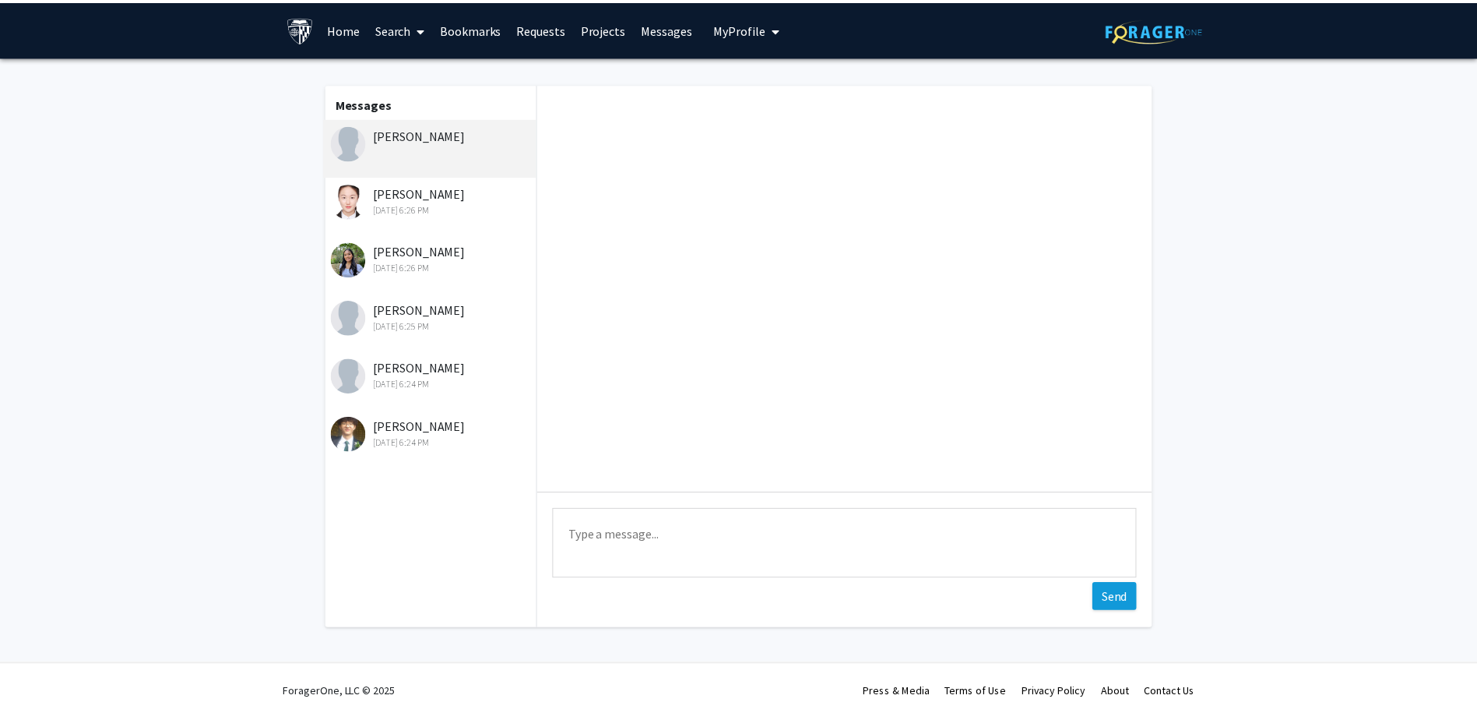
scroll to position [0, 0]
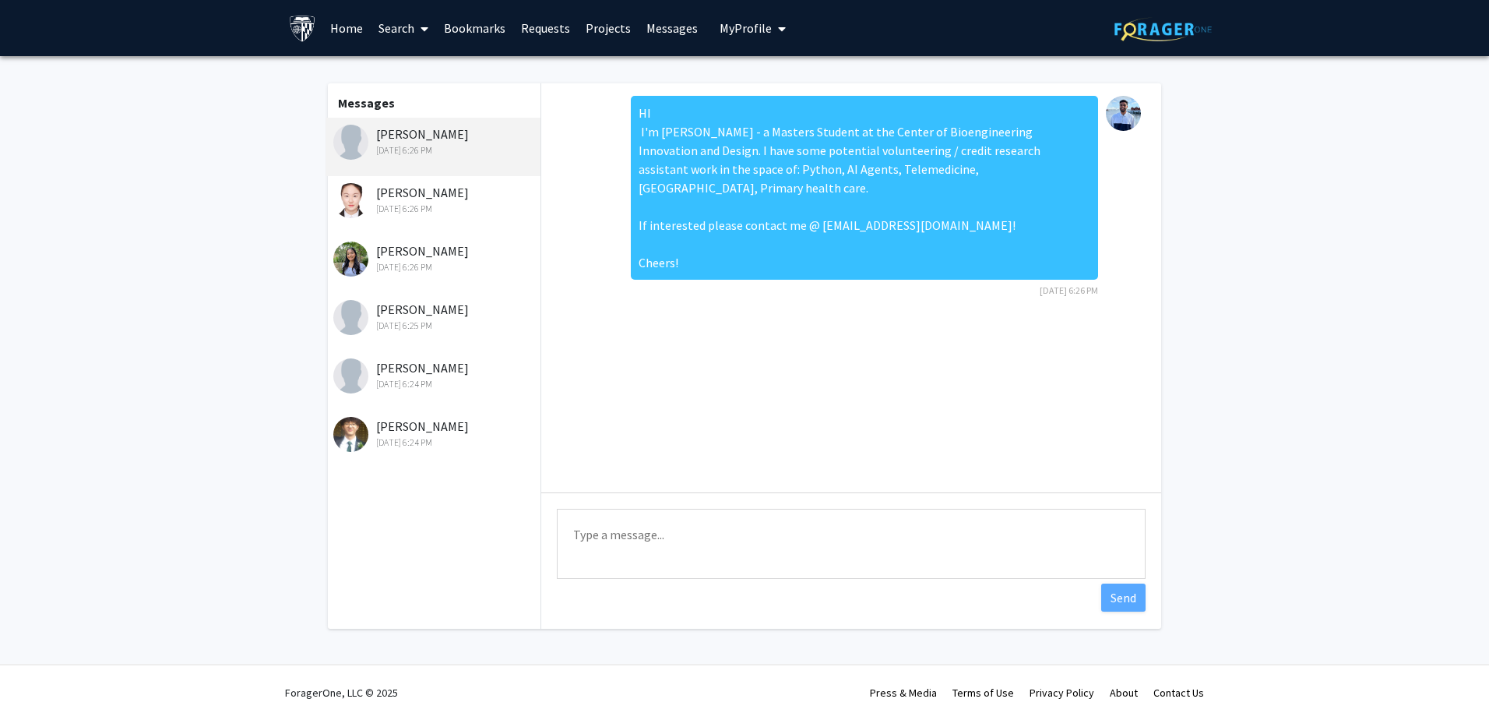
drag, startPoint x: 1086, startPoint y: 415, endPoint x: 1071, endPoint y: 63, distance: 352.3
click at [1086, 414] on div "HI I'm [PERSON_NAME] - a Masters Student at the Center of Bioengineering Innova…" at bounding box center [851, 287] width 620 height 409
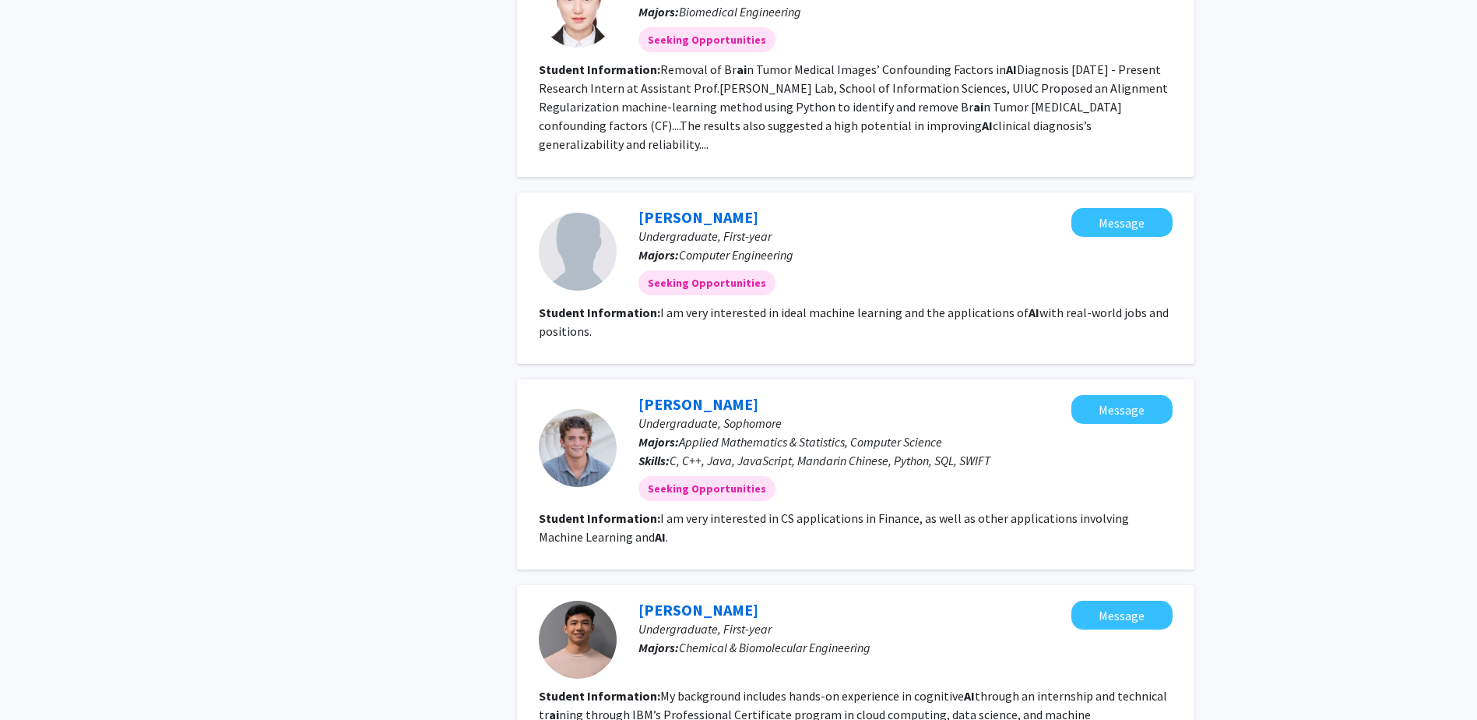
scroll to position [1734, 0]
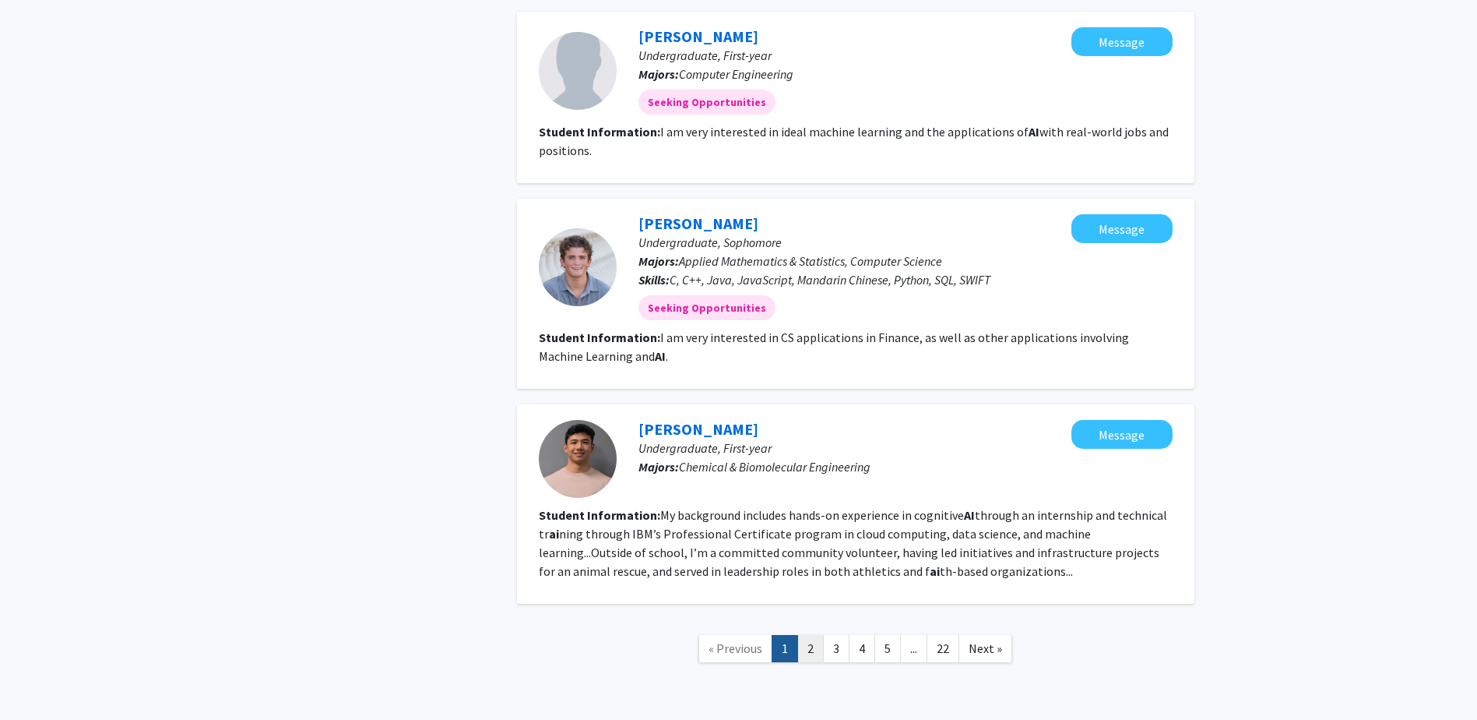
click at [809, 635] on link "2" at bounding box center [810, 648] width 26 height 27
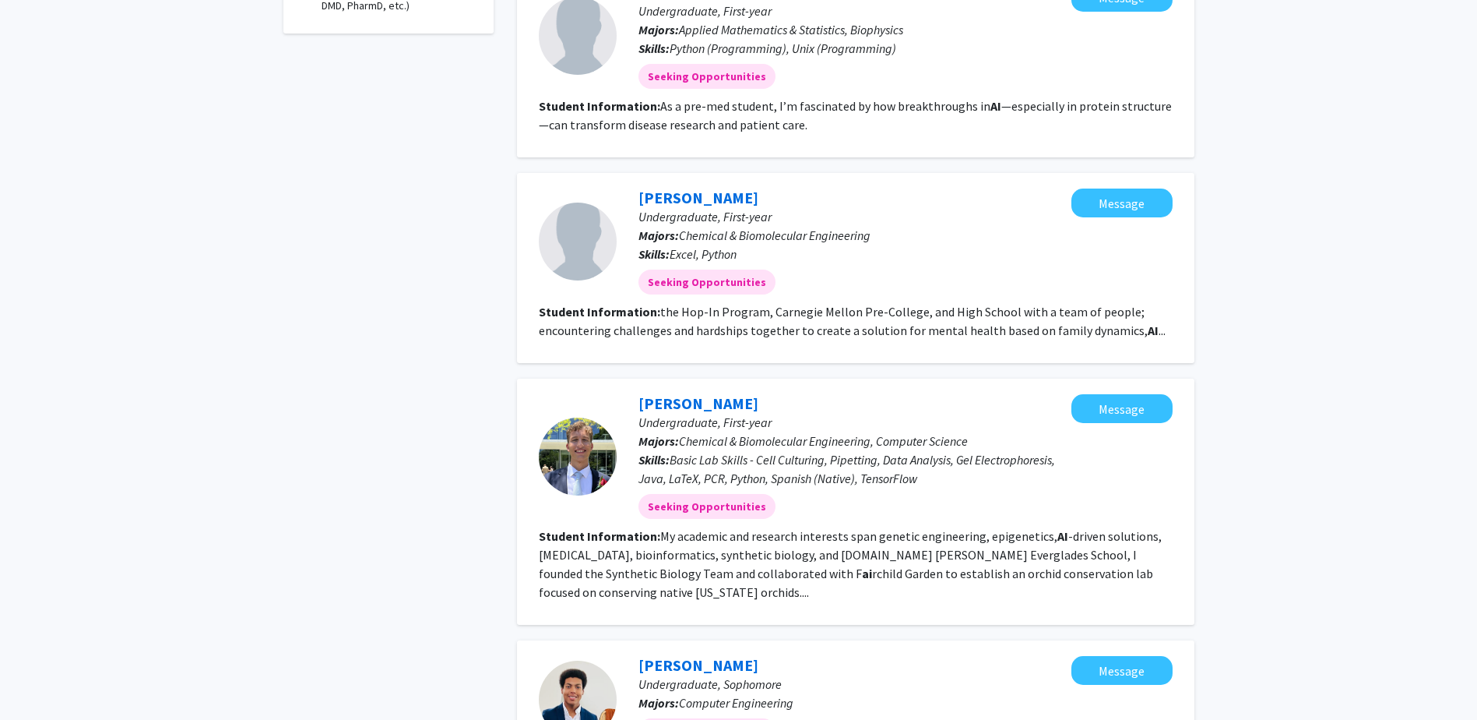
scroll to position [1090, 0]
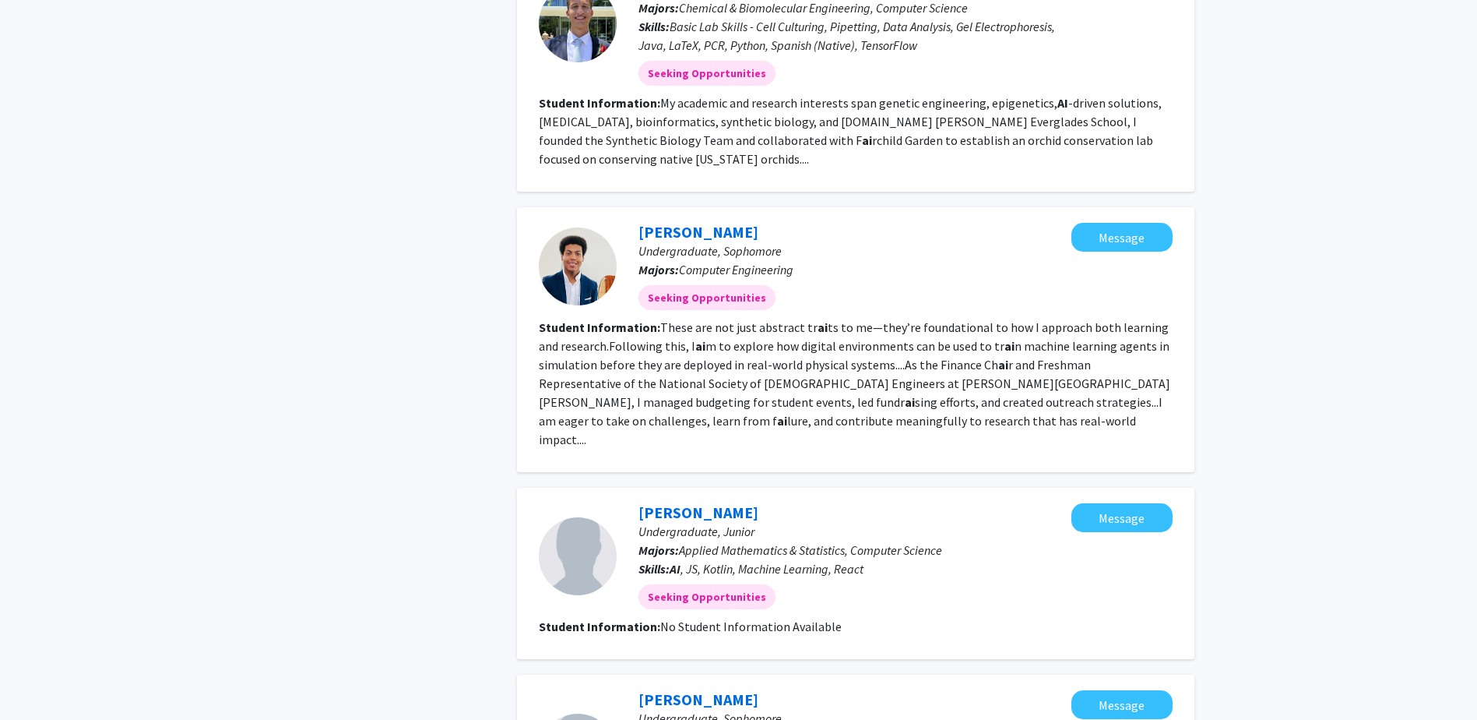
click at [441, 519] on div "Refine By Collaboration Status: All Students Students seeking opportunities Stu…" at bounding box center [389, 209] width 234 height 2463
